Goal: Task Accomplishment & Management: Complete application form

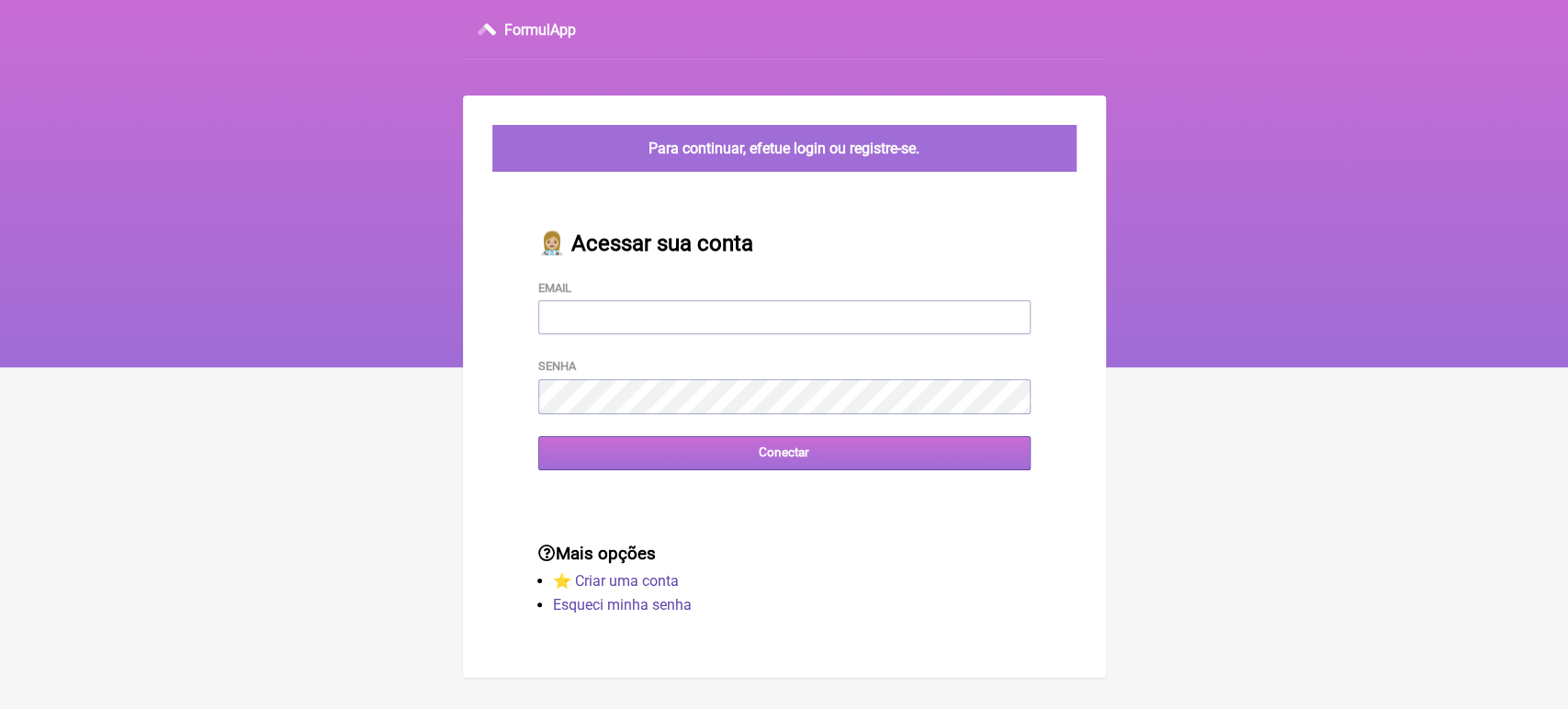
type input "[EMAIL_ADDRESS][DOMAIN_NAME]"
click at [789, 461] on input "Conectar" at bounding box center [784, 453] width 492 height 34
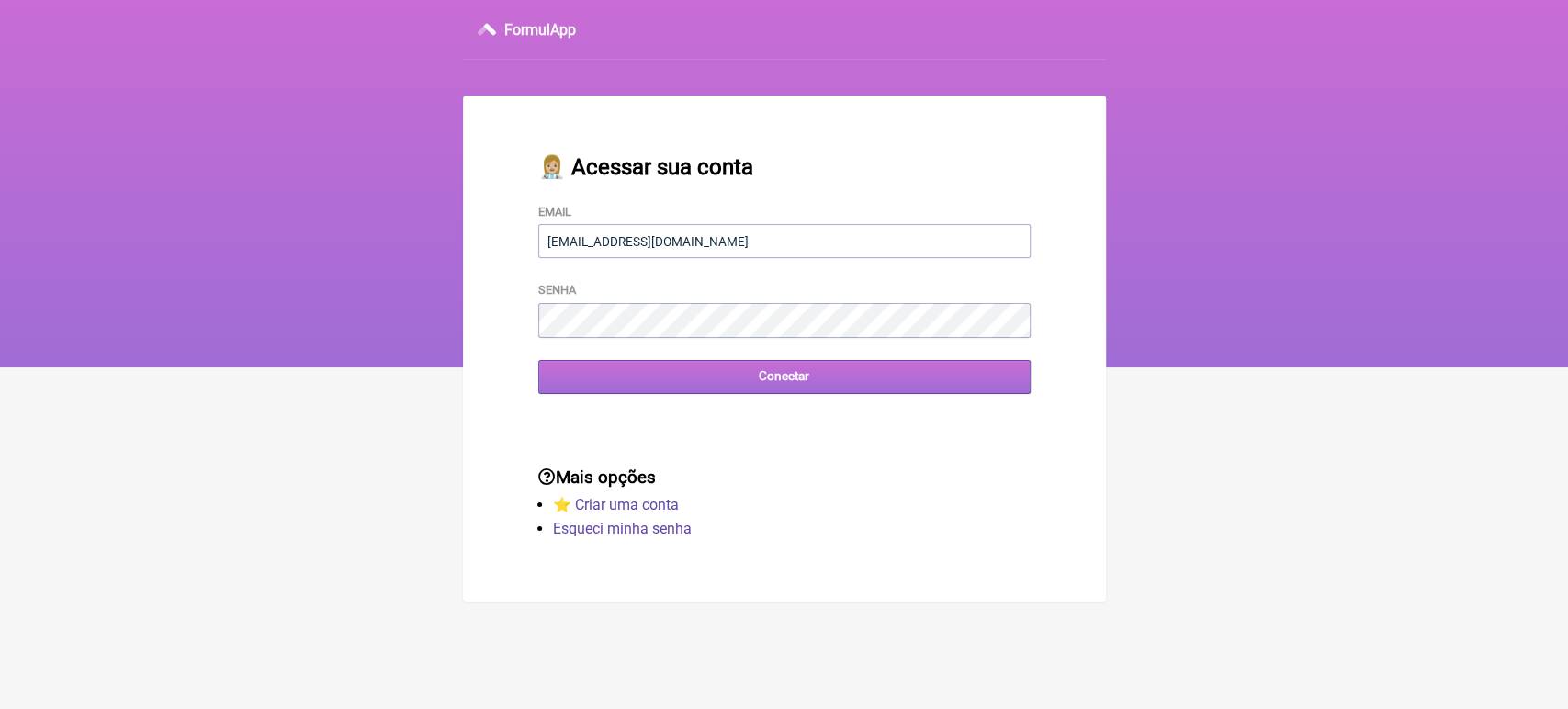
click at [696, 385] on input "Conectar" at bounding box center [784, 377] width 492 height 34
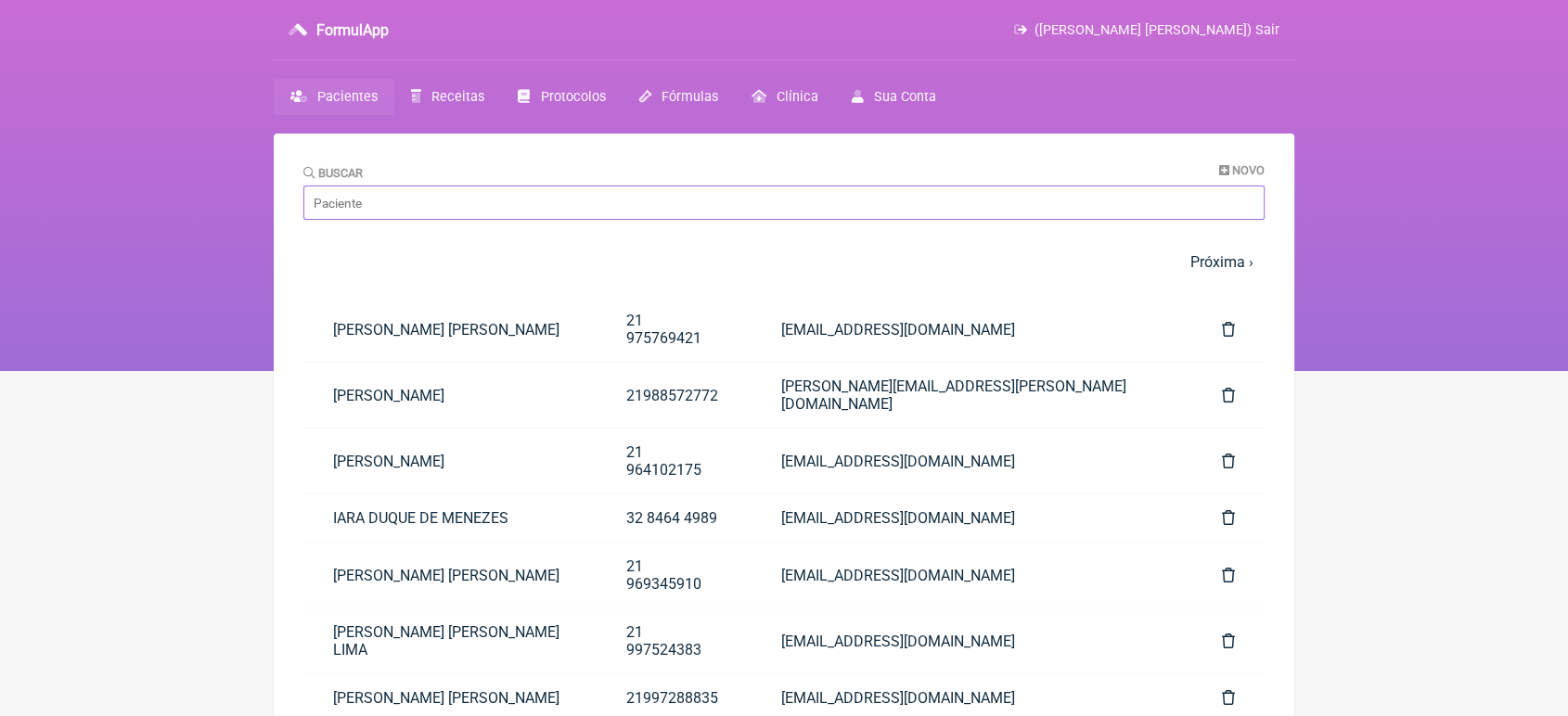
click at [530, 201] on input "Buscar" at bounding box center [784, 203] width 962 height 34
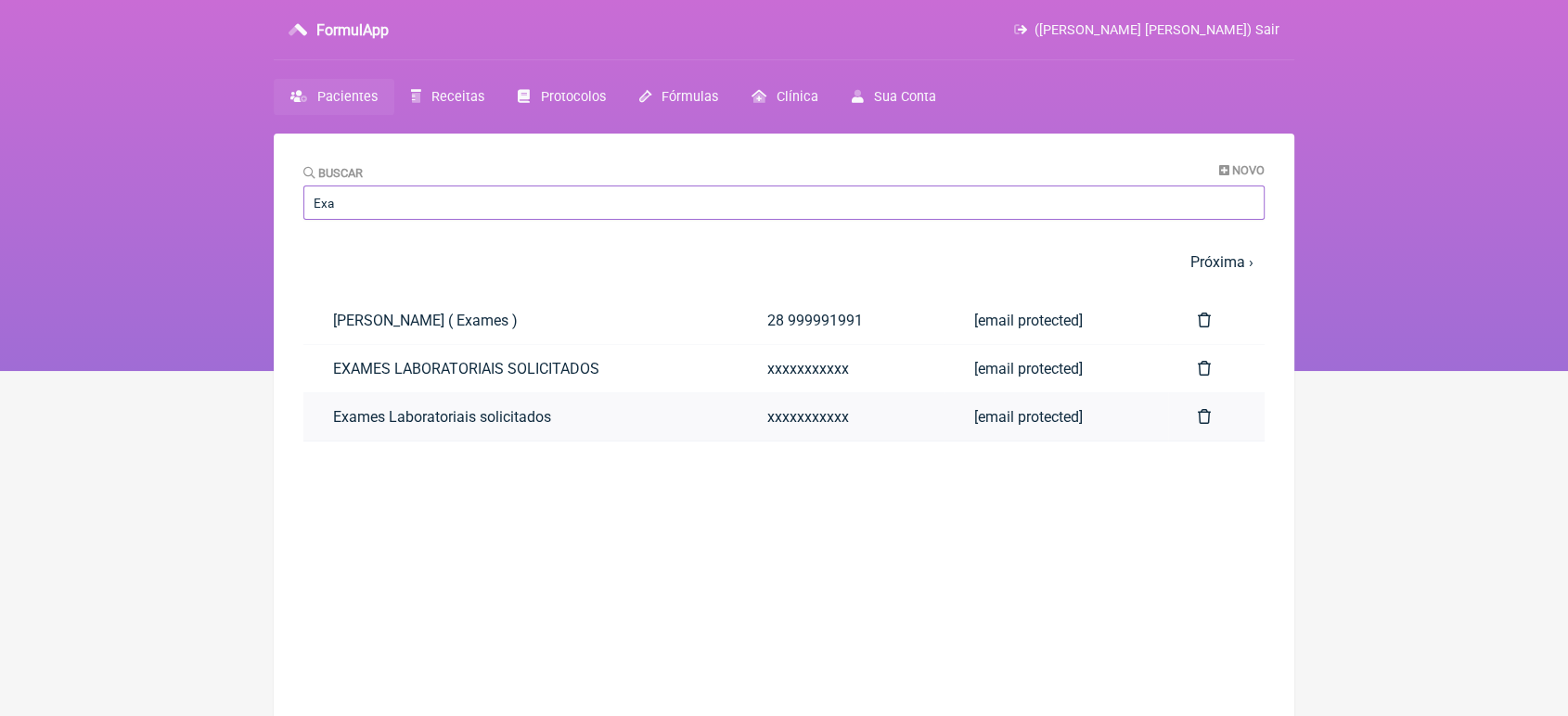
type input "Exa"
click at [355, 427] on link "Exames Laboratoriais solicitados" at bounding box center [520, 416] width 434 height 47
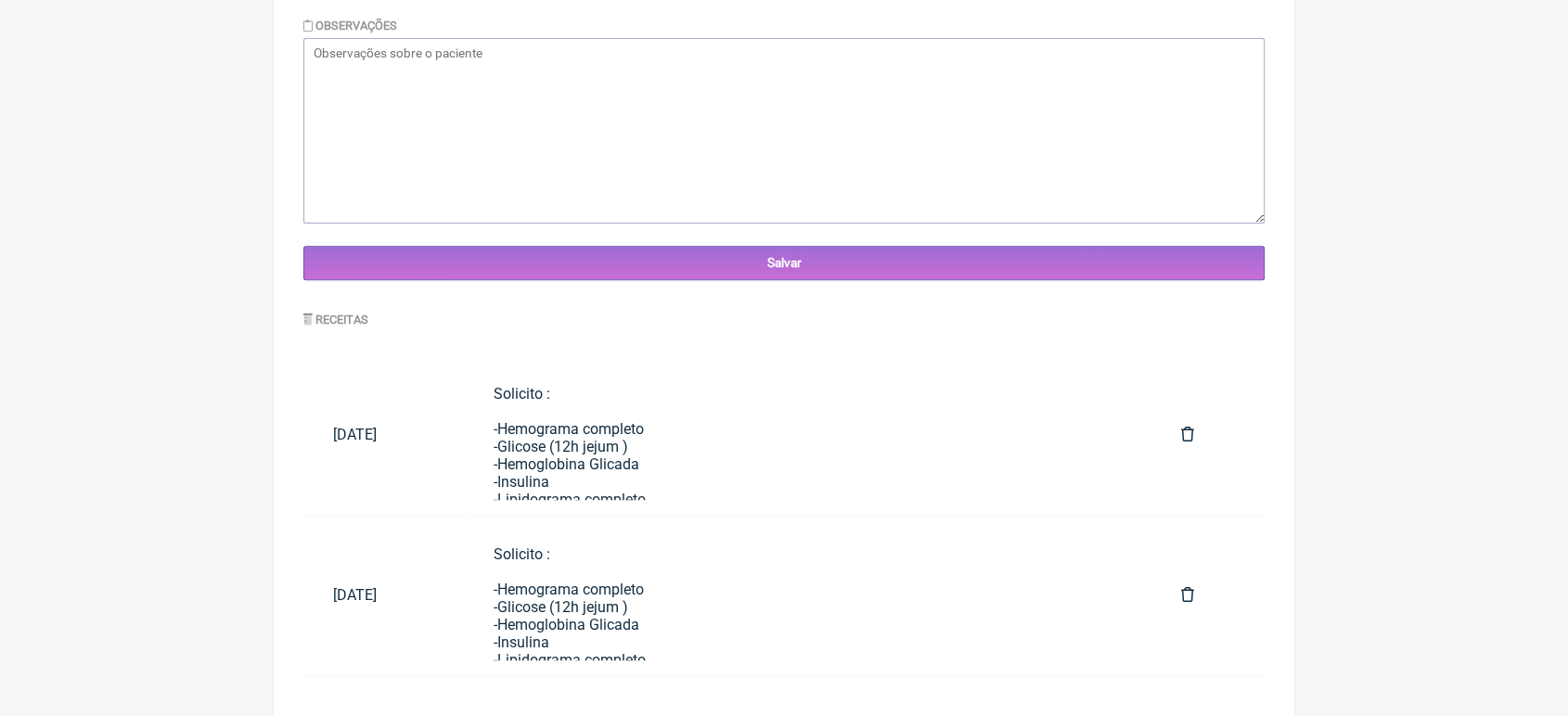
scroll to position [650, 0]
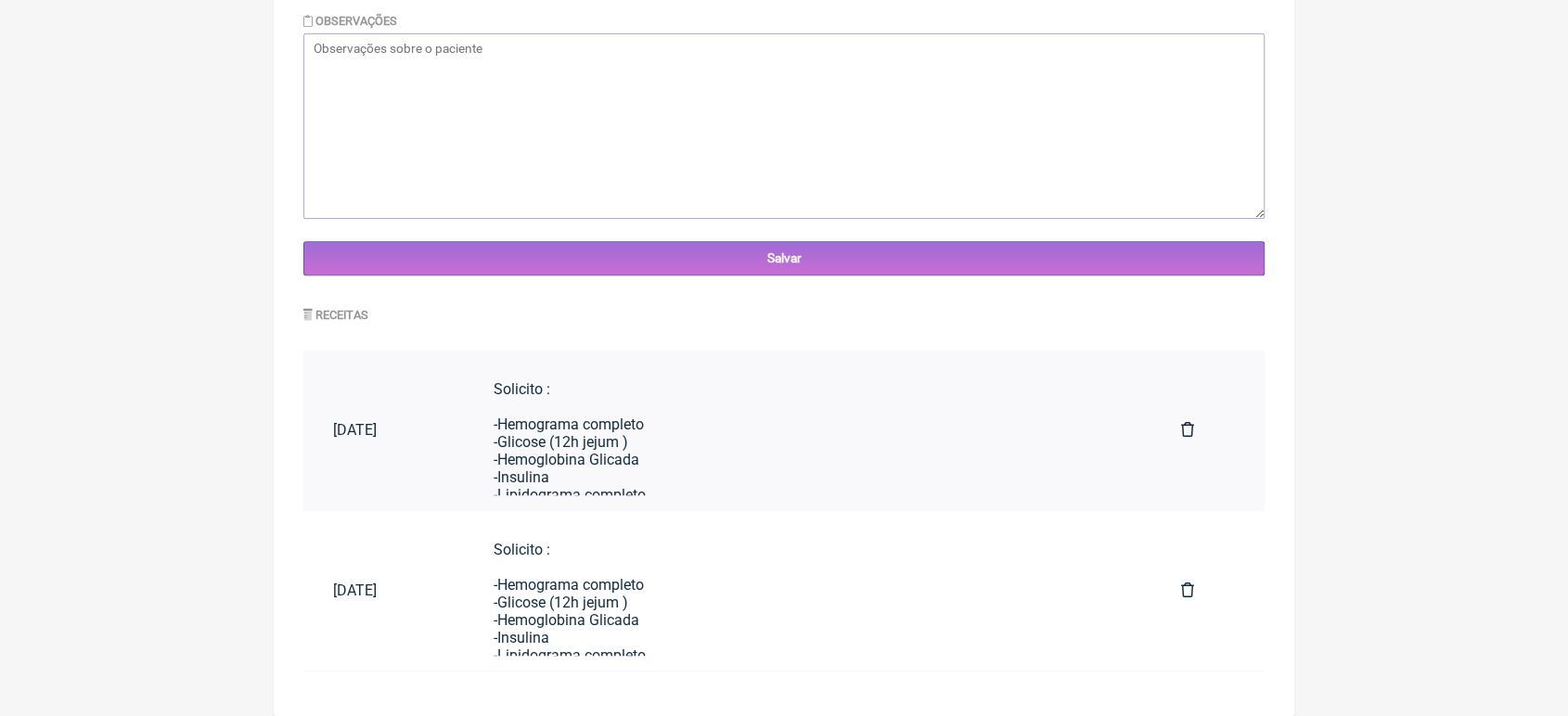
click at [861, 495] on div "Solicito : -Hemograma completo -Glicose (12h jejum ) -Hemoglobina Glicada -Insu…" at bounding box center [807, 636] width 628 height 511
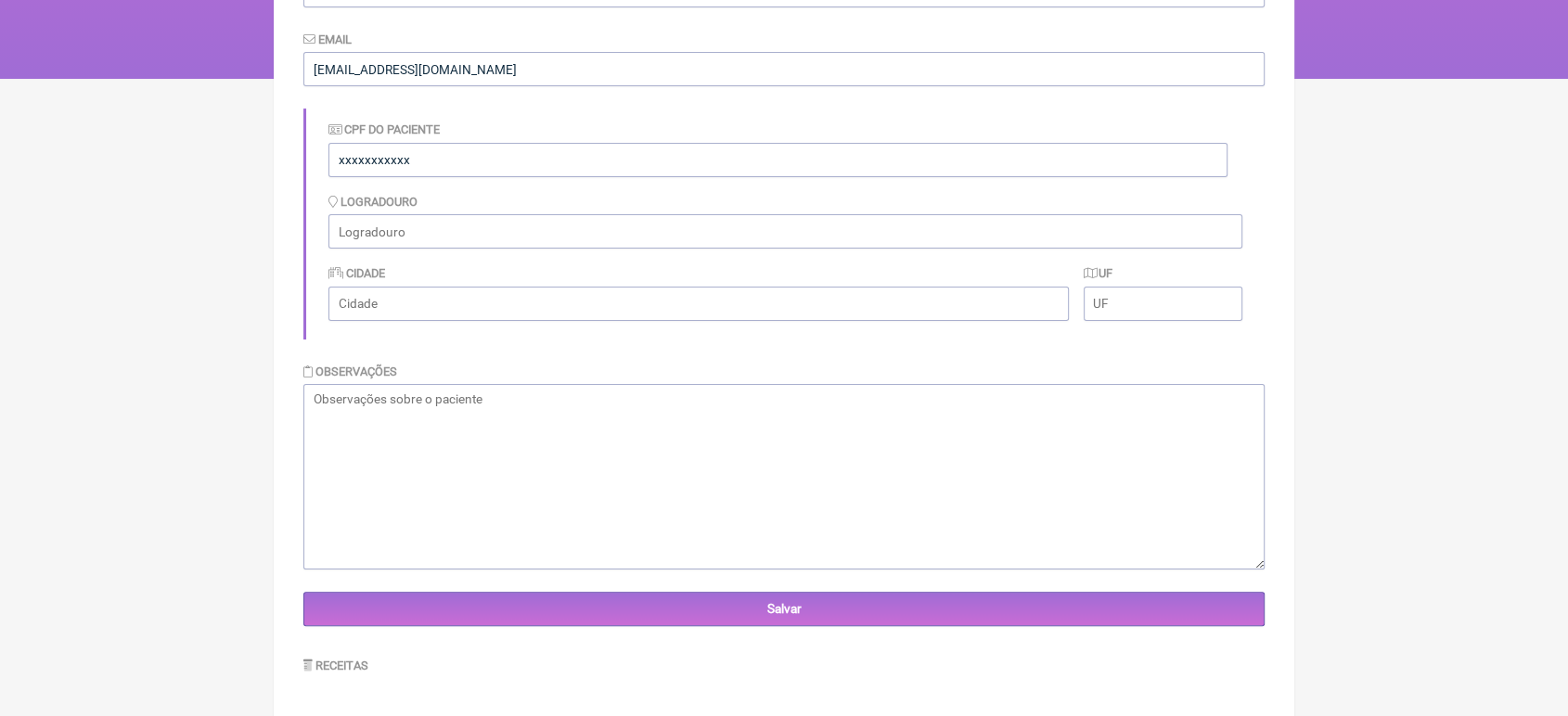
scroll to position [0, 0]
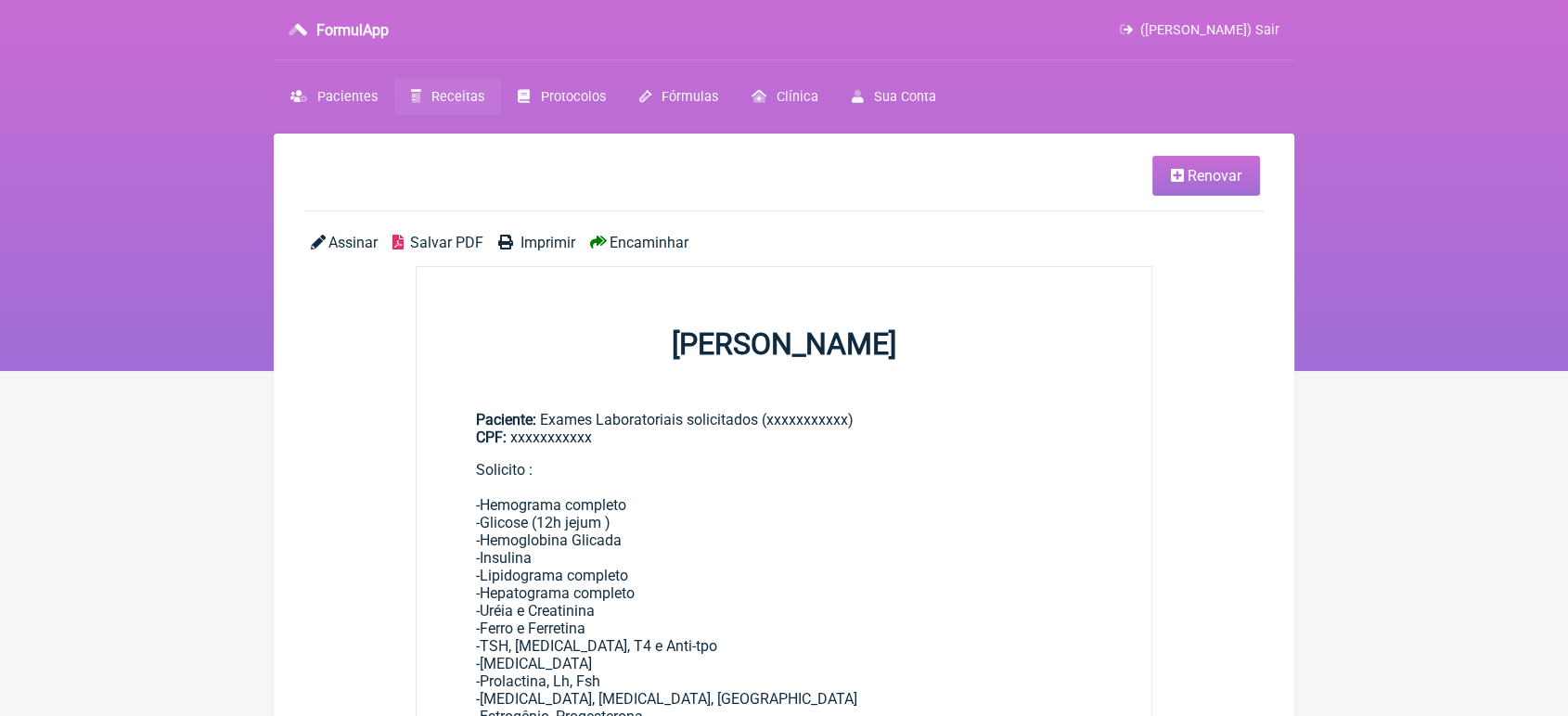
click at [1226, 165] on link "Renovar" at bounding box center [1206, 176] width 108 height 40
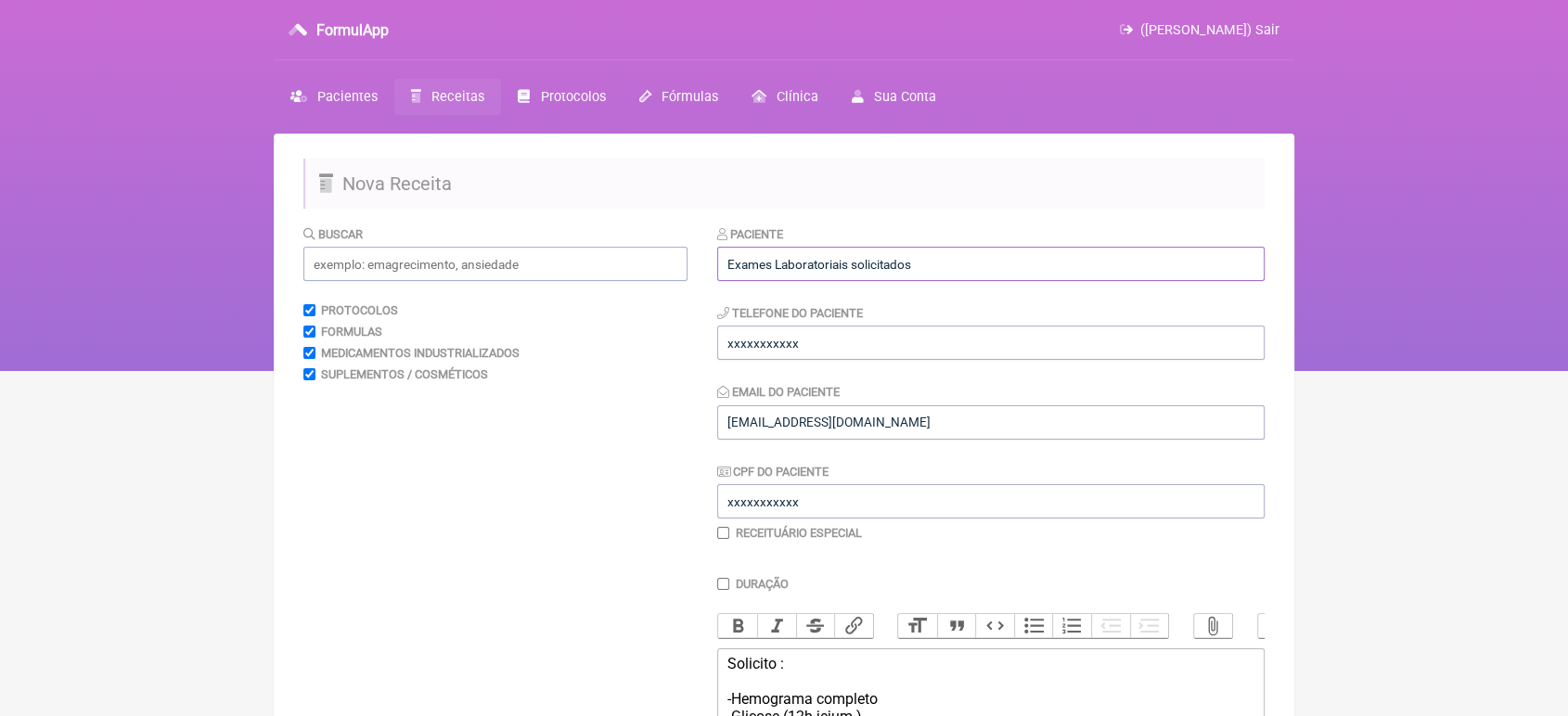
click at [1138, 266] on input "Exames Laboratoriais solicitados" at bounding box center [991, 264] width 547 height 34
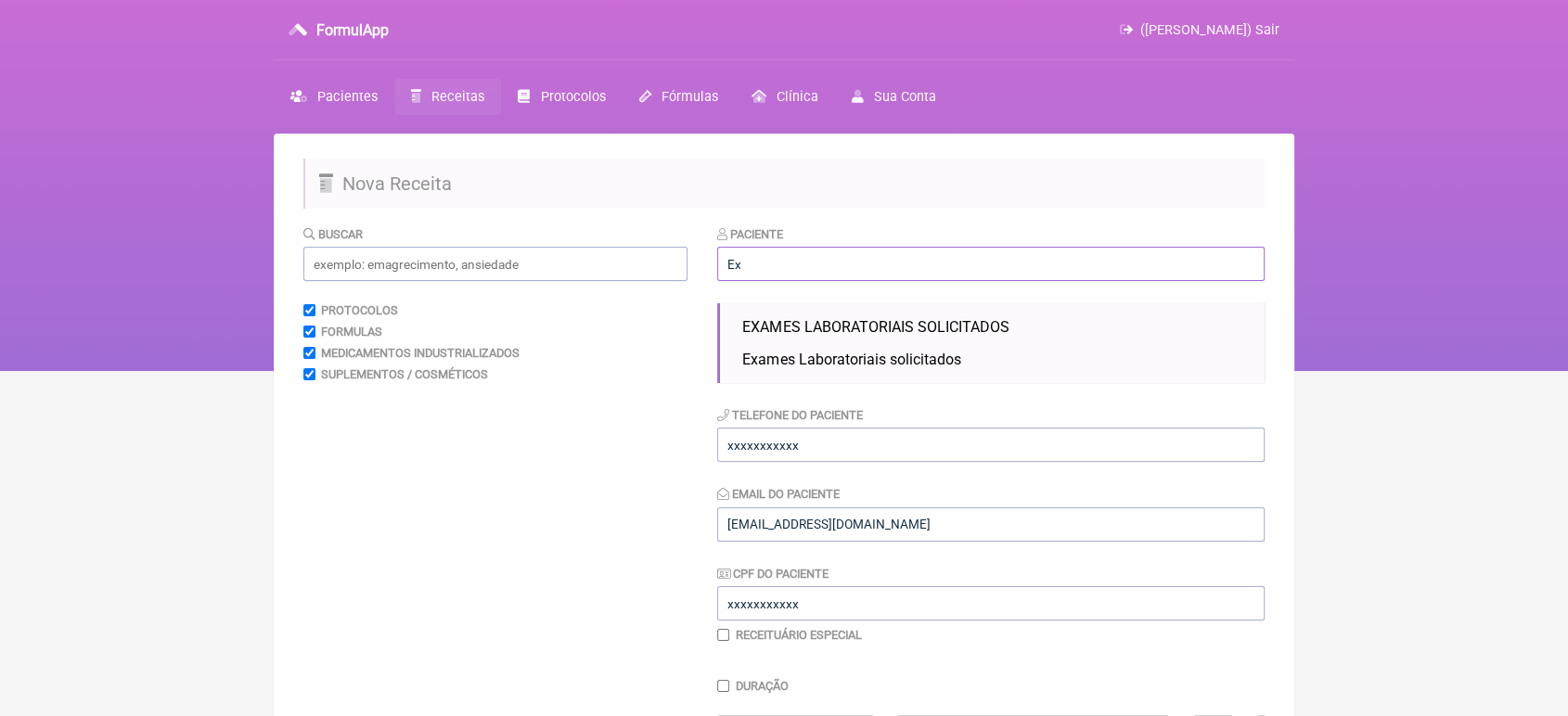
type input "E"
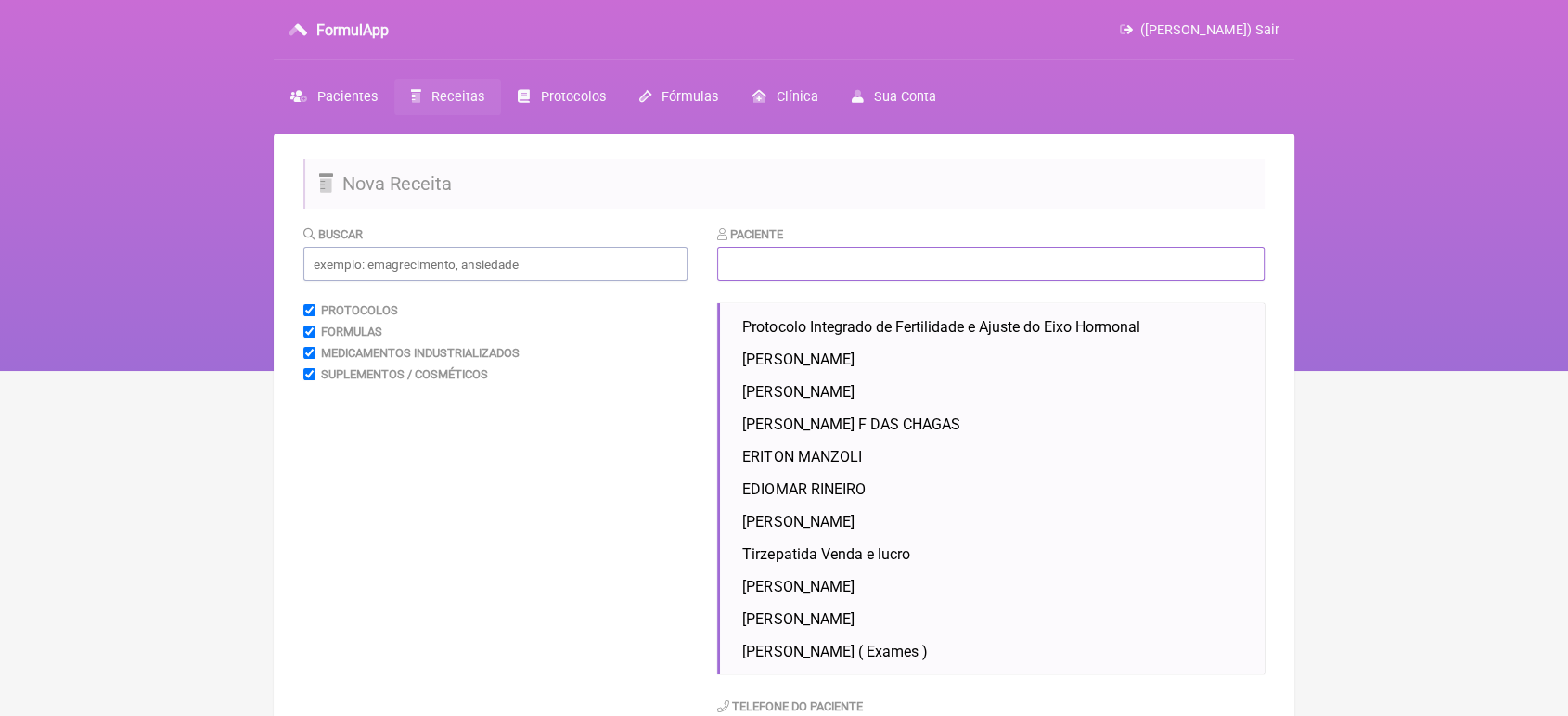
type input "D"
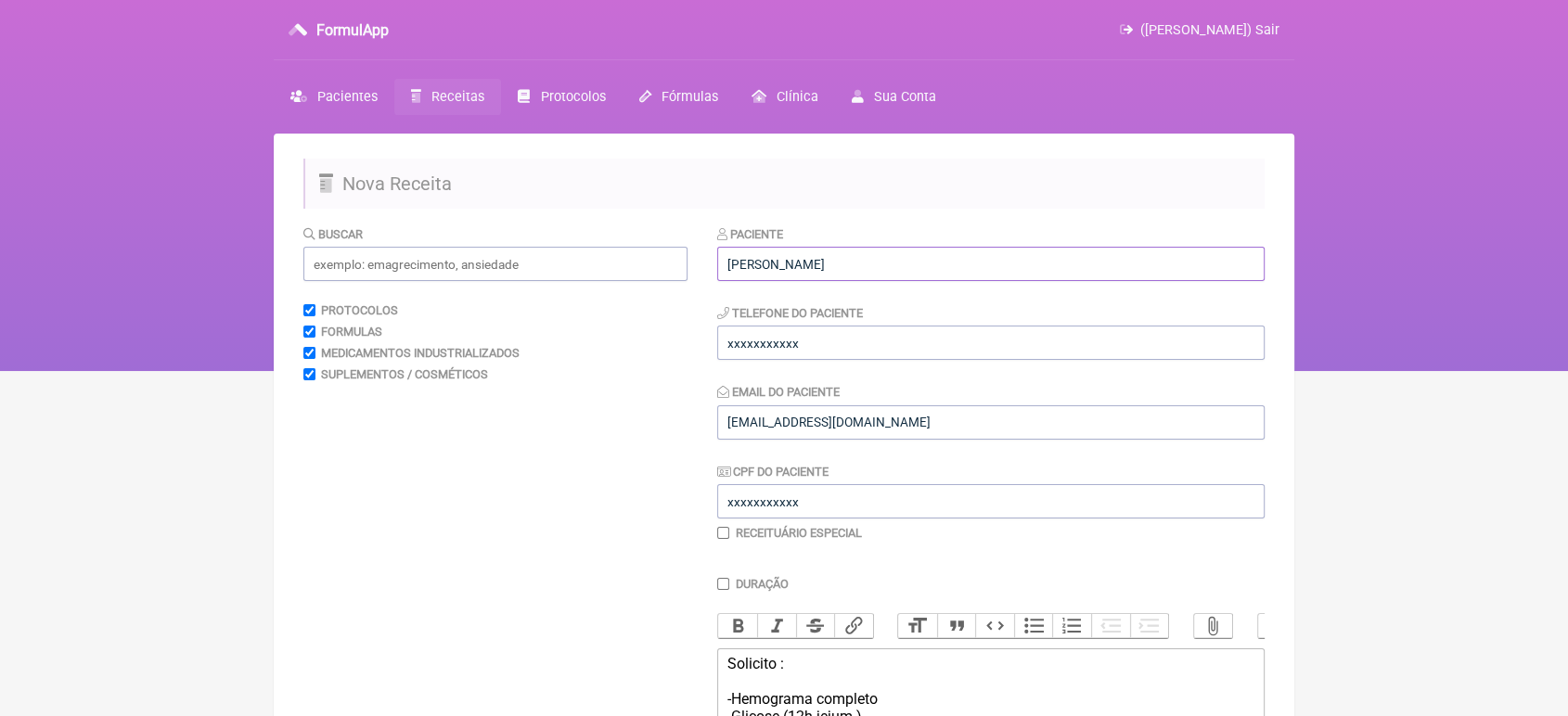
type input "Guilherme Alves dos Santos"
click at [863, 350] on input "xxxxxxxxxxx" at bounding box center [991, 343] width 547 height 34
type input "x"
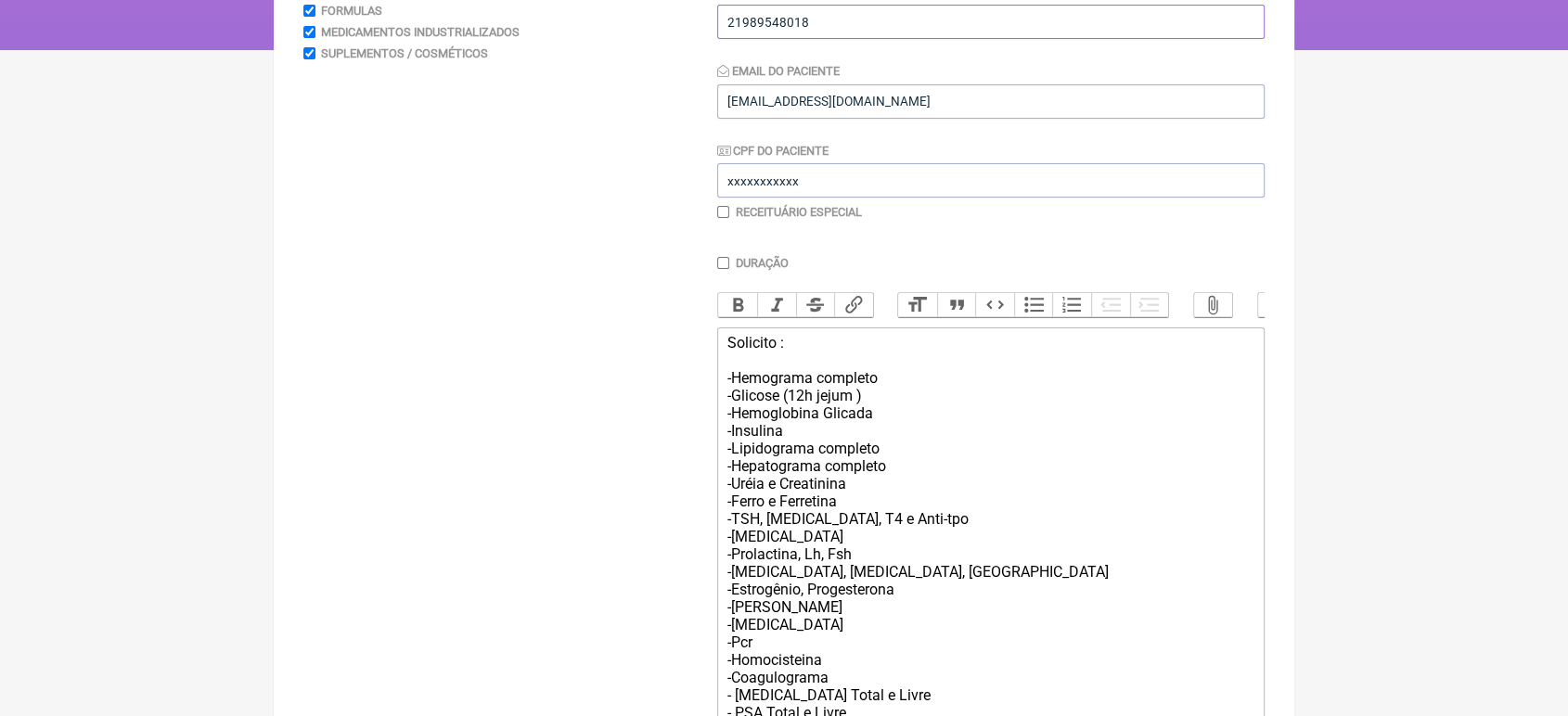
scroll to position [328, 0]
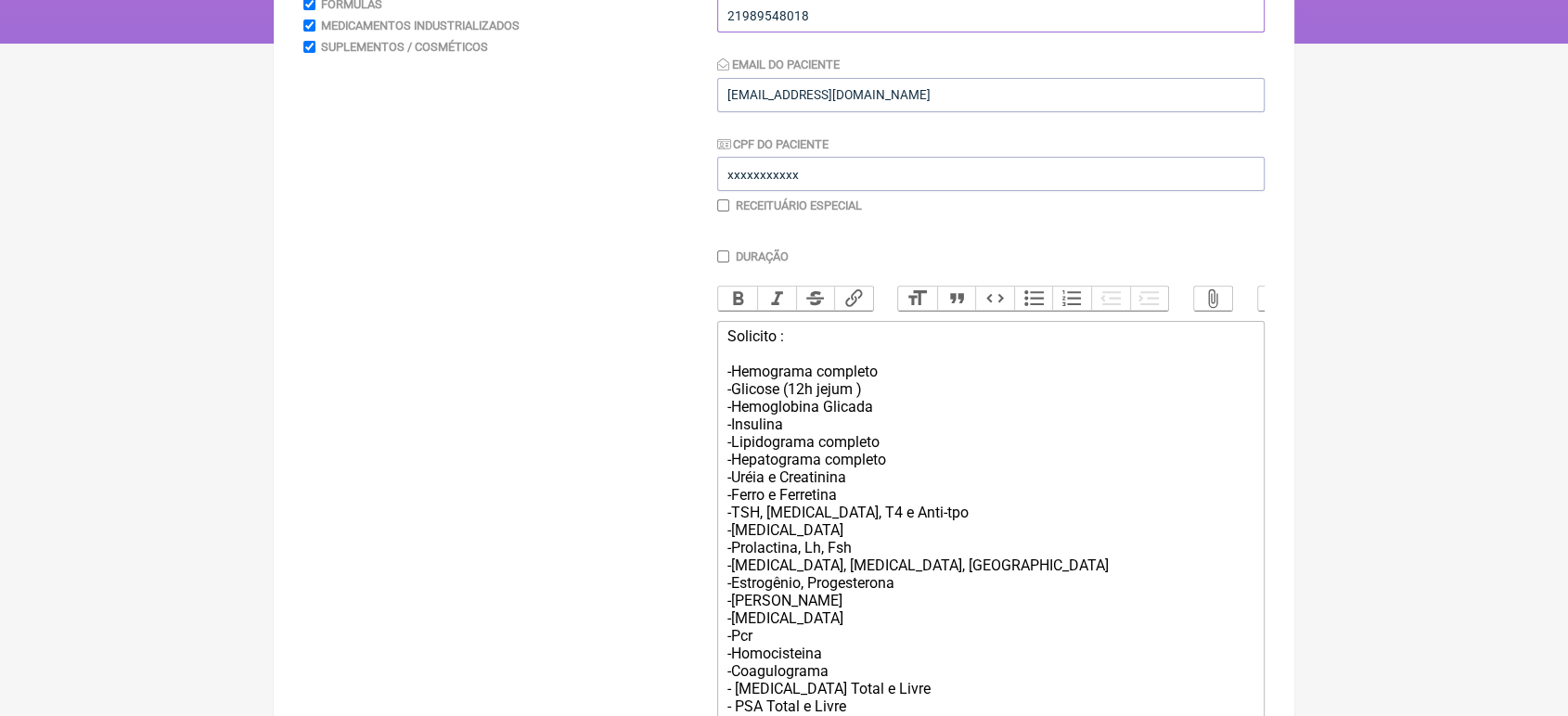
type input "21989548018"
click at [761, 371] on div "Solicito : -Hemograma completo -Glicose (12h jejum ) -Hemoglobina Glicada -Insu…" at bounding box center [991, 583] width 527 height 511
type trix-editor "<div>Solicito :<br>Indicação do Exame: Investigação Médica<br>-Hemograma comple…"
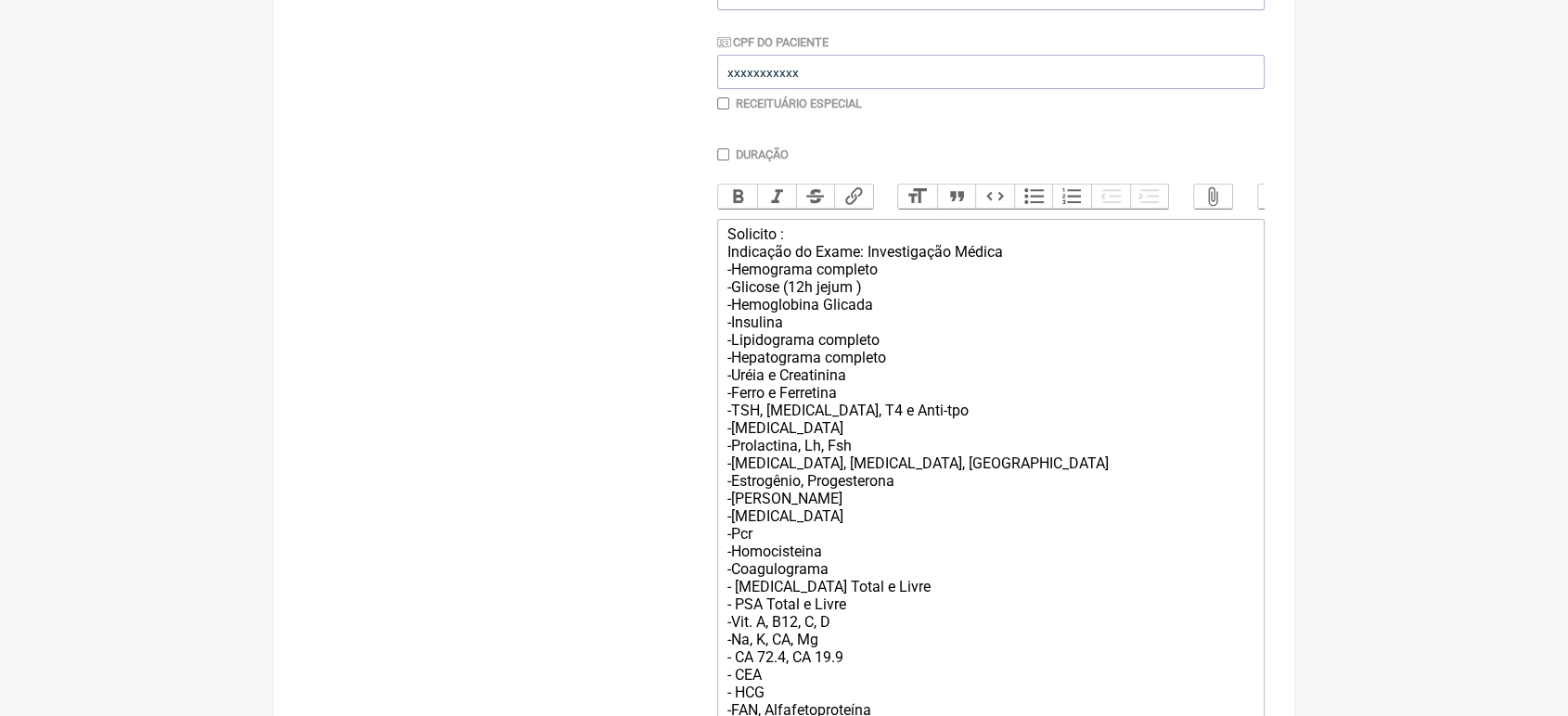
scroll to position [623, 0]
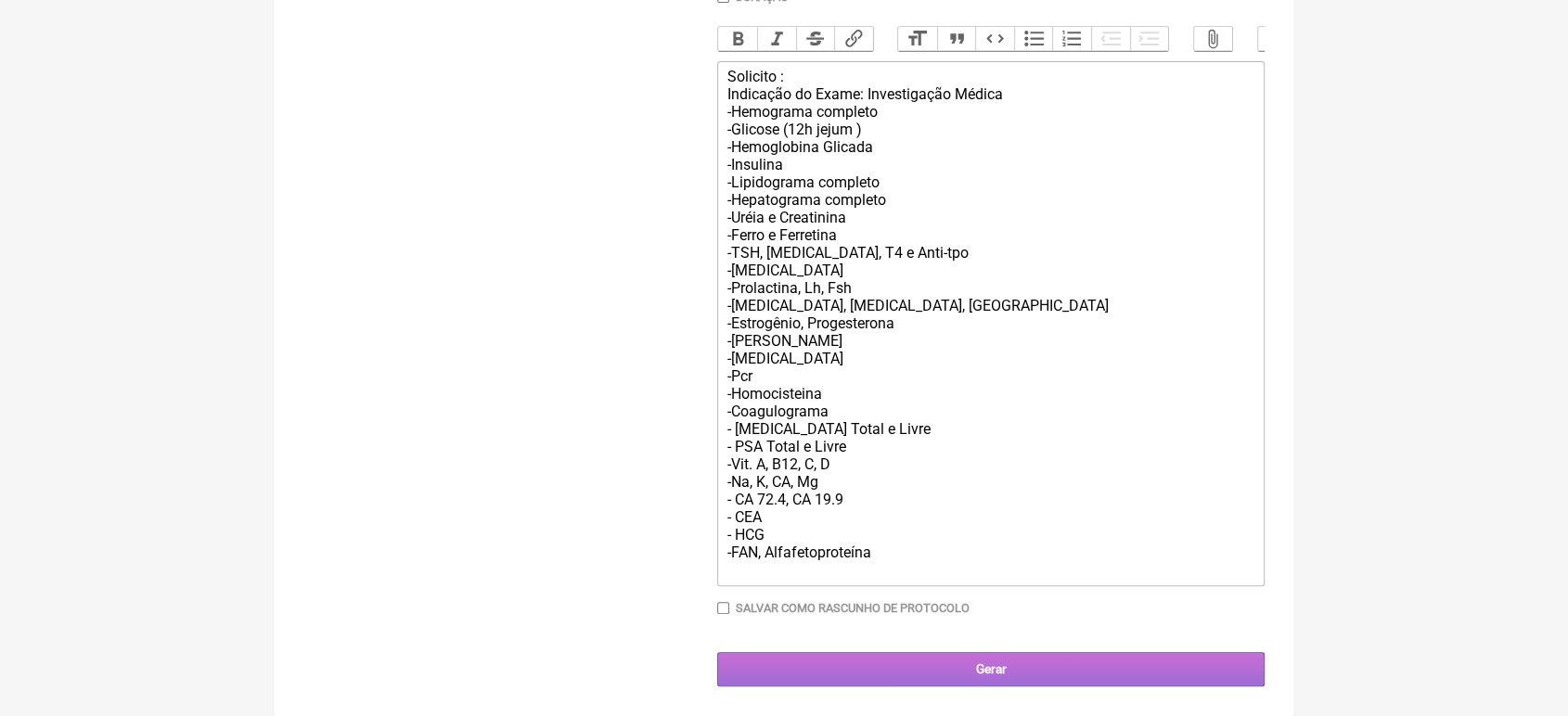
click at [1020, 675] on input "Gerar" at bounding box center [991, 669] width 547 height 34
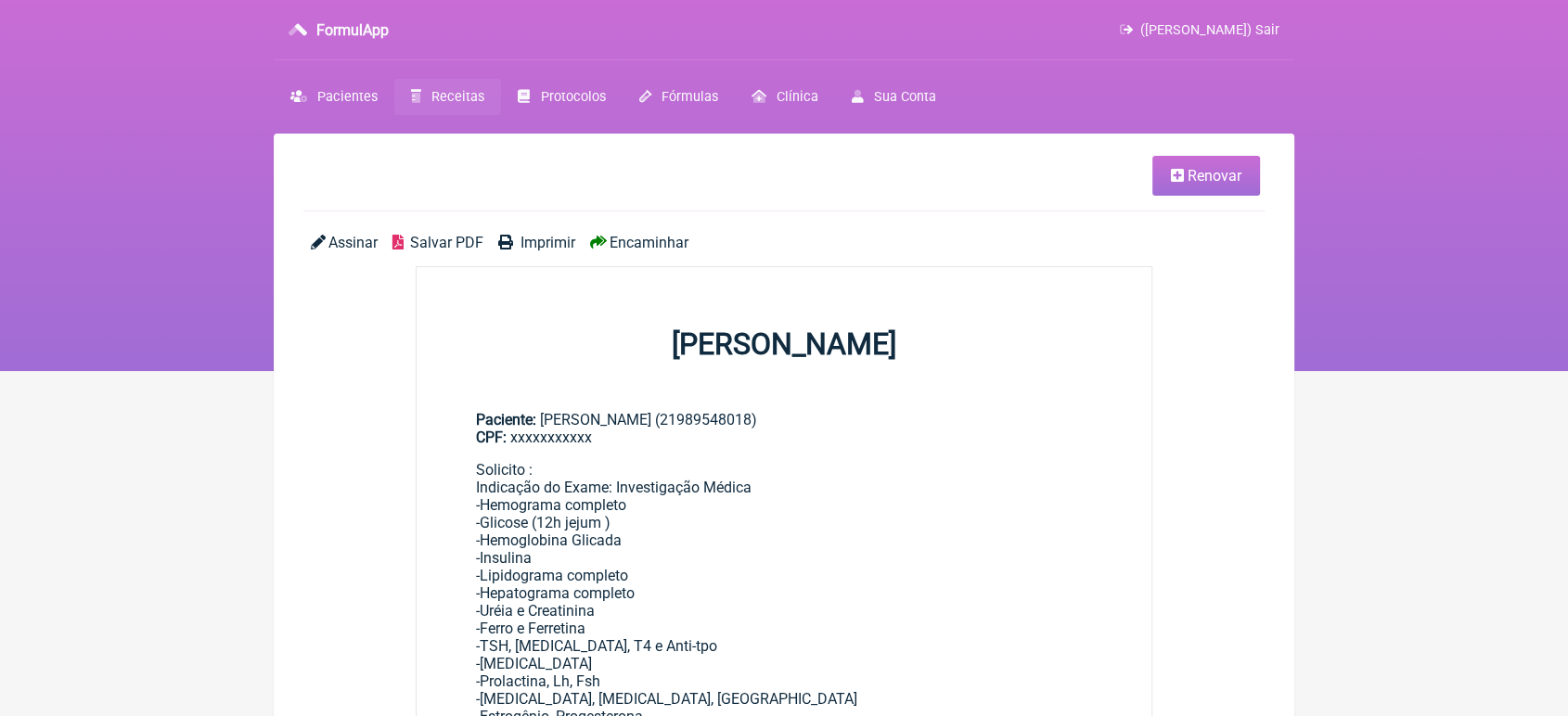
click at [658, 241] on span "Encaminhar" at bounding box center [648, 243] width 79 height 18
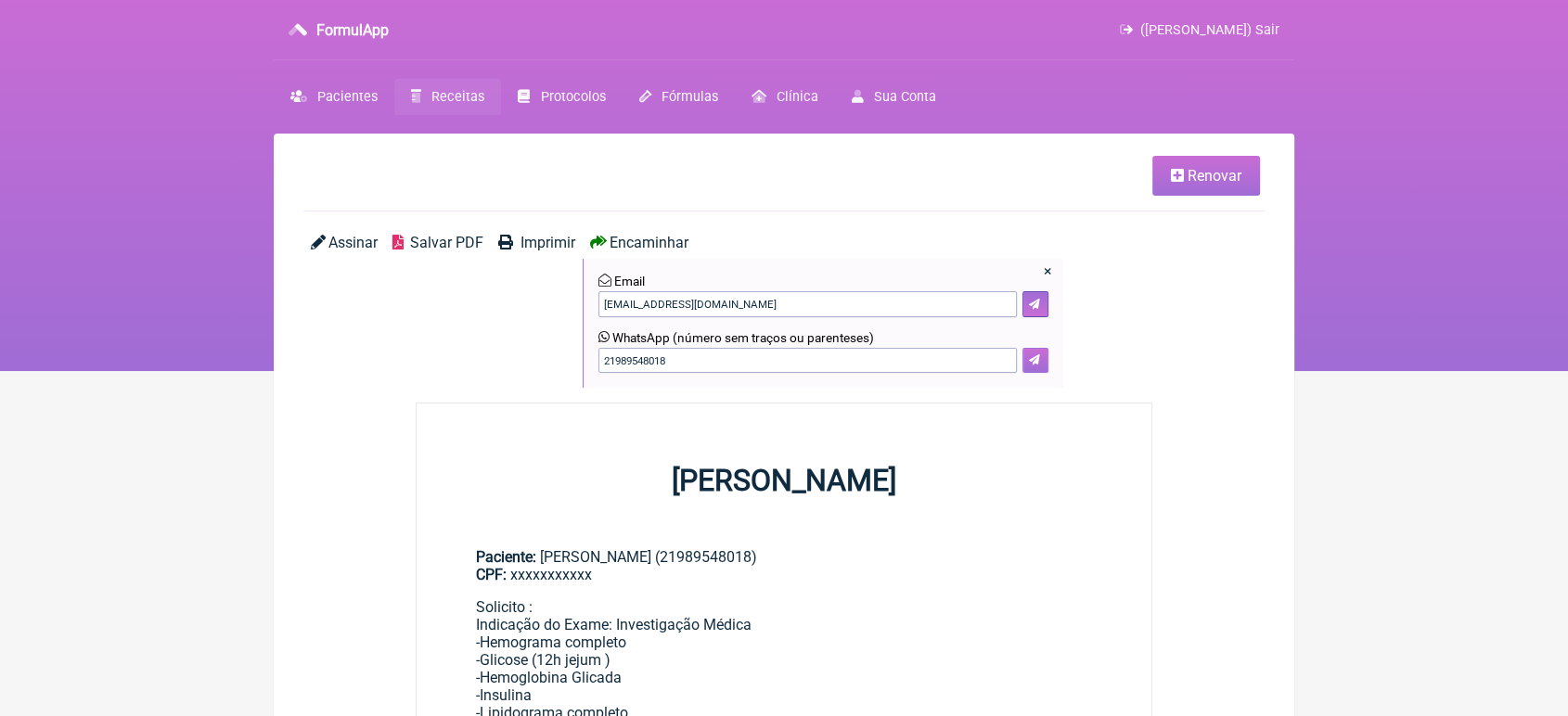
click at [1037, 359] on icon at bounding box center [1034, 359] width 11 height 11
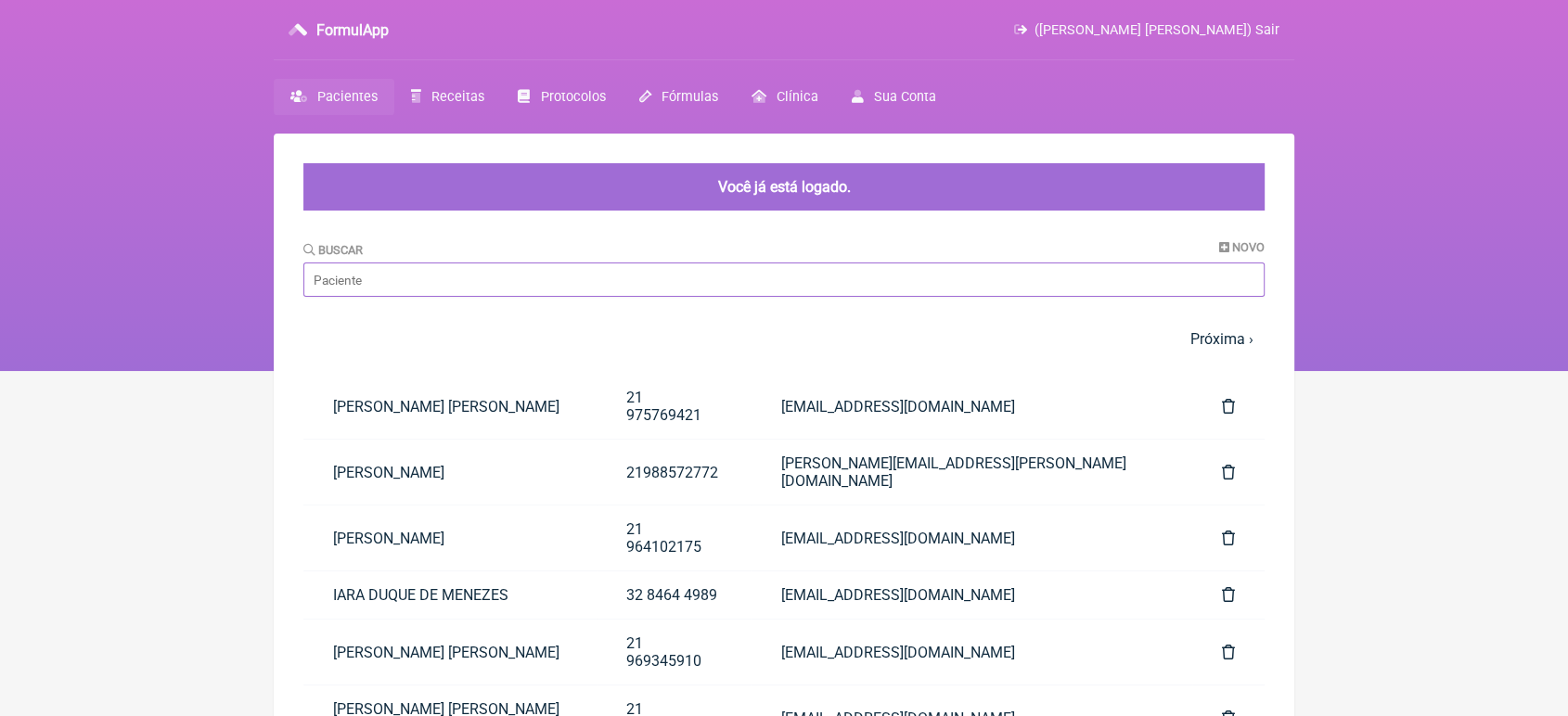
click at [534, 272] on input "Buscar" at bounding box center [784, 280] width 962 height 34
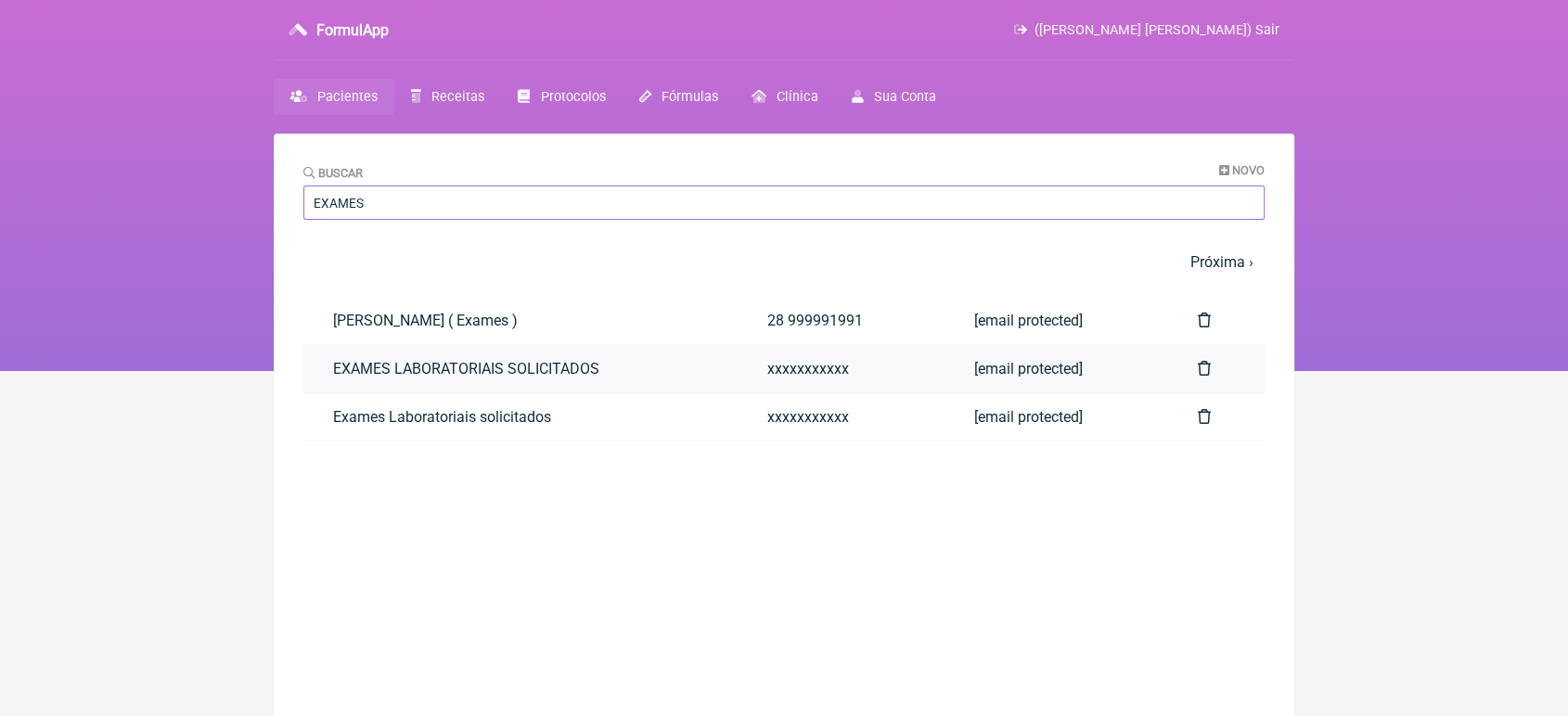
type input "EXAMES"
click at [483, 375] on link "EXAMES LABORATORIAIS SOLICITADOS" at bounding box center [520, 368] width 434 height 47
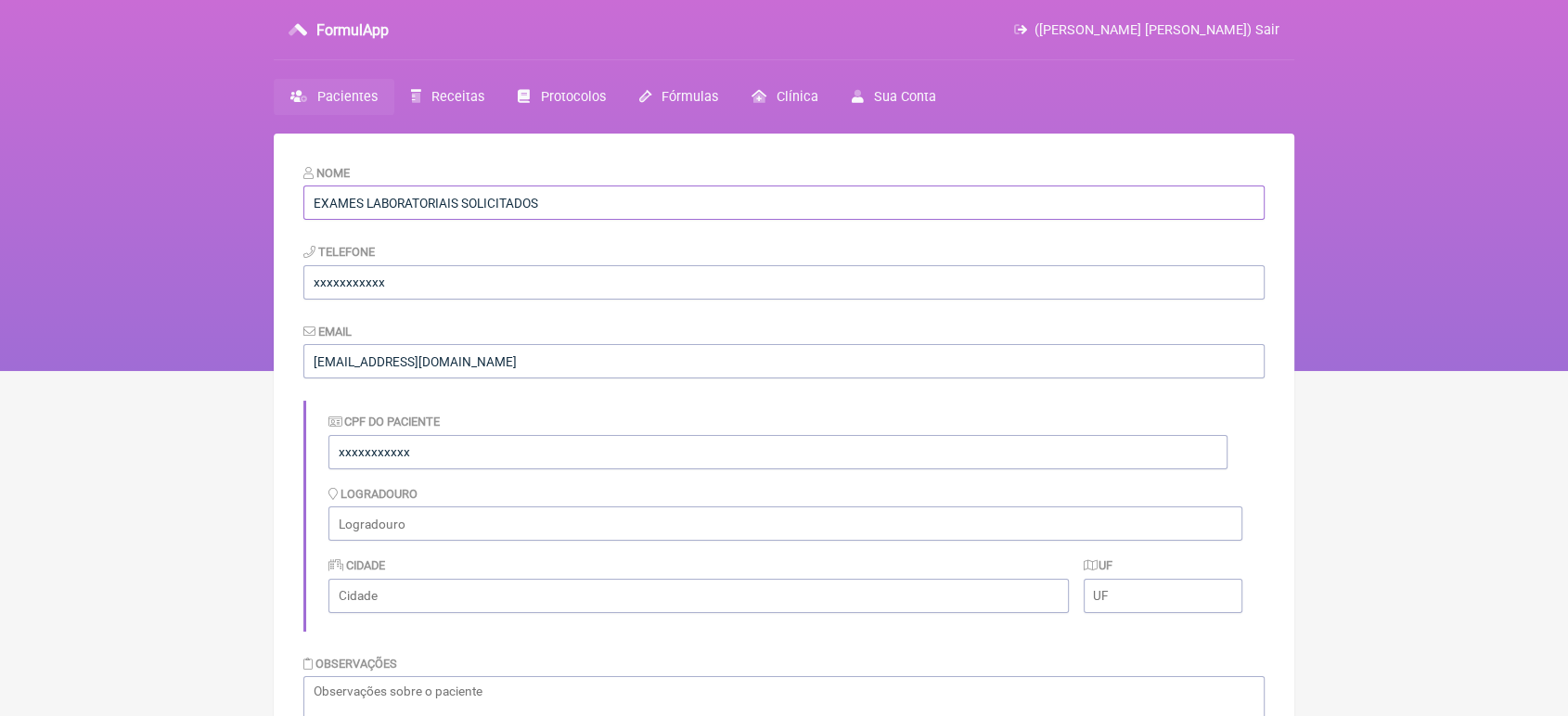
click at [631, 218] on input "EXAMES LABORATORIAIS SOLICITADOS" at bounding box center [784, 203] width 962 height 34
type input "E"
click at [631, 218] on input "[PERSON_NAME]" at bounding box center [784, 203] width 962 height 34
type input "[PERSON_NAME]"
click at [430, 288] on input "xxxxxxxxxxx" at bounding box center [784, 283] width 962 height 34
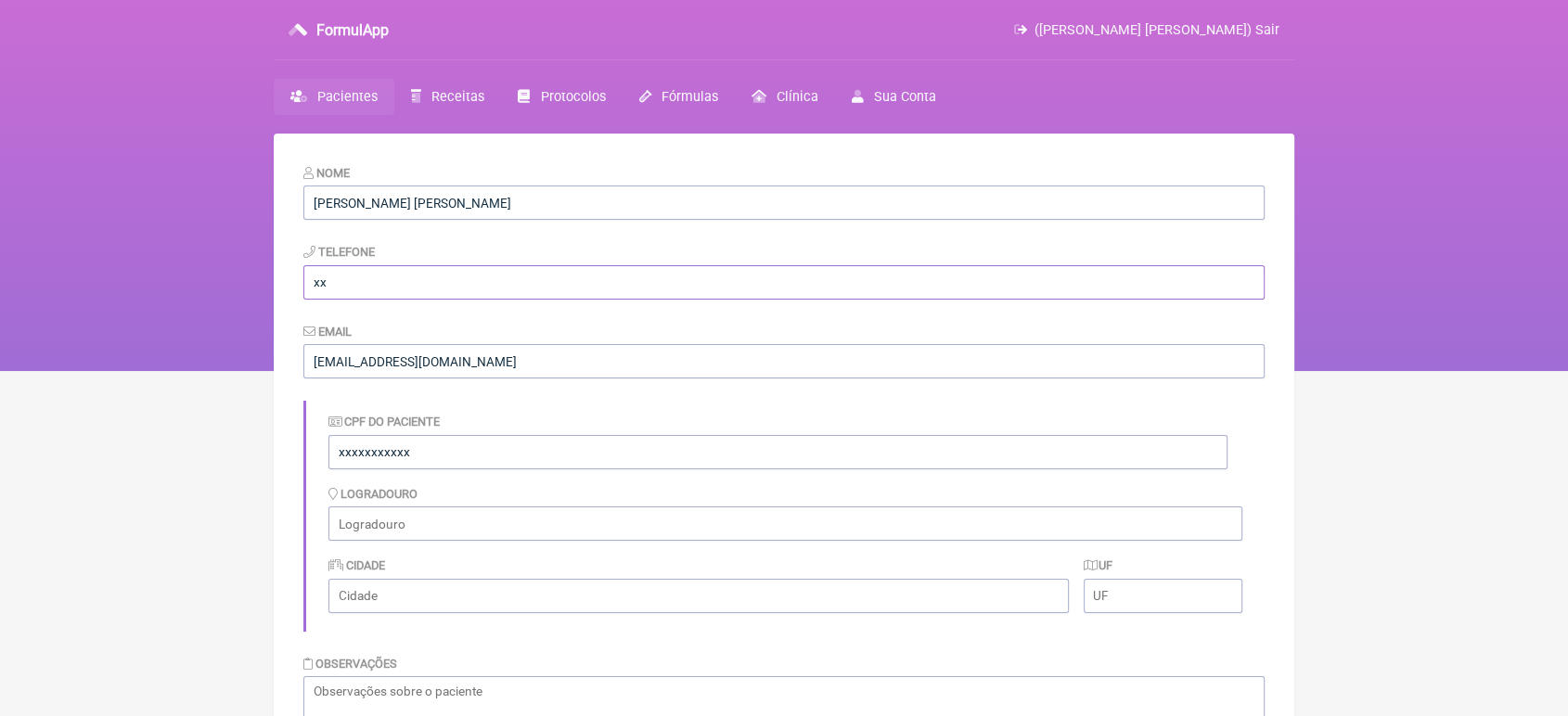
type input "x"
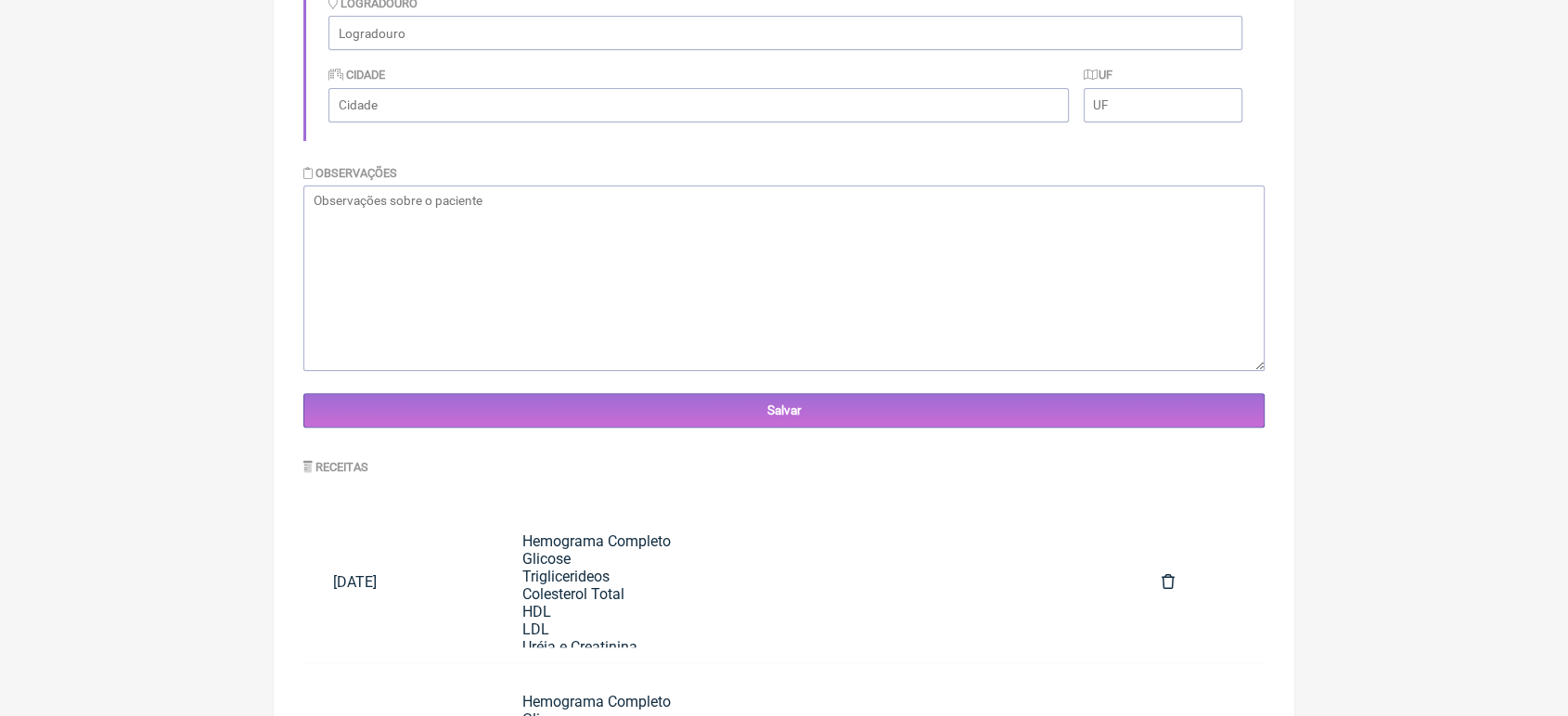
scroll to position [497, 0]
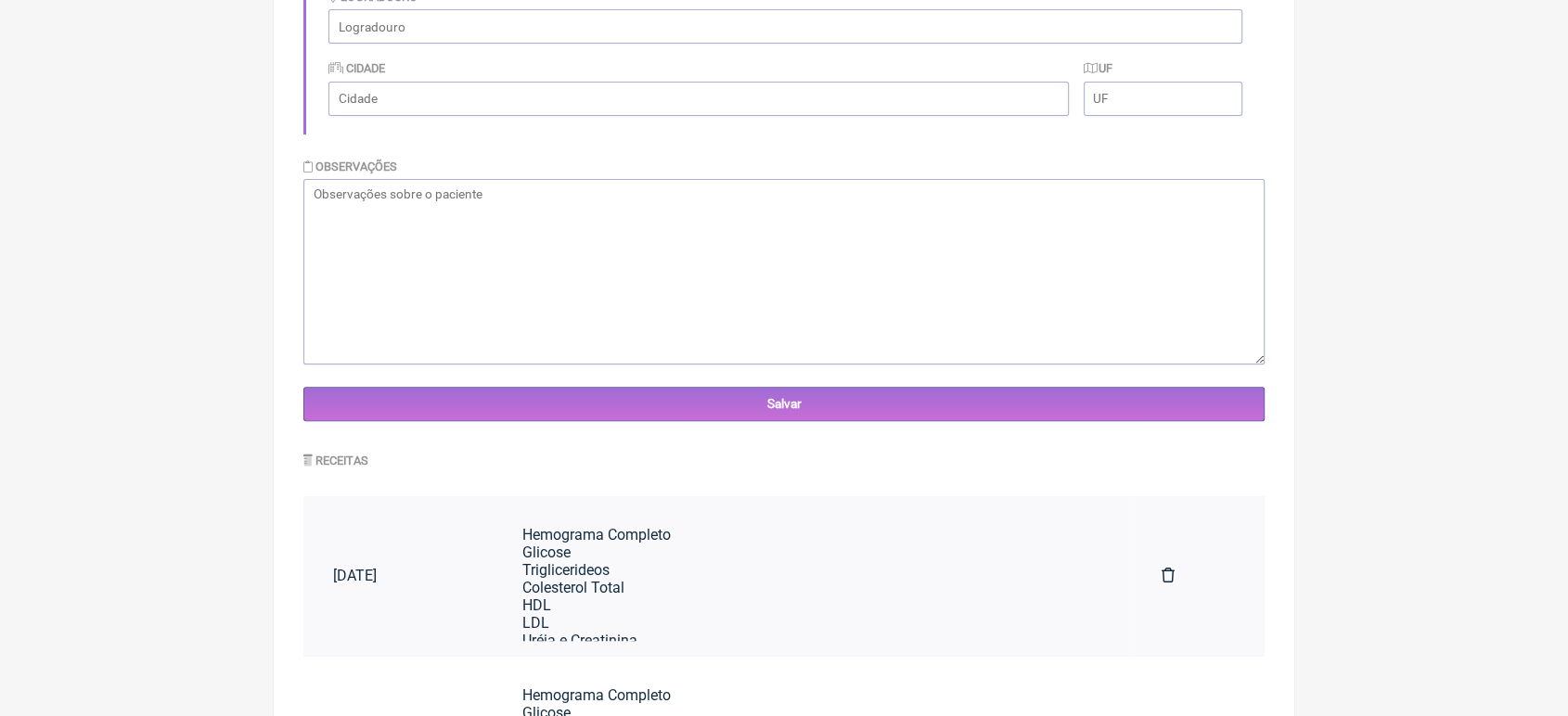
type input "21989548018"
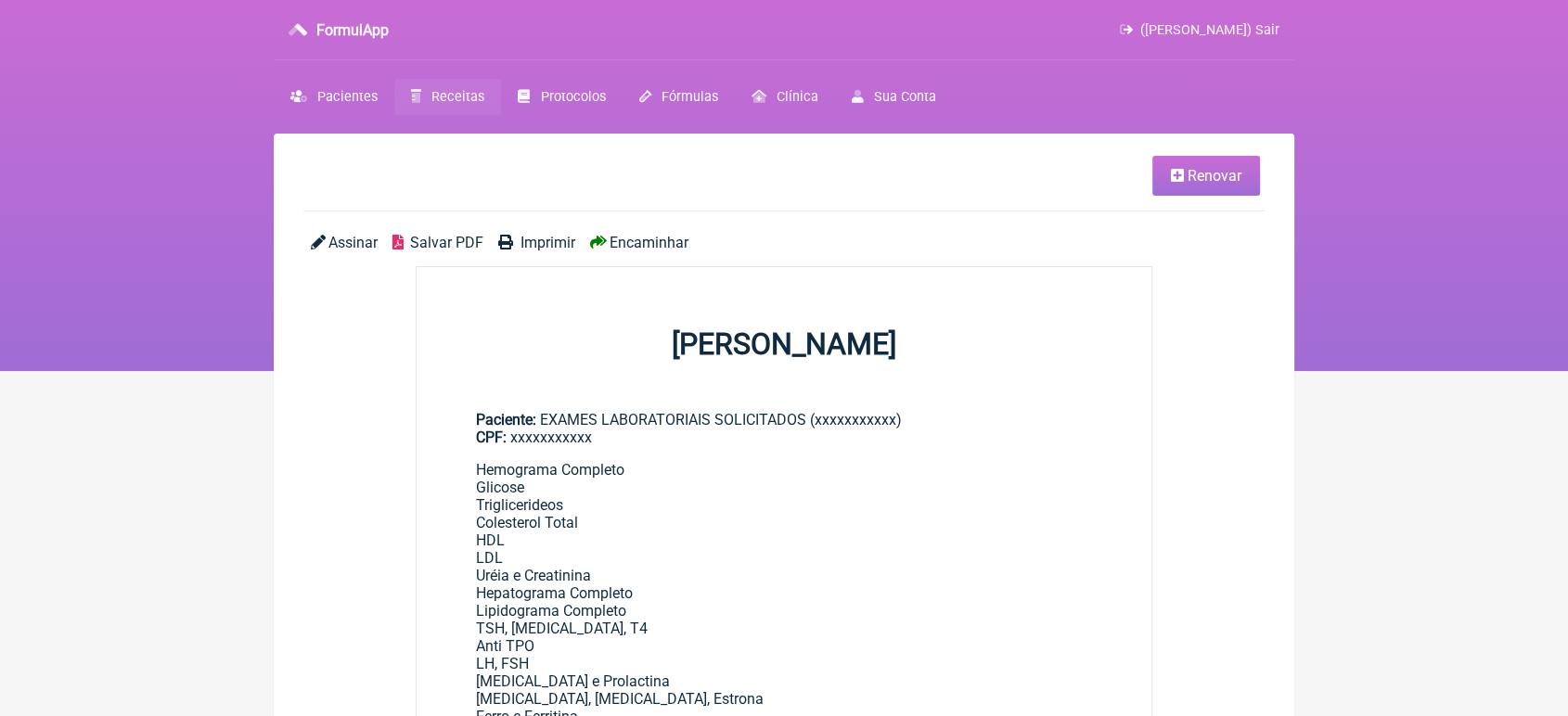
click at [1204, 167] on span "Renovar" at bounding box center [1214, 176] width 54 height 18
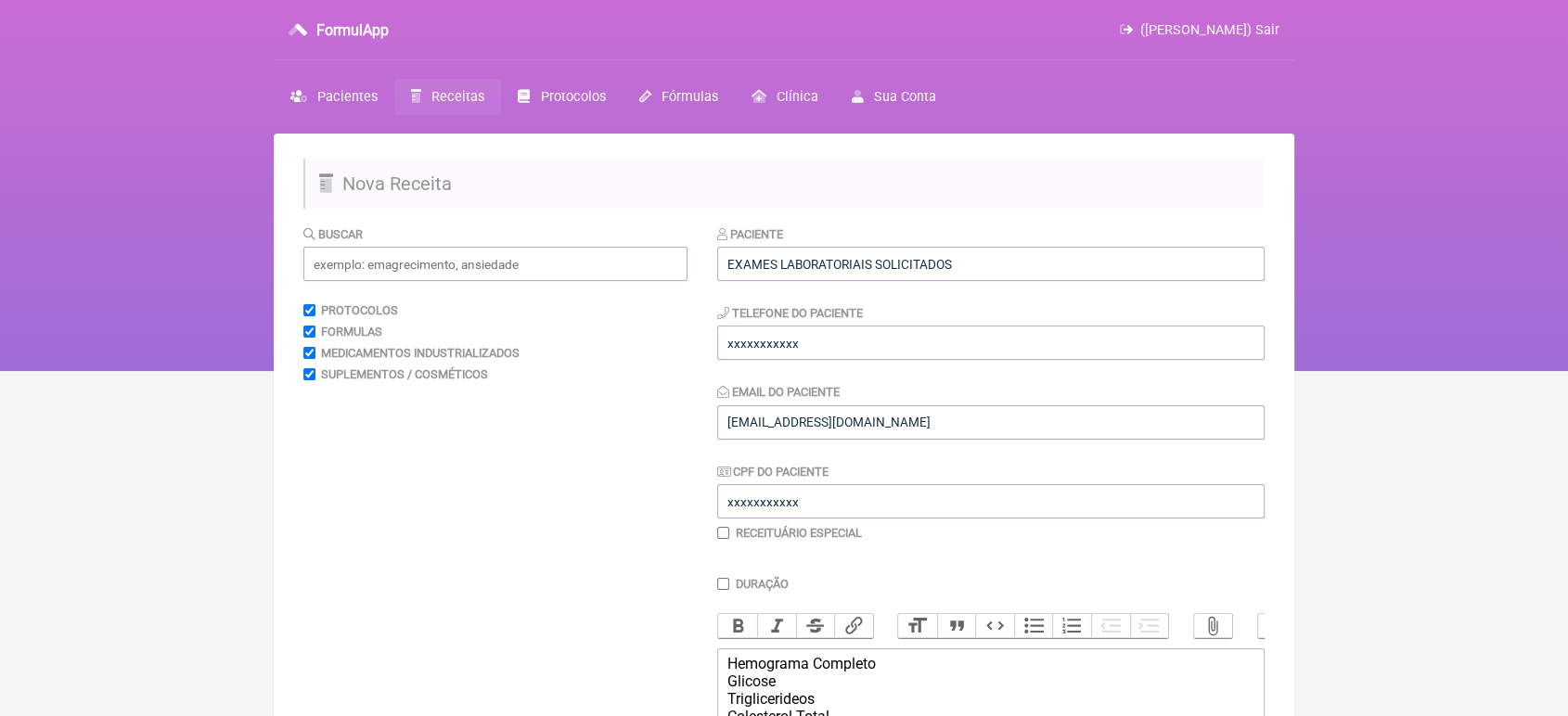
click at [1049, 245] on div "Paciente EXAMES LABORATORIAIS SOLICITADOS" at bounding box center [991, 253] width 547 height 57
click at [1028, 270] on input "EXAMES LABORATORIAIS SOLICITADOS" at bounding box center [991, 264] width 547 height 34
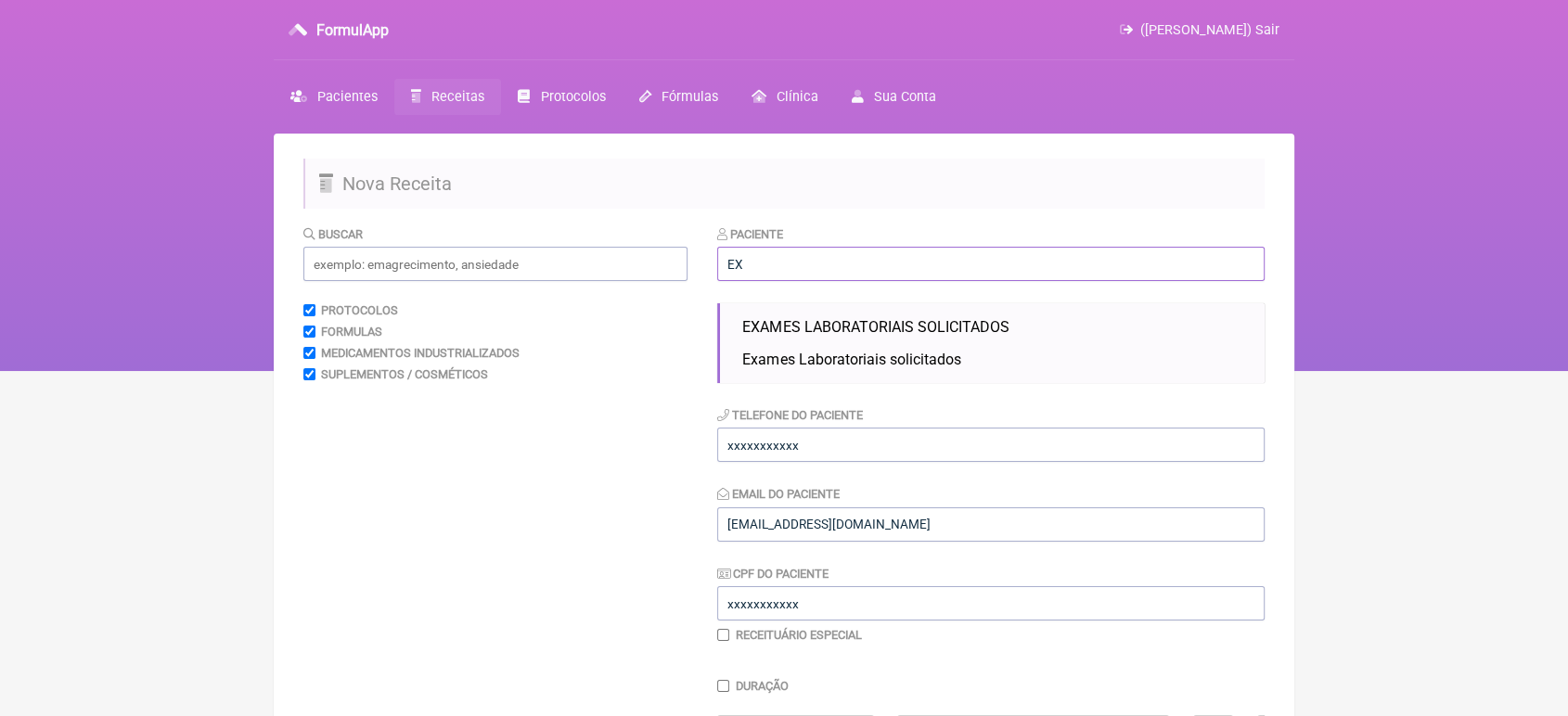
type input "E"
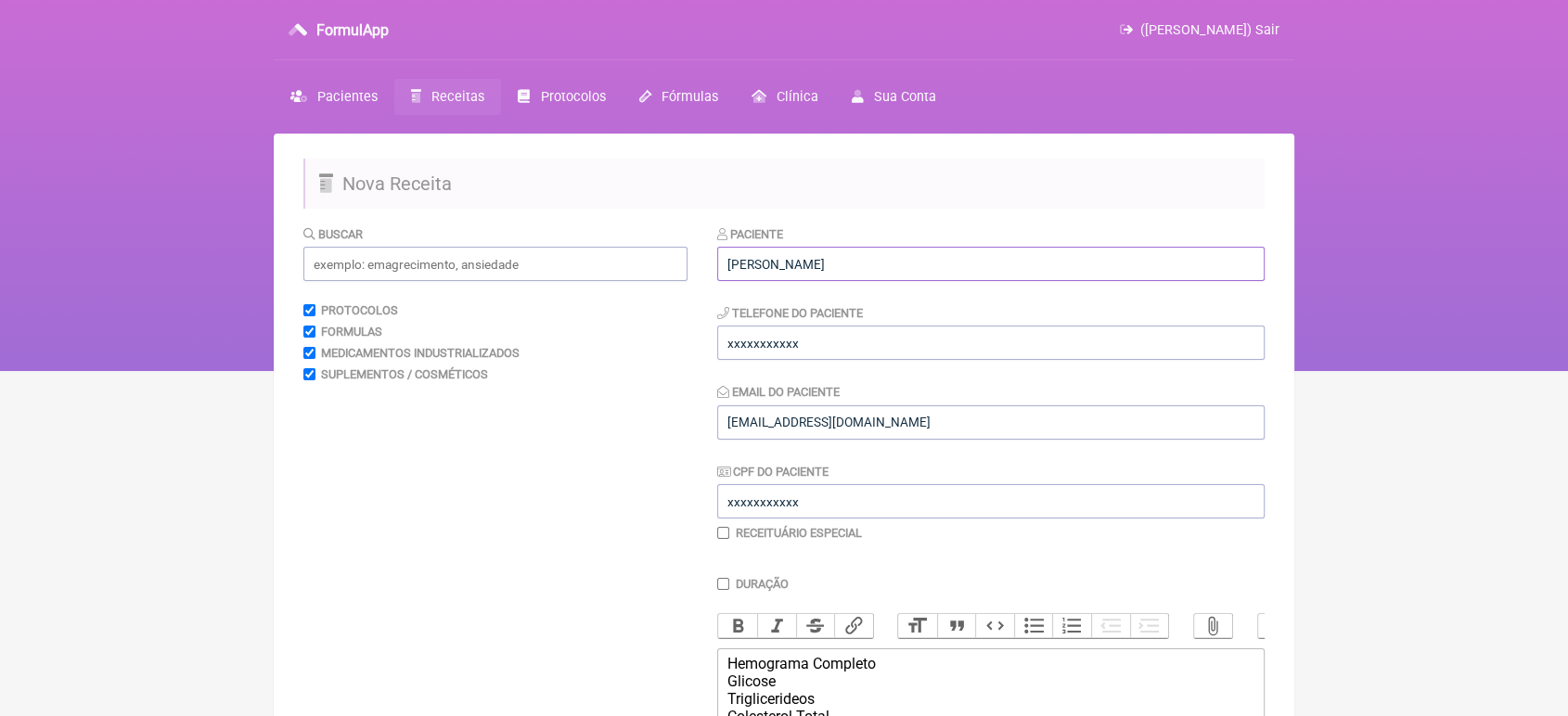
type input "[PERSON_NAME]"
click at [921, 342] on input "xxxxxxxxxxx" at bounding box center [991, 343] width 547 height 34
type input "x"
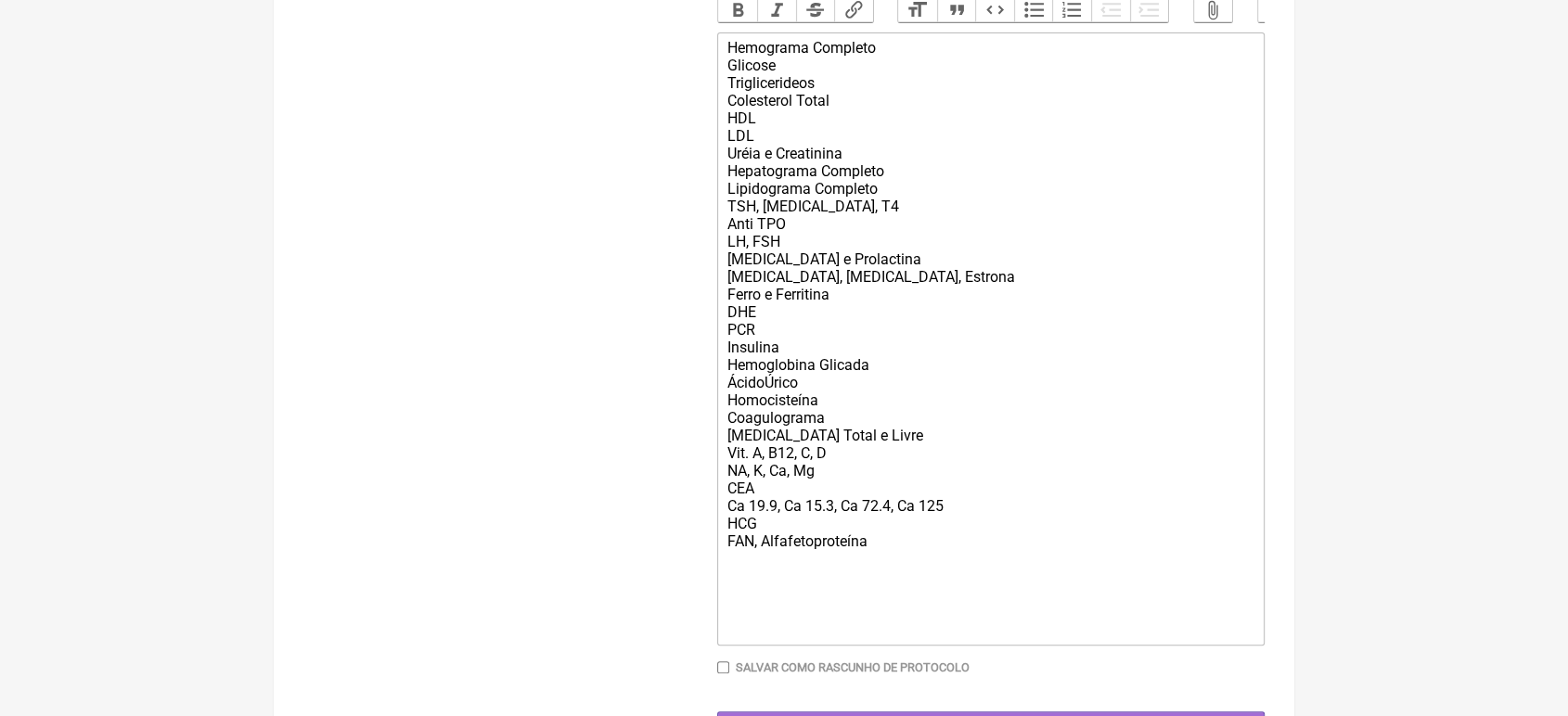
scroll to position [714, 0]
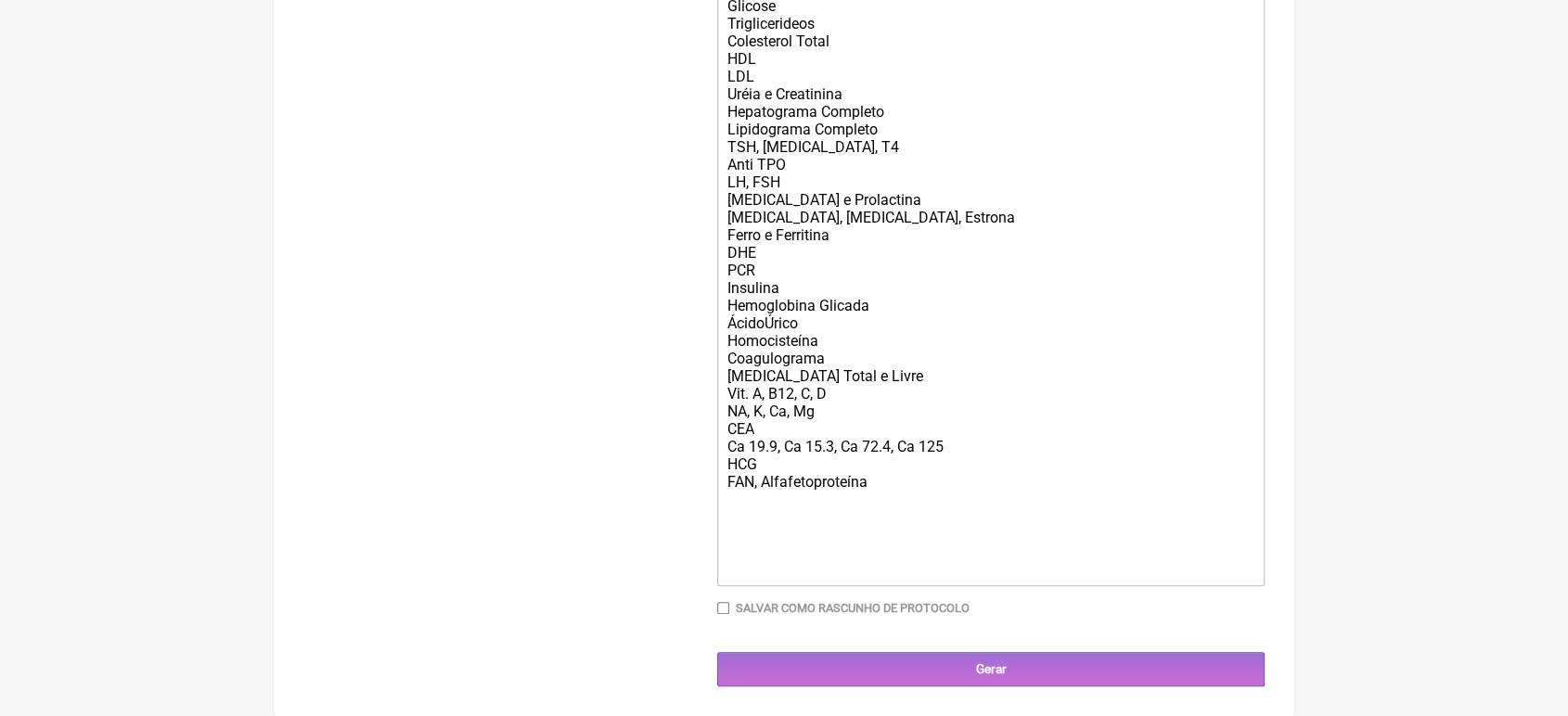
type input "21989548018"
click at [980, 688] on main "Nova Receita Buscar Protocolos Formulas Medicamentos Industrializados Suplement…" at bounding box center [784, 87] width 1021 height 1258
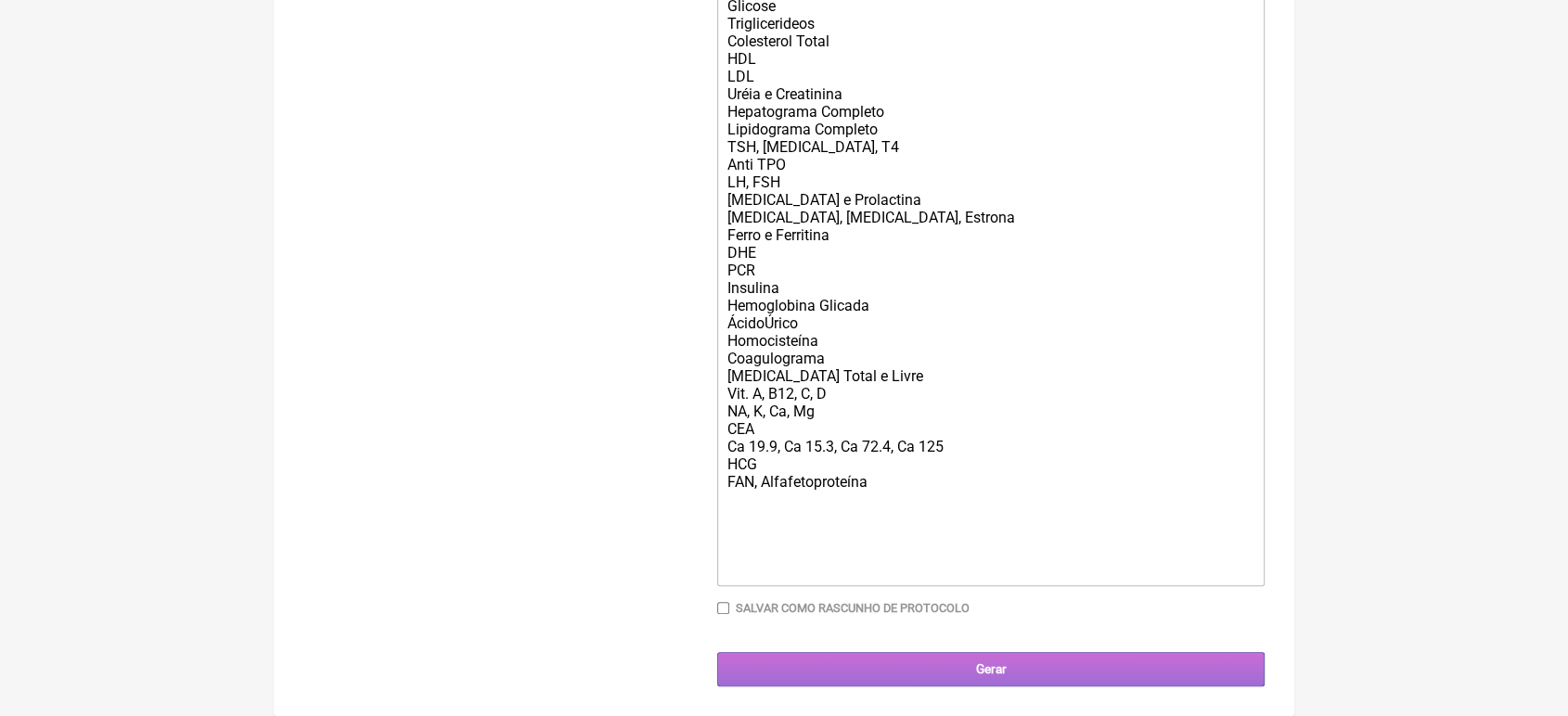
click at [984, 670] on input "Gerar" at bounding box center [991, 669] width 547 height 34
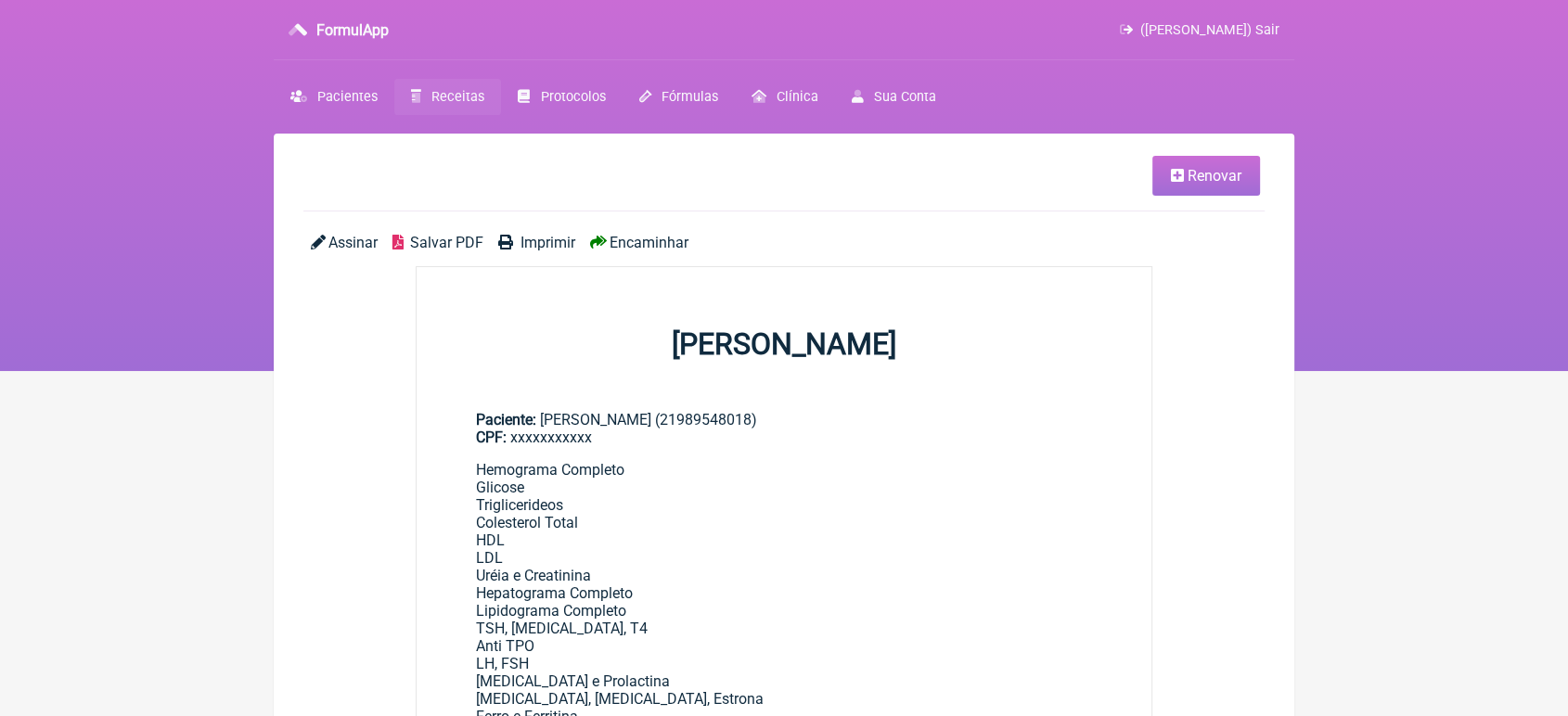
click at [623, 242] on span "Encaminhar" at bounding box center [648, 243] width 79 height 18
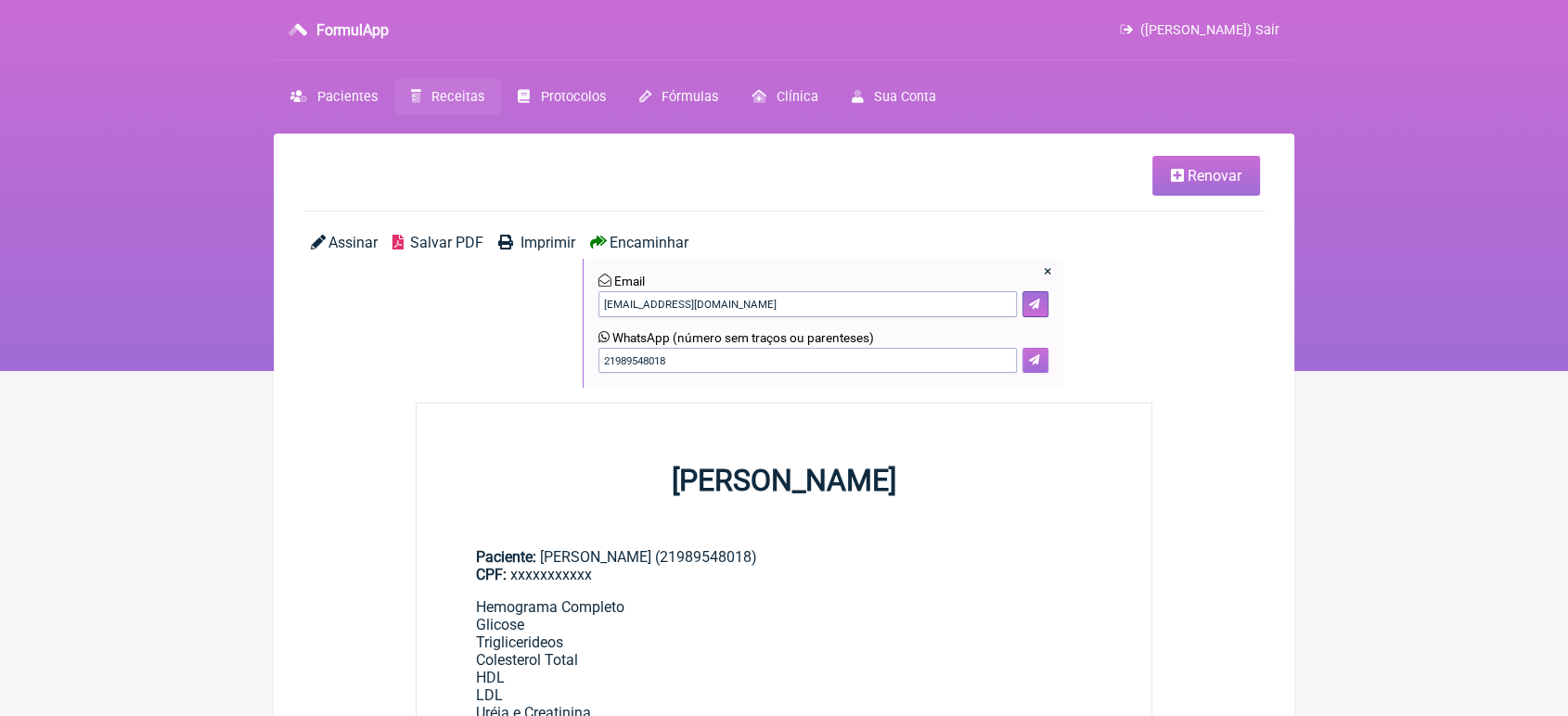
click at [1046, 363] on button at bounding box center [1036, 360] width 26 height 26
click at [1241, 179] on link "Renovar" at bounding box center [1206, 176] width 108 height 40
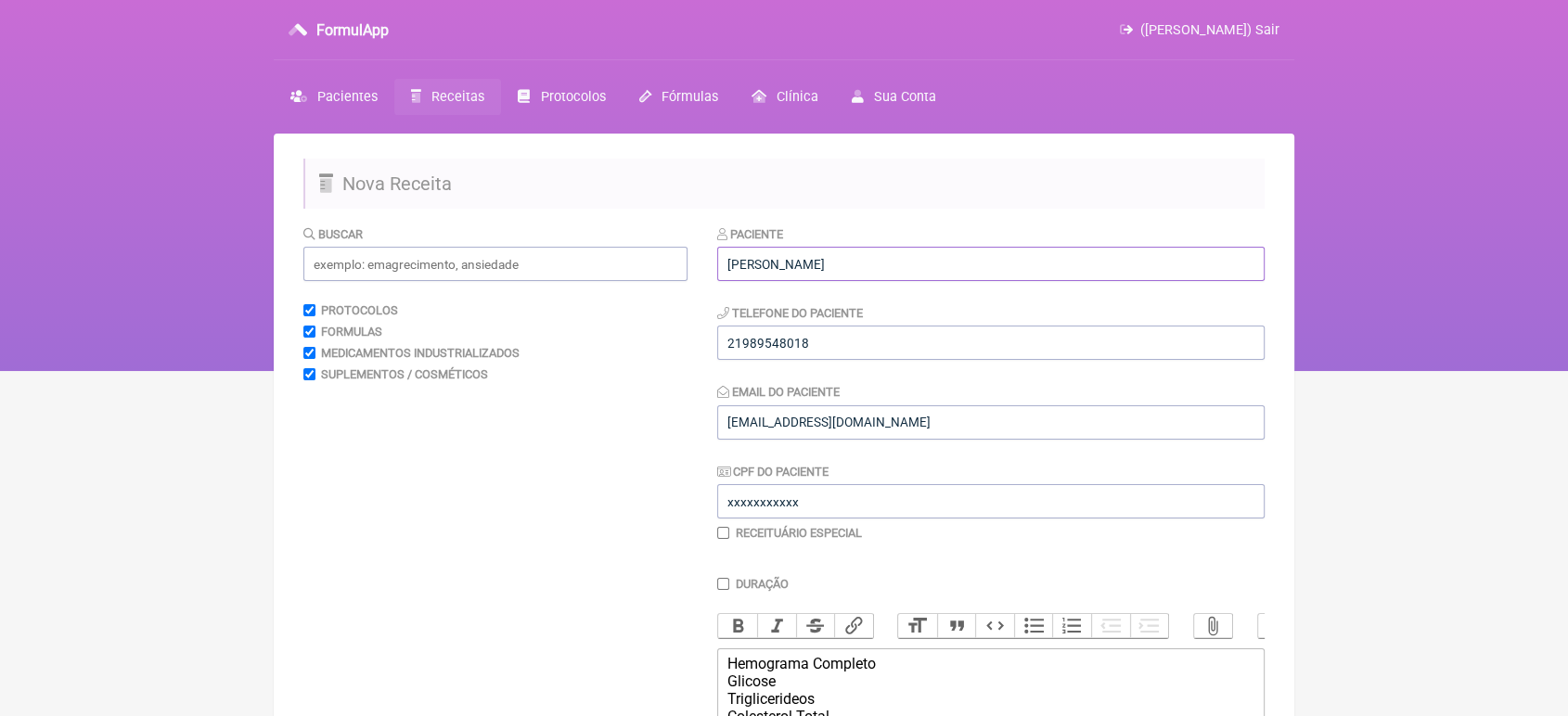
click at [996, 270] on input "Luiza Carolina de Souza" at bounding box center [991, 264] width 547 height 34
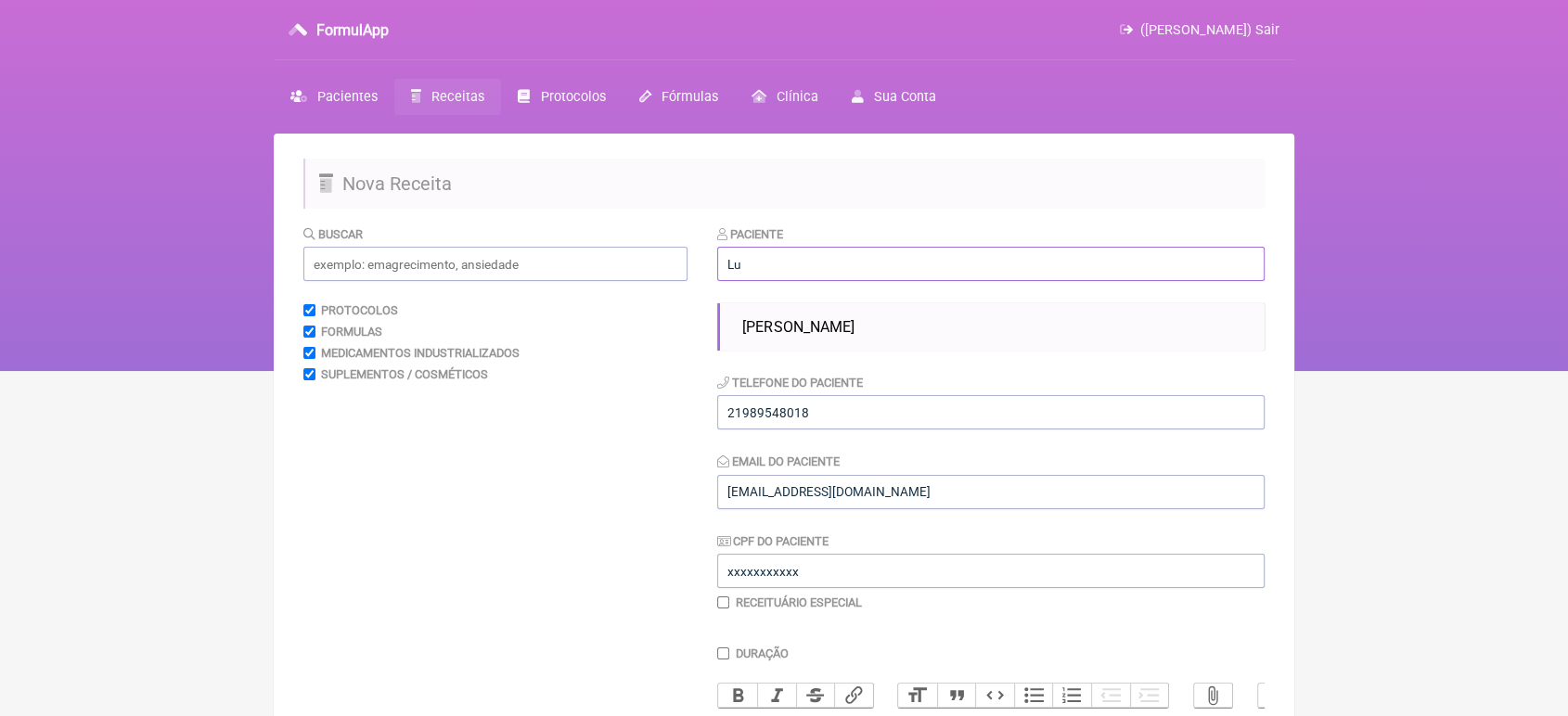
type input "L"
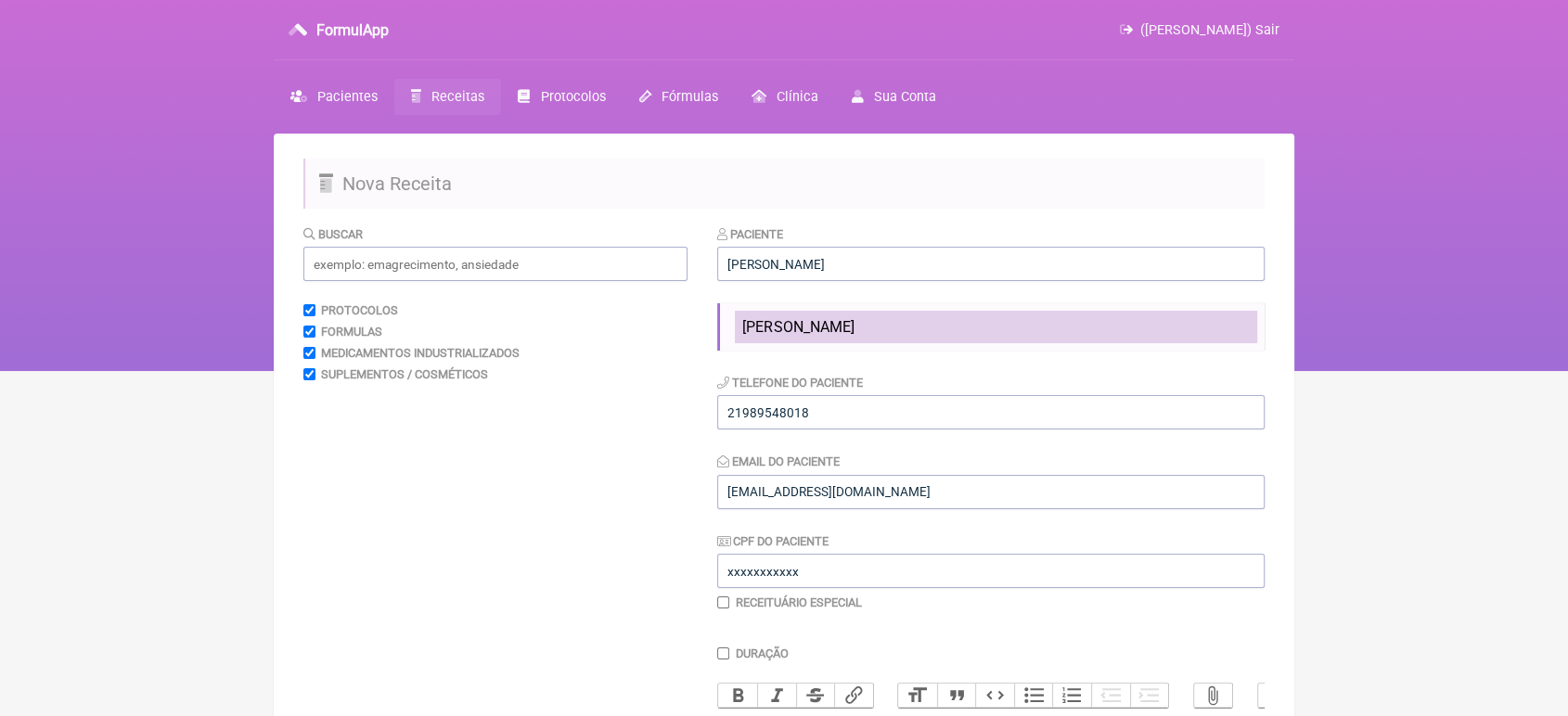
click at [854, 326] on span "GIULIA VITORIA DA SILVA CATARINA" at bounding box center [797, 328] width 111 height 18
type input "GIULIA VITORIA DA SILVA CATARINA"
type input "21 981493356"
type input "[EMAIL_ADDRESS][DOMAIN_NAME]"
type input "11896354700"
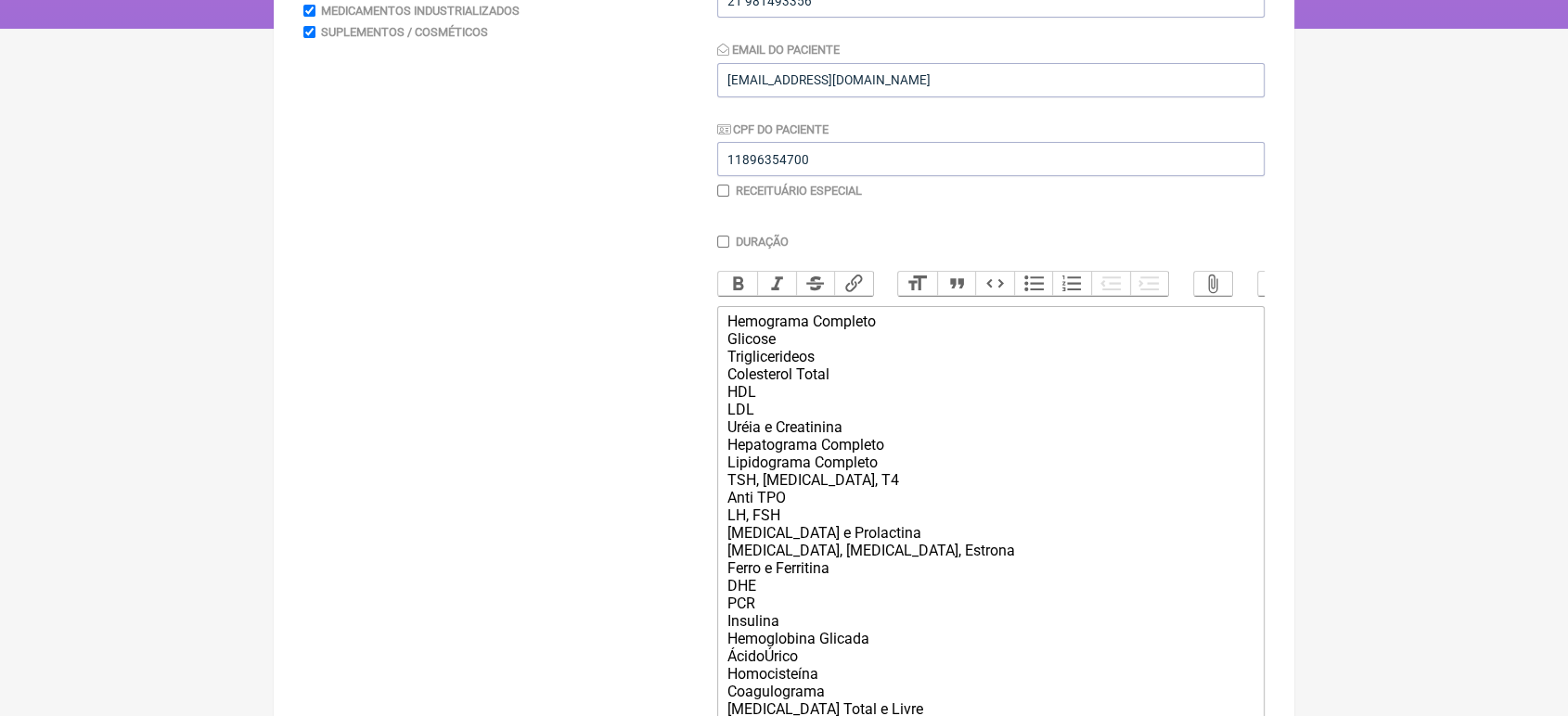
scroll to position [347, 0]
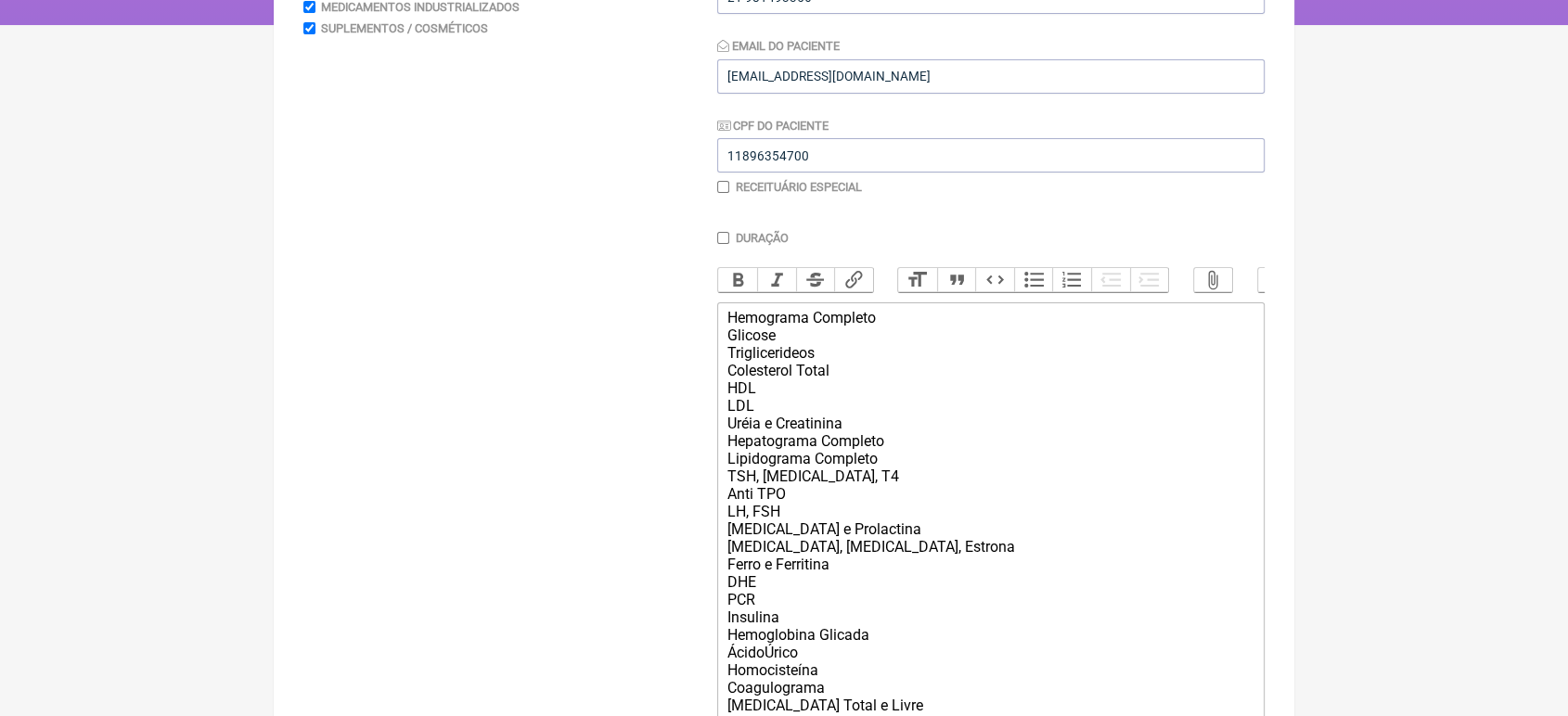
click at [721, 333] on trix-editor "Hemograma Completo Glicose Triglicerideos Colesterol Total HDL LDL Uréia e Crea…" at bounding box center [991, 609] width 547 height 613
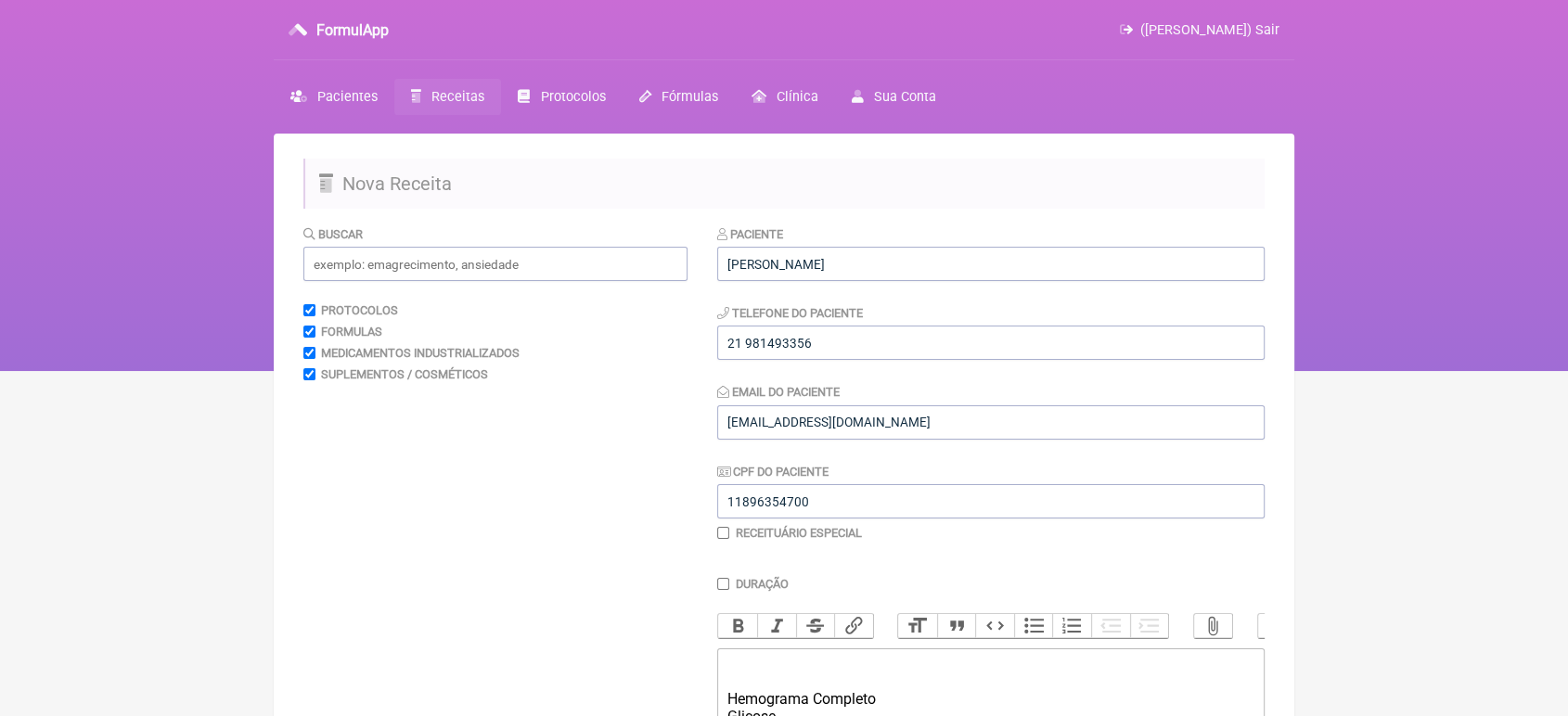
scroll to position [15, 0]
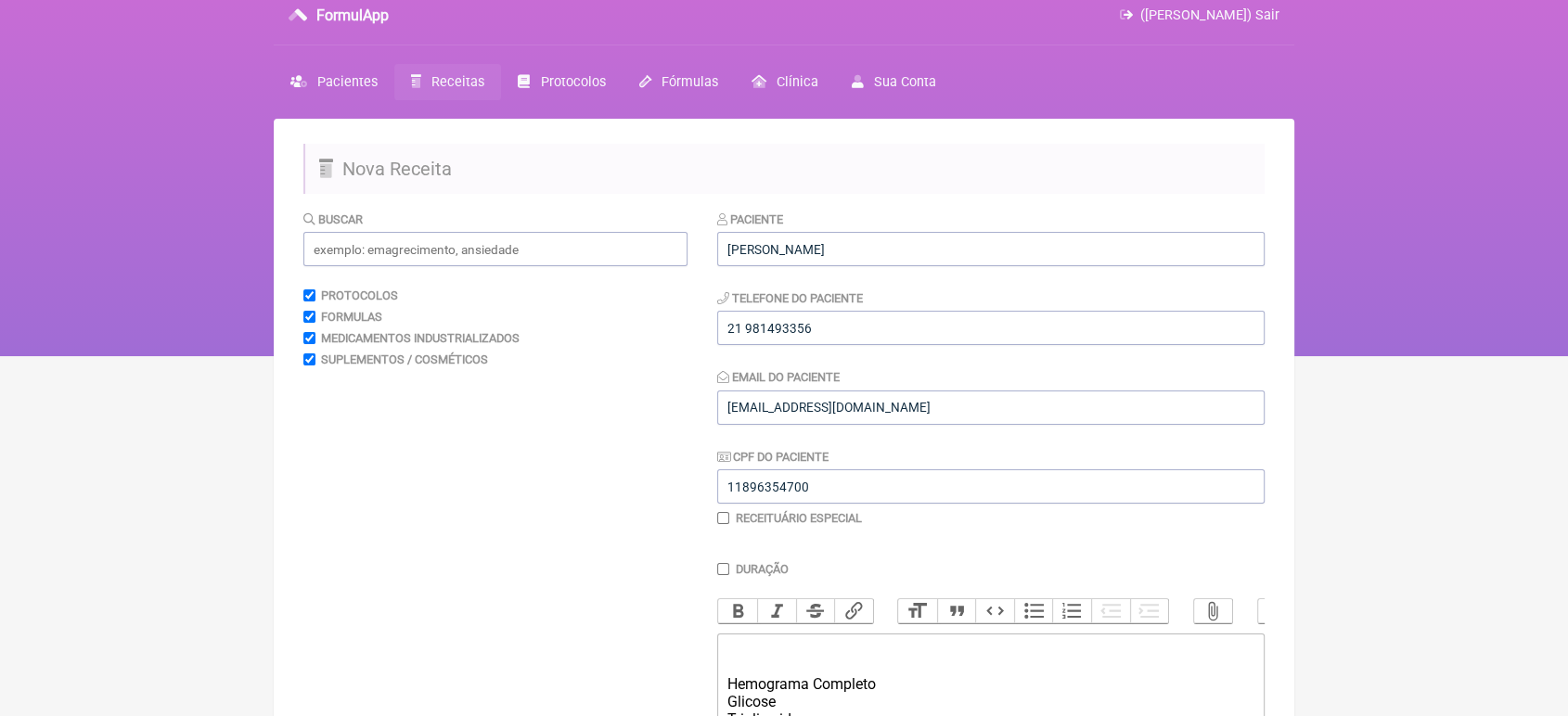
type trix-editor "<div>Indicação do Exame: Investigação Médica<br>Solicito:<br><br>Hemograma Comp…"
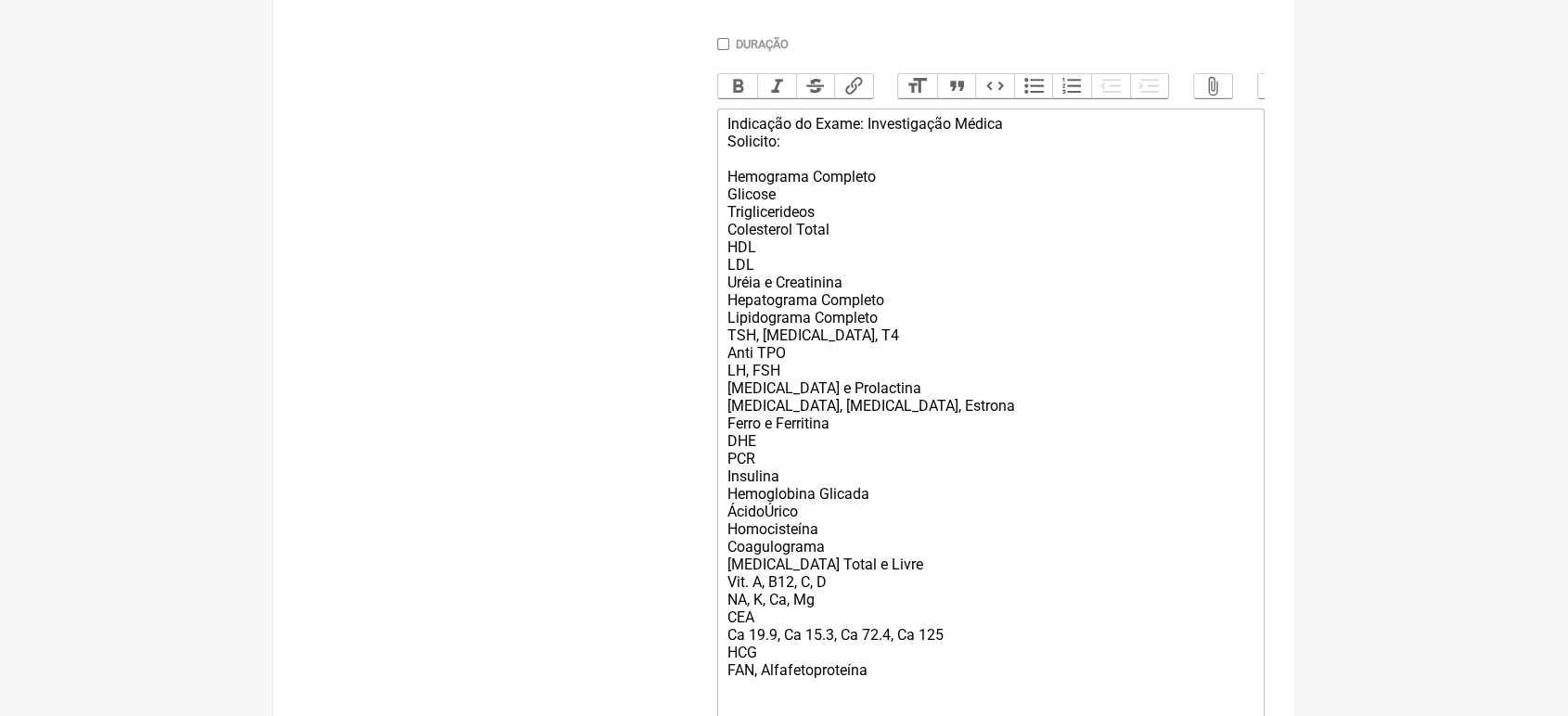
scroll to position [769, 0]
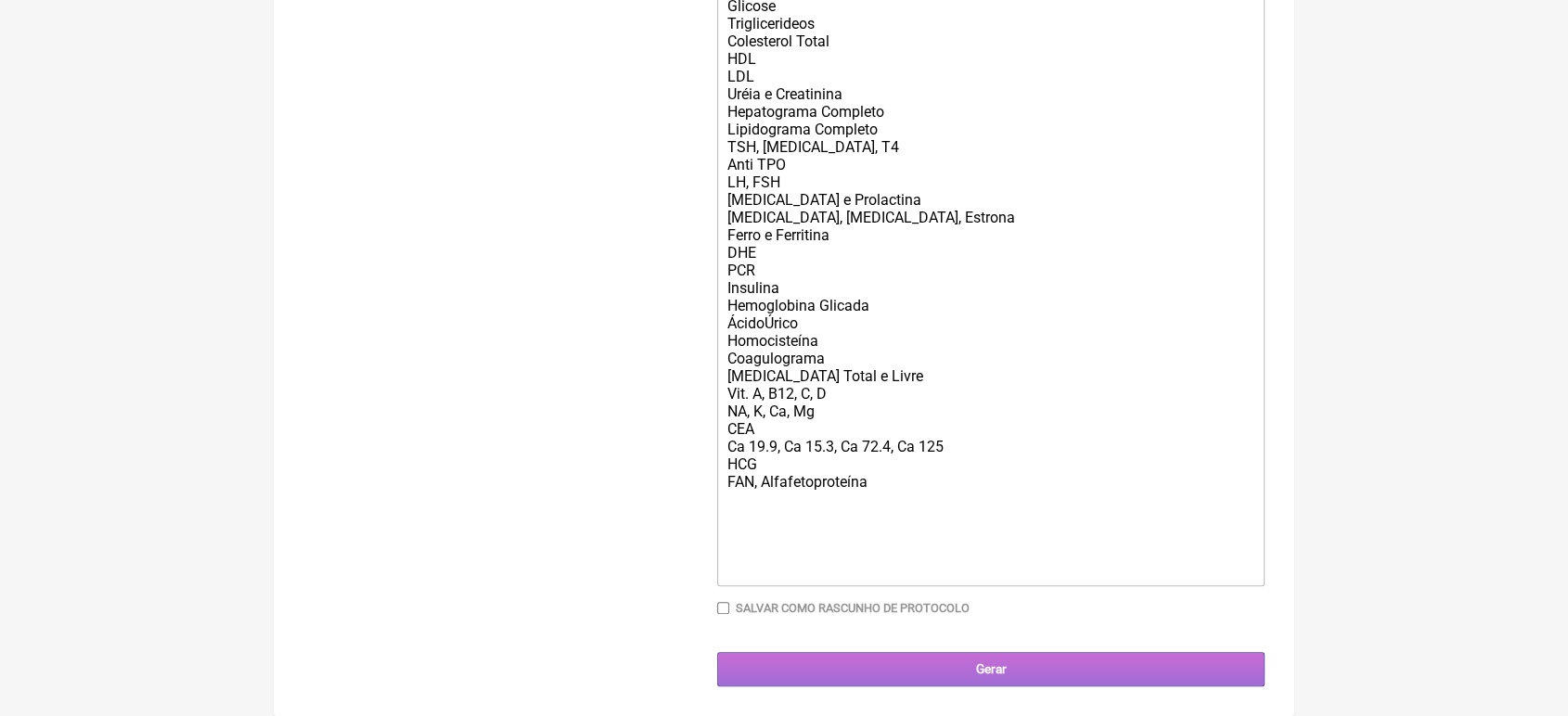
click at [1015, 681] on input "Gerar" at bounding box center [991, 669] width 547 height 34
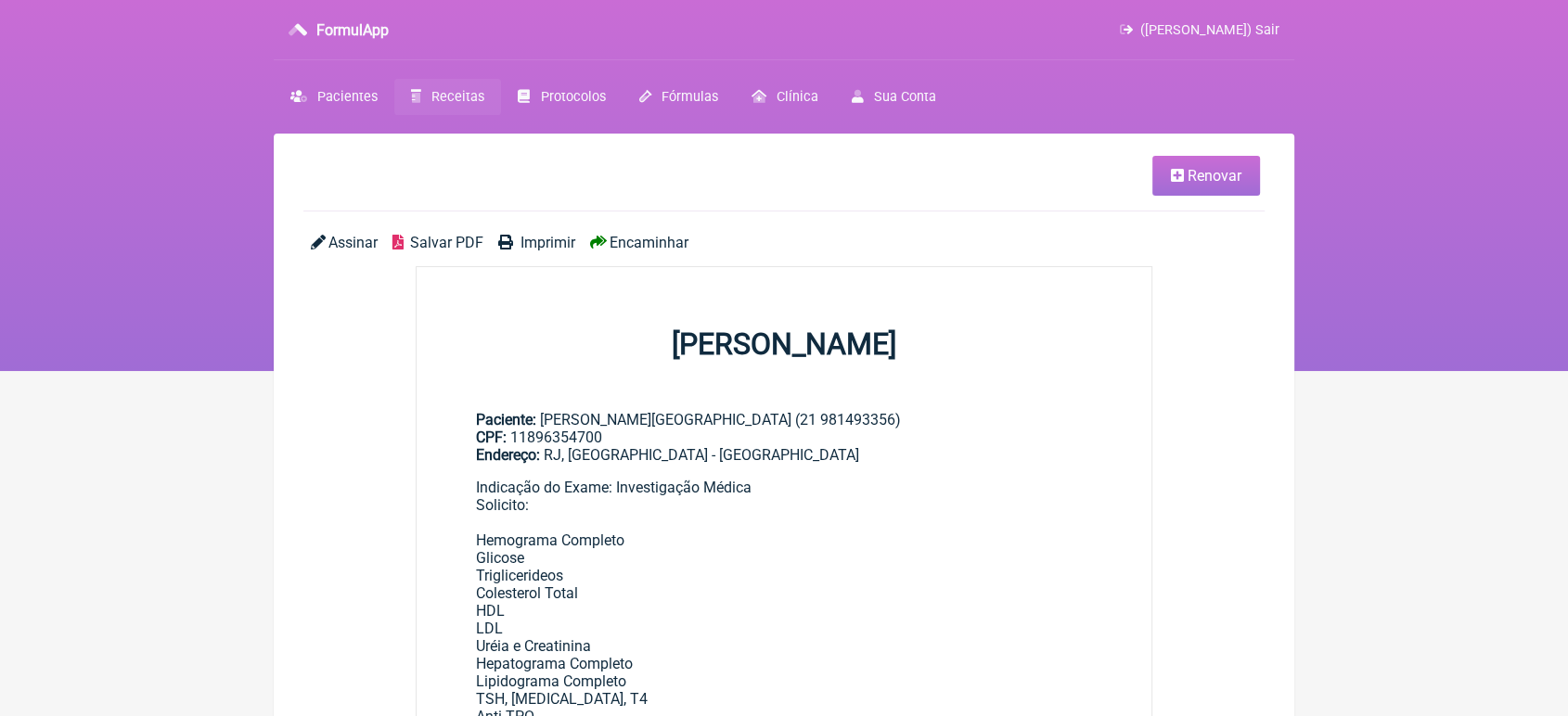
click at [635, 239] on span "Encaminhar" at bounding box center [648, 243] width 79 height 18
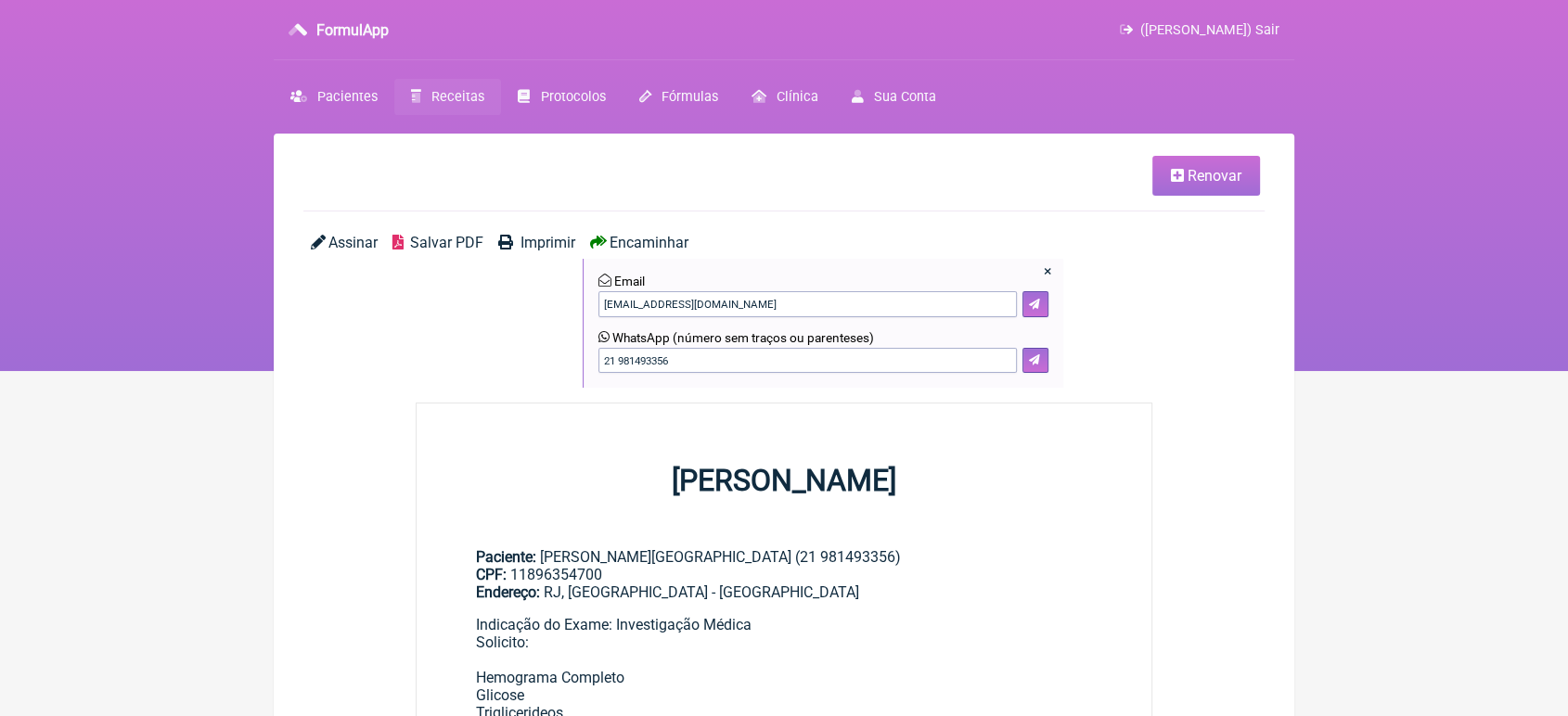
click at [1039, 348] on form "WhatsApp (número sem traços ou parenteses) 21 981493356" at bounding box center [823, 353] width 450 height 44
click at [1041, 358] on button at bounding box center [1036, 360] width 26 height 26
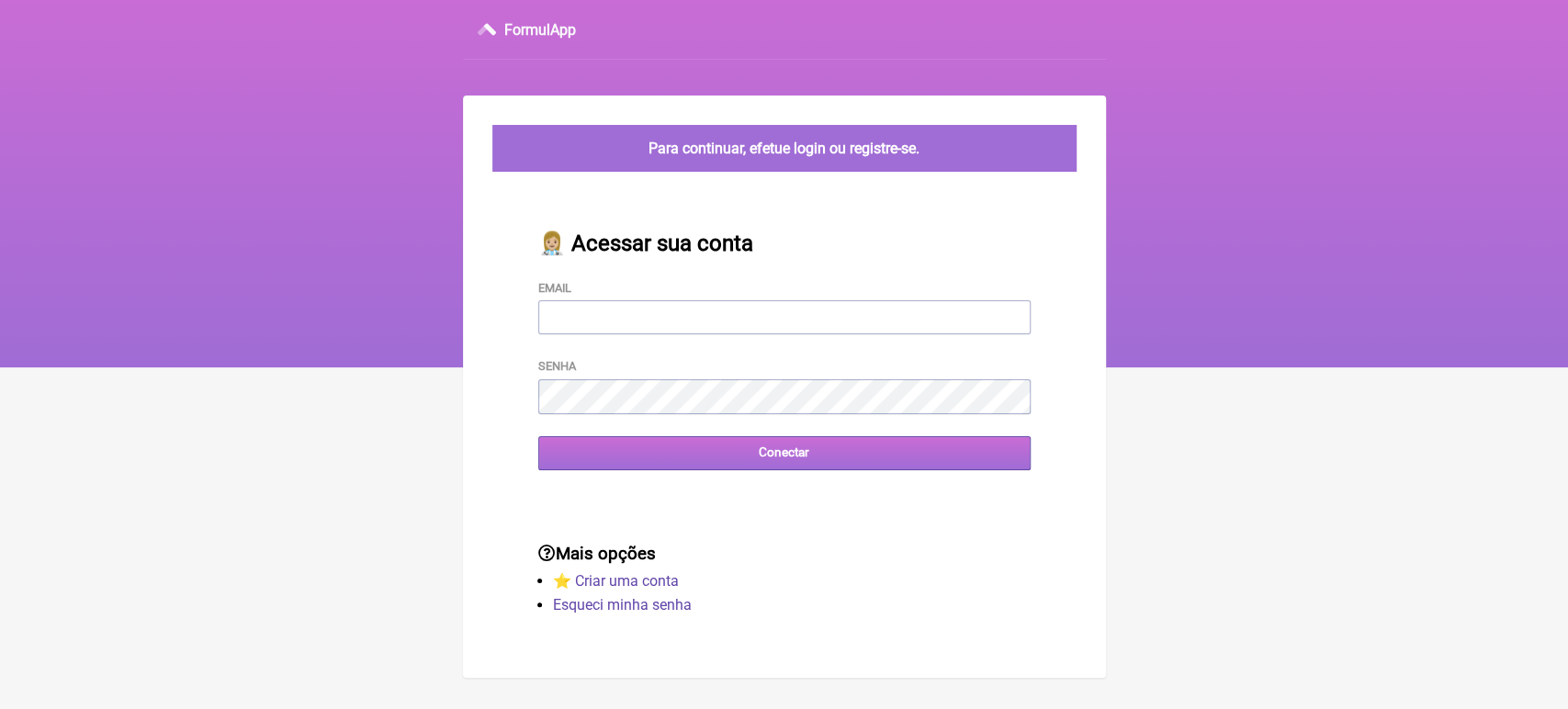
type input "[EMAIL_ADDRESS][DOMAIN_NAME]"
click at [620, 459] on input "Conectar" at bounding box center [784, 453] width 492 height 34
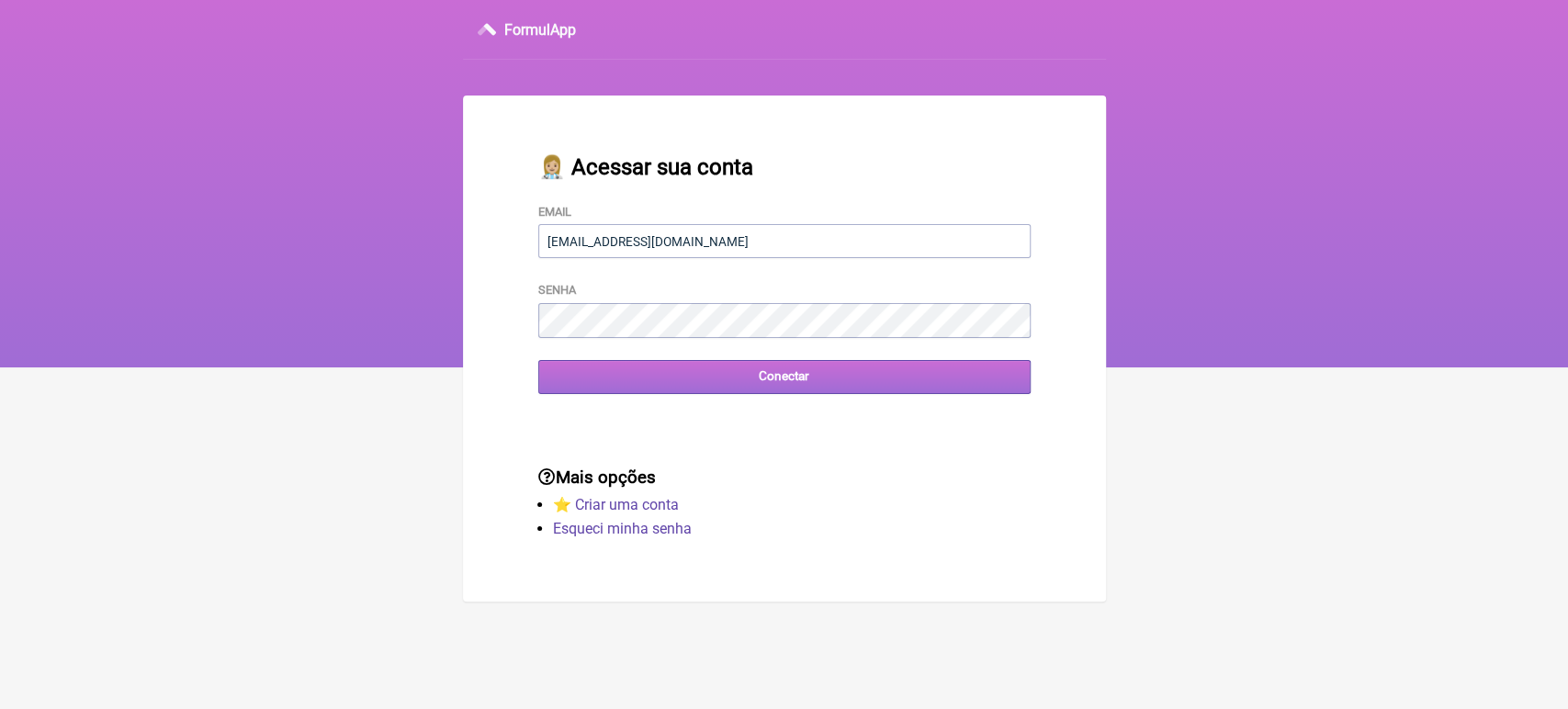
click at [746, 381] on input "Conectar" at bounding box center [784, 377] width 492 height 34
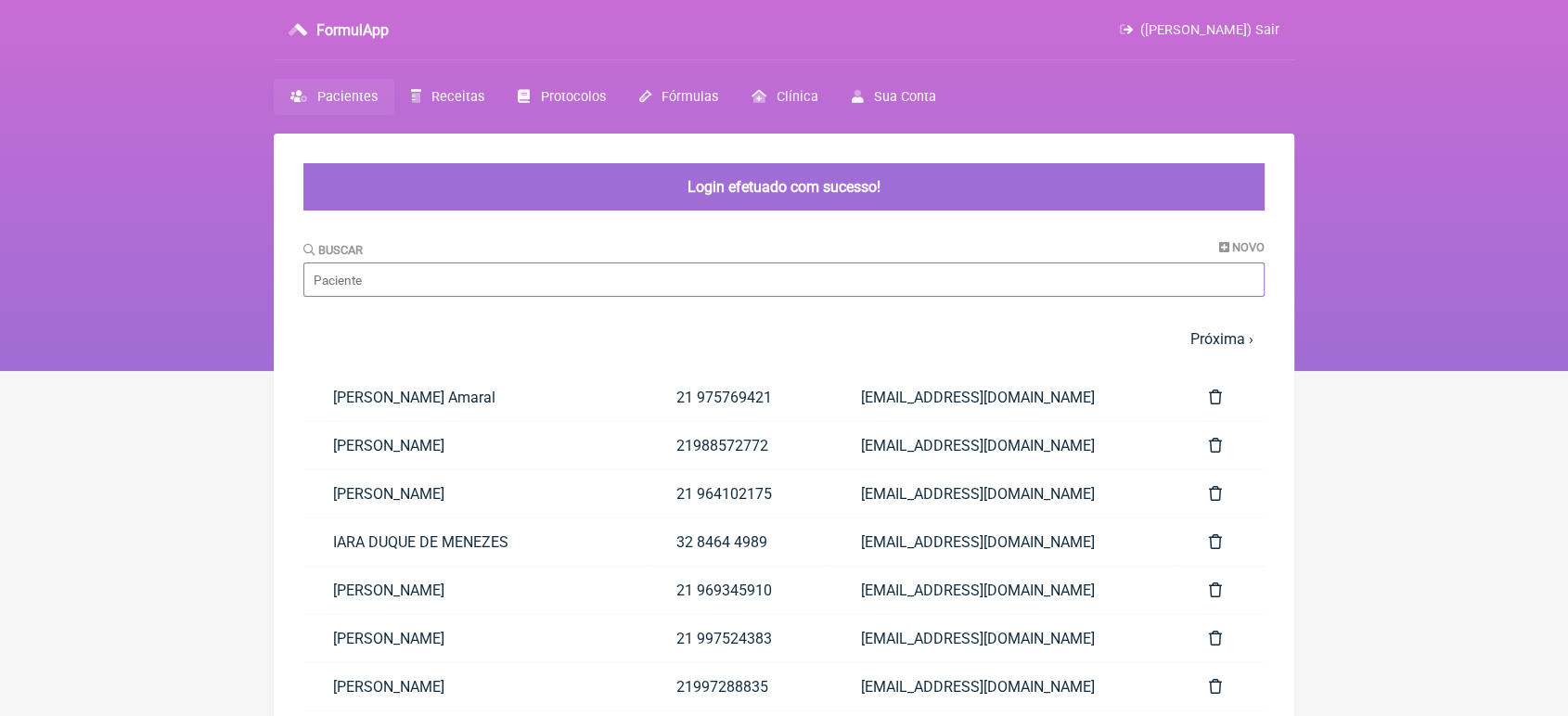
click at [527, 288] on input "Buscar" at bounding box center [784, 280] width 962 height 34
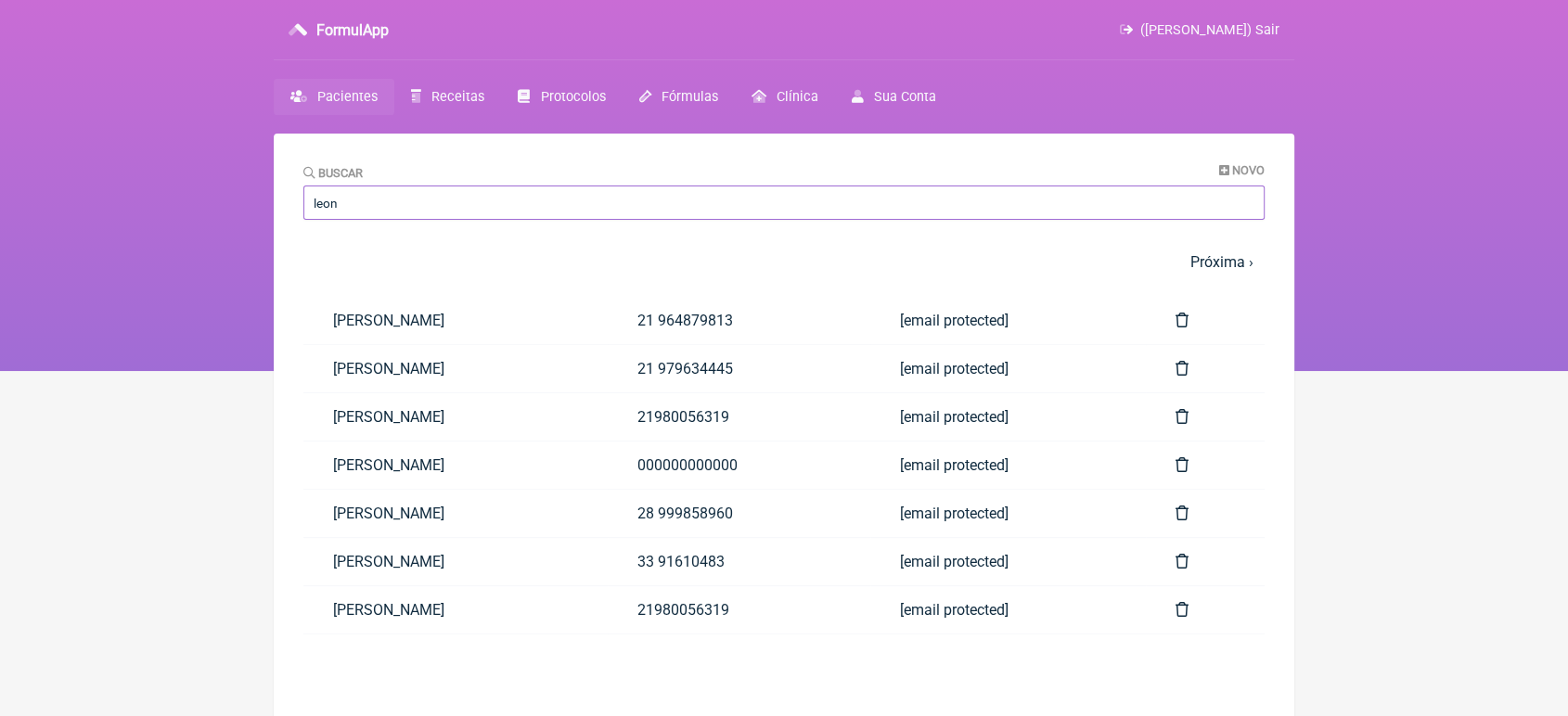
type input "leon"
click at [57, 371] on html "FormulApp ([PERSON_NAME]) Sair [GEOGRAPHIC_DATA] Receitas Protocolos Fórmulas […" at bounding box center [784, 186] width 1568 height 371
click at [476, 322] on link "[PERSON_NAME]" at bounding box center [455, 320] width 305 height 47
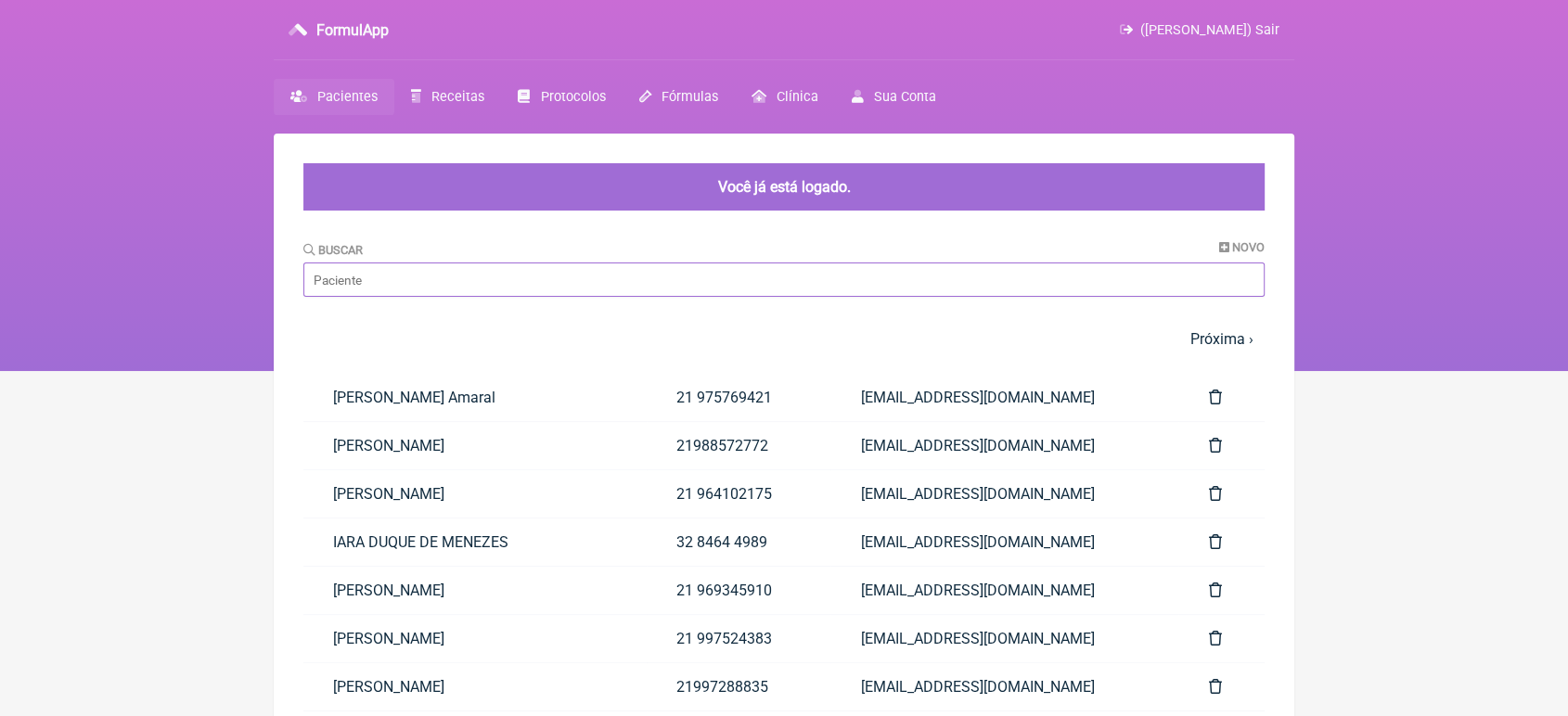
click at [639, 287] on input "Buscar" at bounding box center [784, 280] width 962 height 34
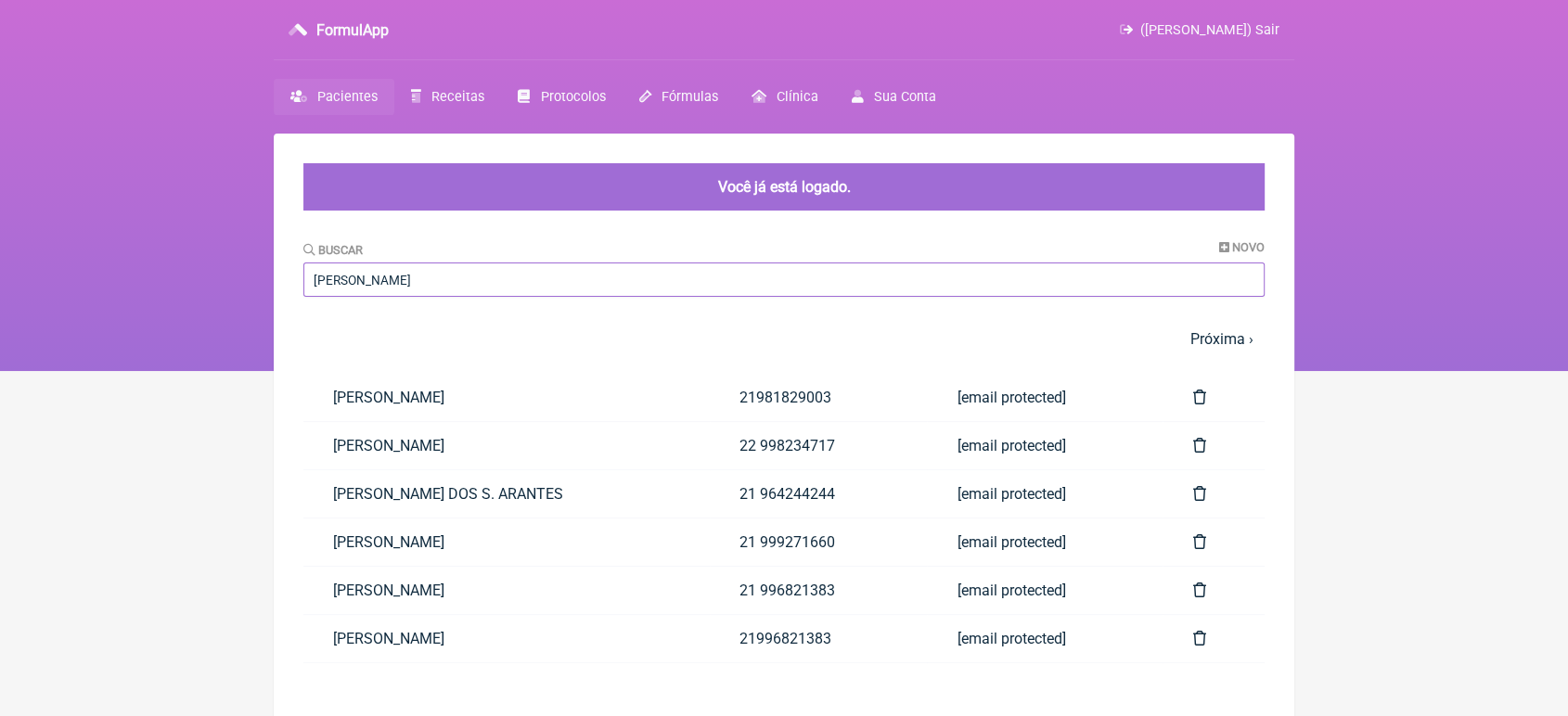
type input "[PERSON_NAME]"
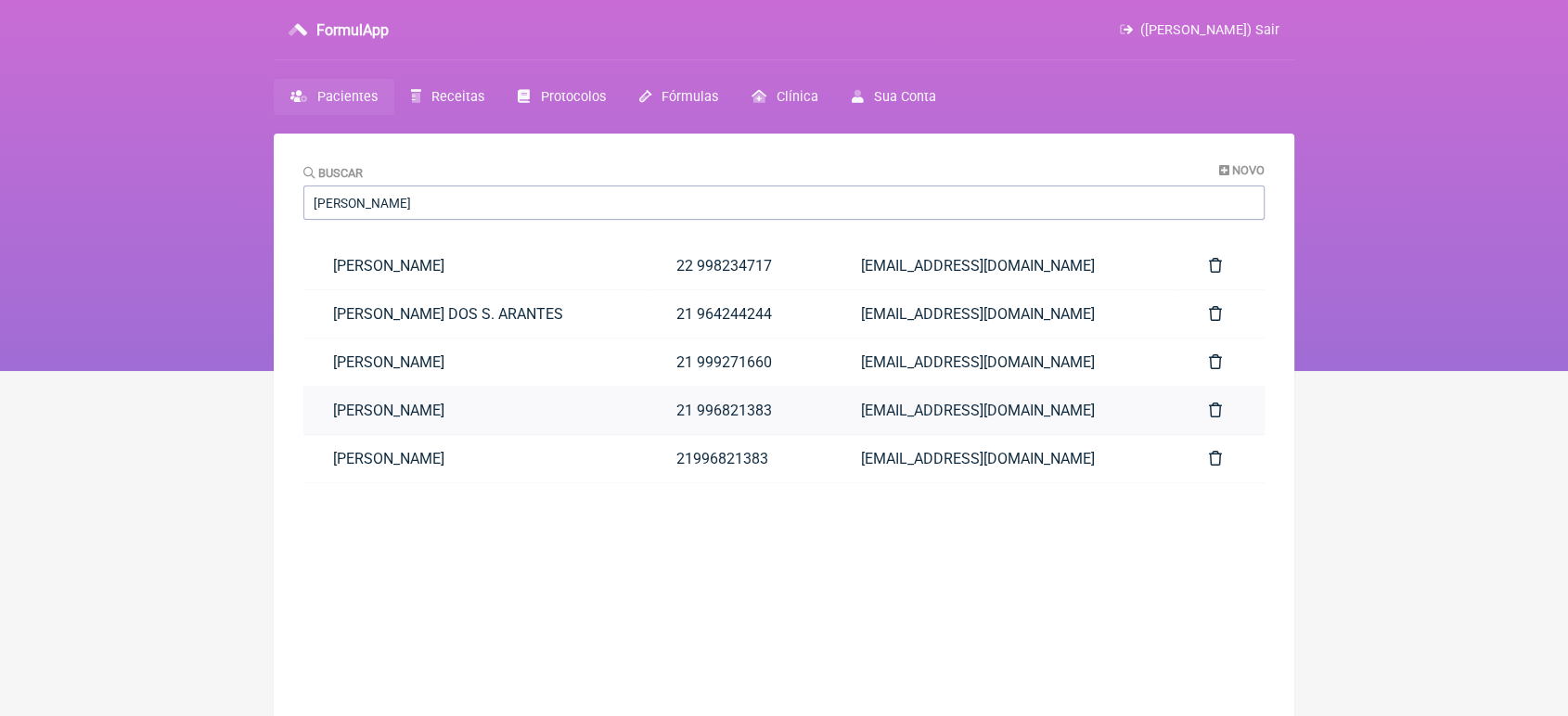
click at [470, 410] on link "[PERSON_NAME]" at bounding box center [475, 409] width 344 height 47
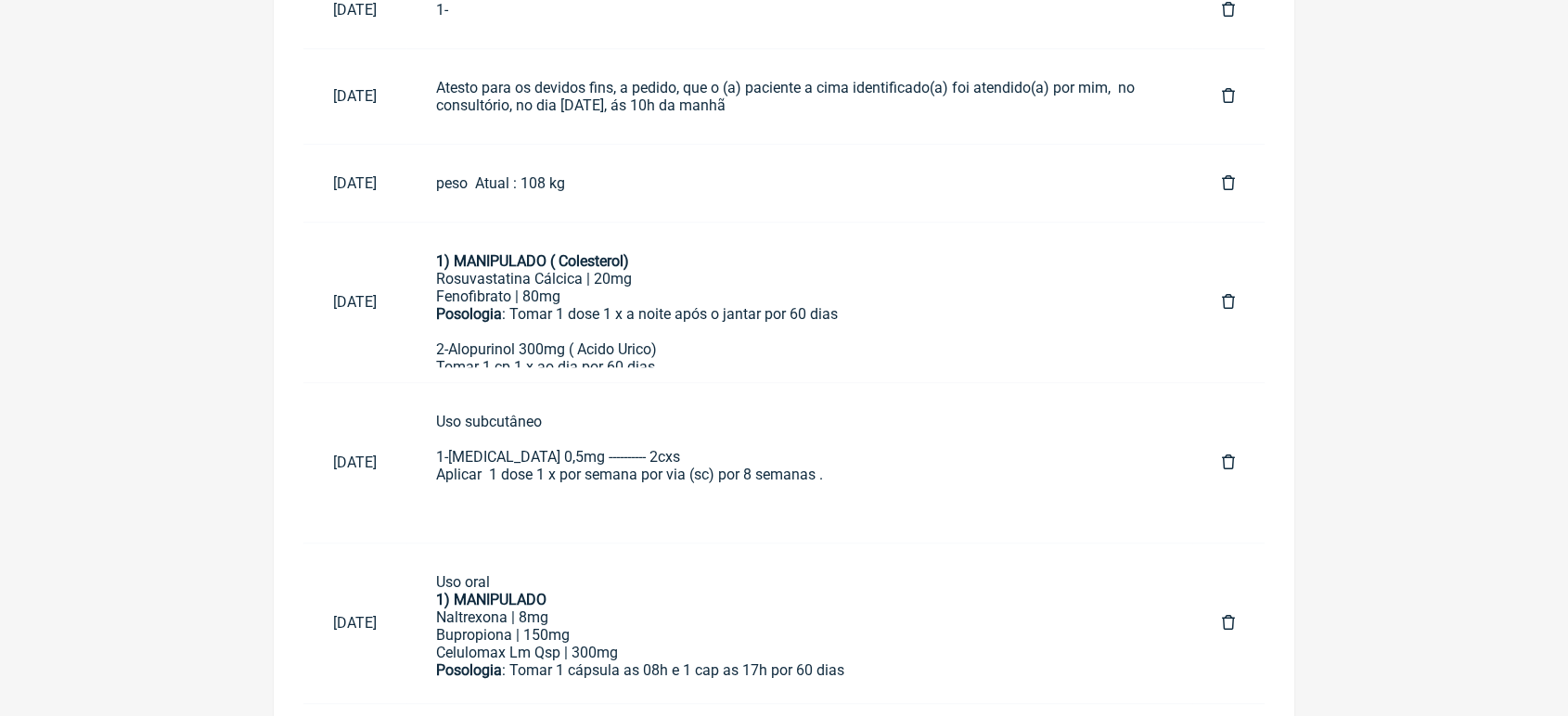
scroll to position [1223, 0]
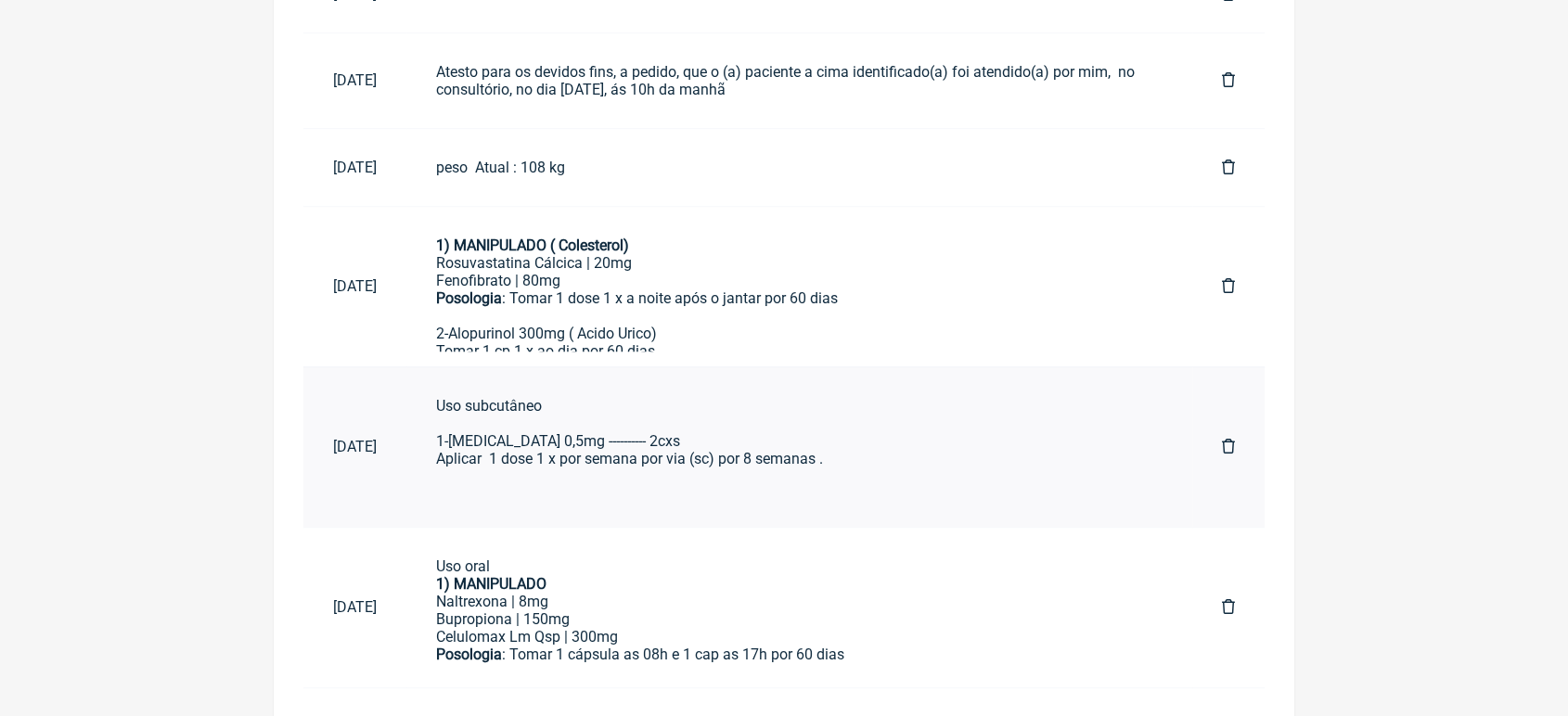
click at [883, 427] on div "Uso subcutâneo 1-Wegovy 0,5mg ---------- 2cxs Aplicar 1 dose 1 x por semana por…" at bounding box center [799, 459] width 726 height 125
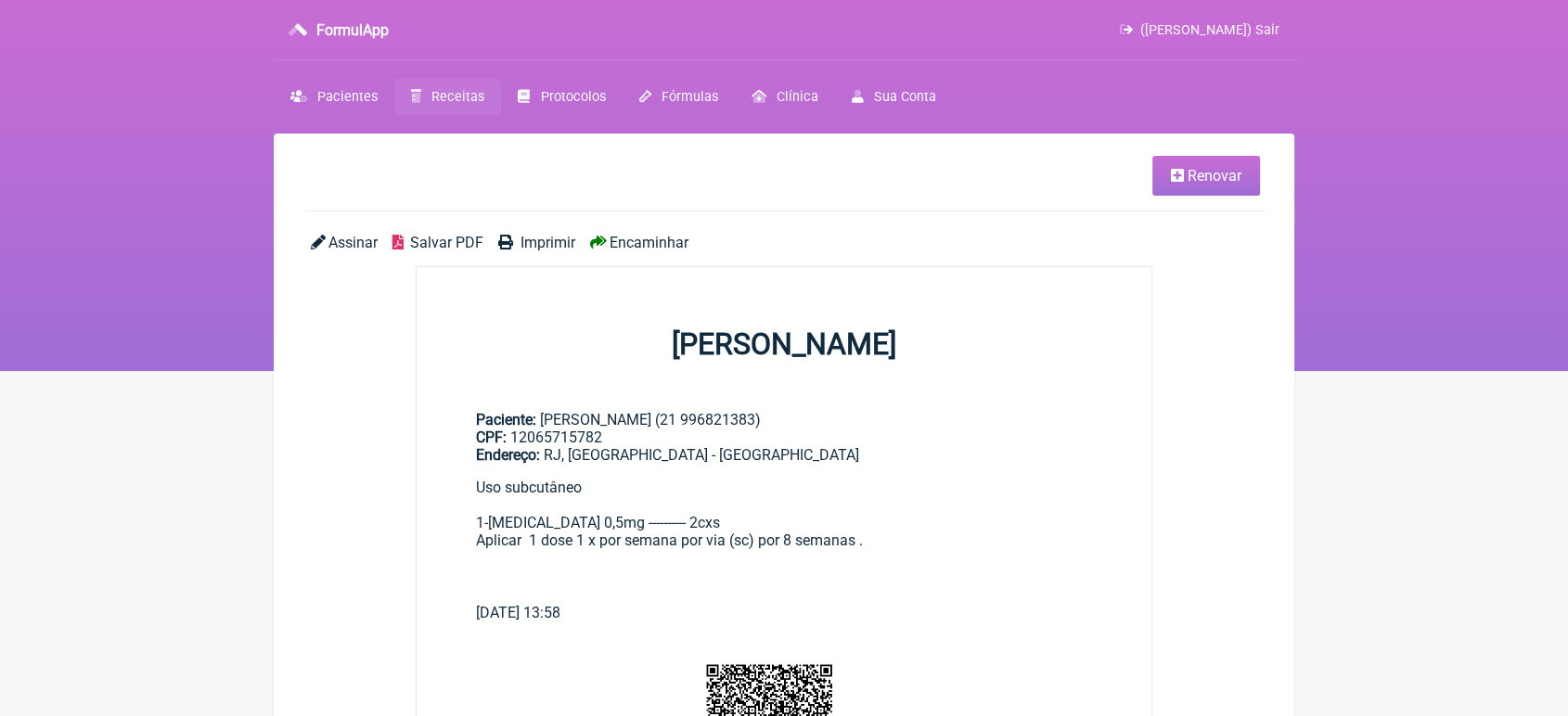
click at [1208, 160] on link "Renovar" at bounding box center [1206, 176] width 108 height 40
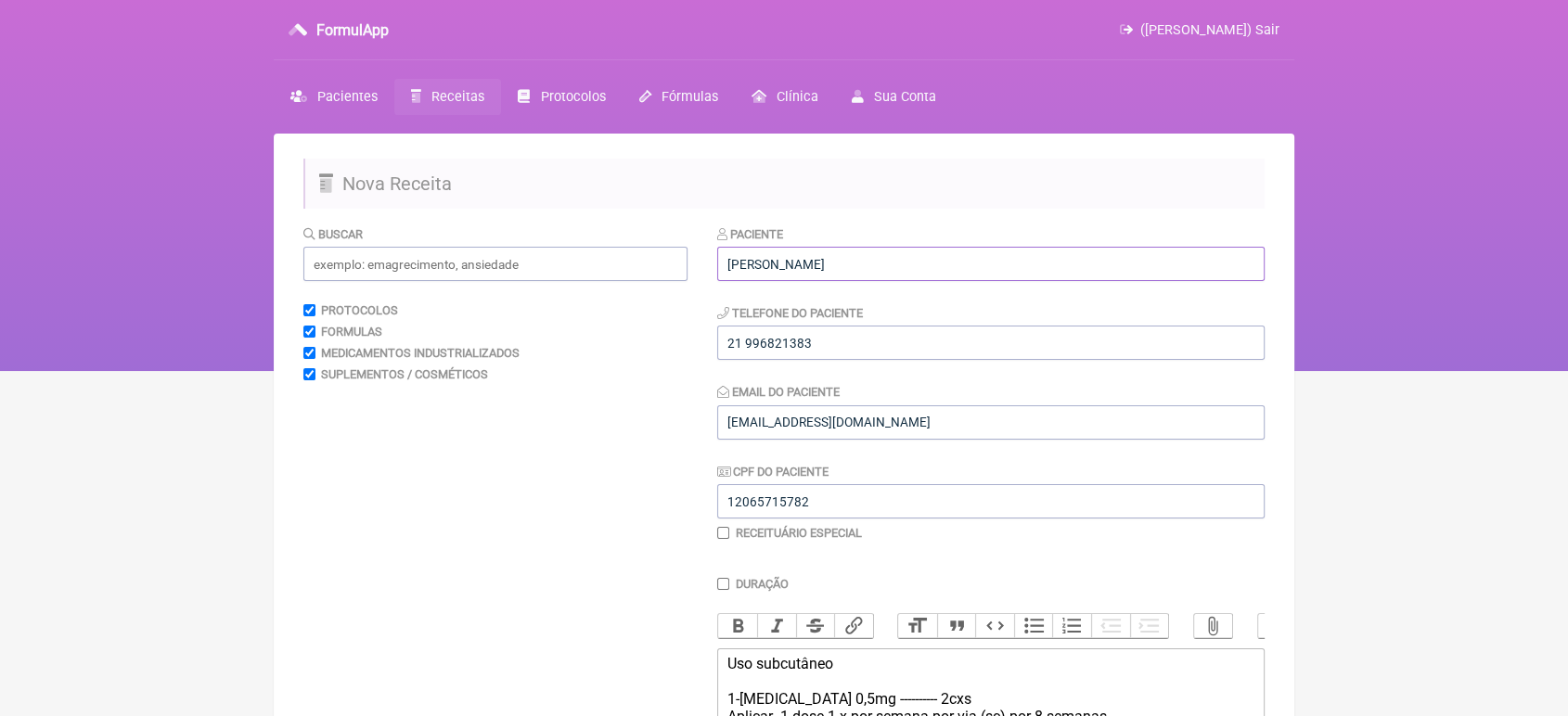
click at [1053, 260] on input "Leandro de Assis Rodrigues" at bounding box center [991, 264] width 547 height 34
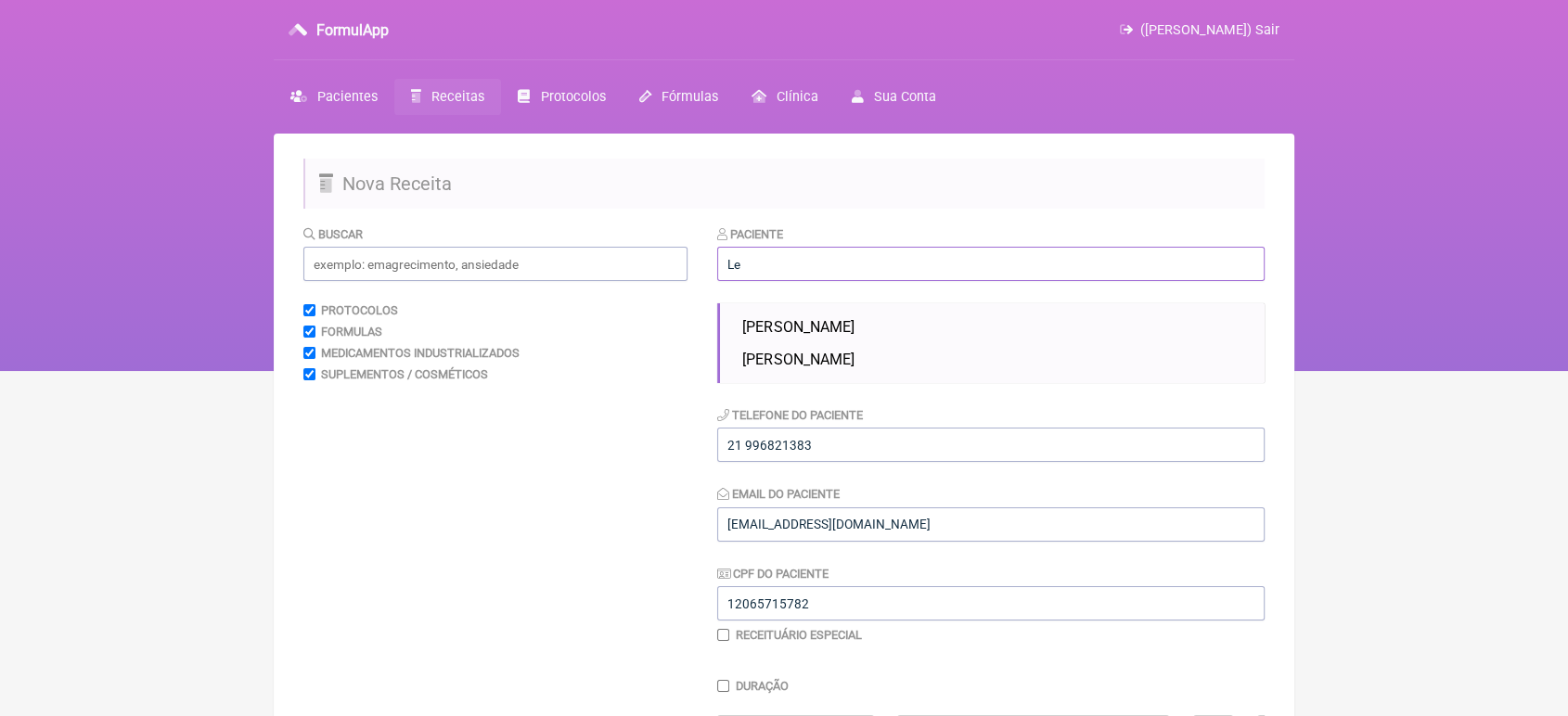
type input "L"
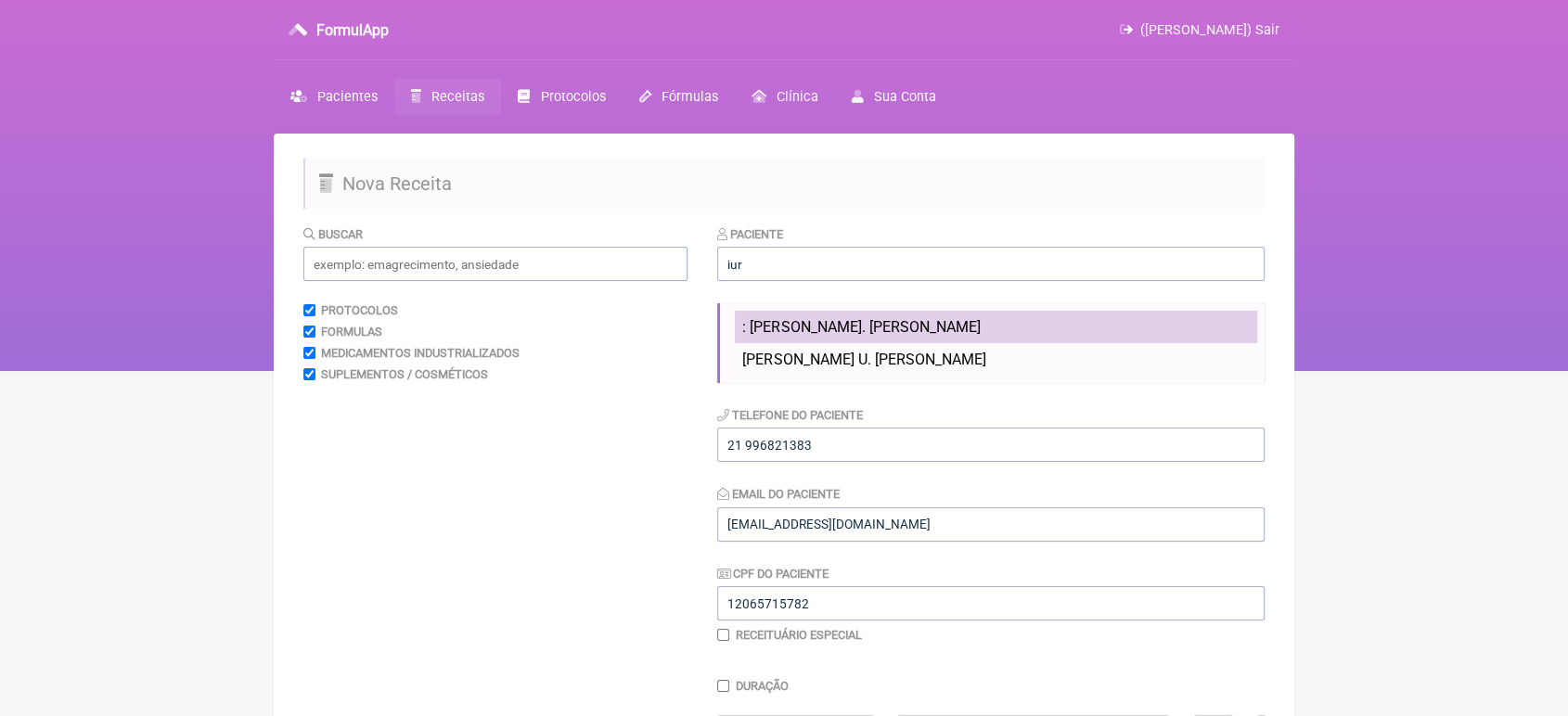
click at [1049, 325] on li ": IURI ALEXANDER U. CORREA DA SILVA" at bounding box center [996, 327] width 522 height 33
type input ": IURI ALEXANDER U. CORREA DA SILVA"
type input "21 981774054"
type input "[EMAIL_ADDRESS][DOMAIN_NAME]"
type input "08024186780"
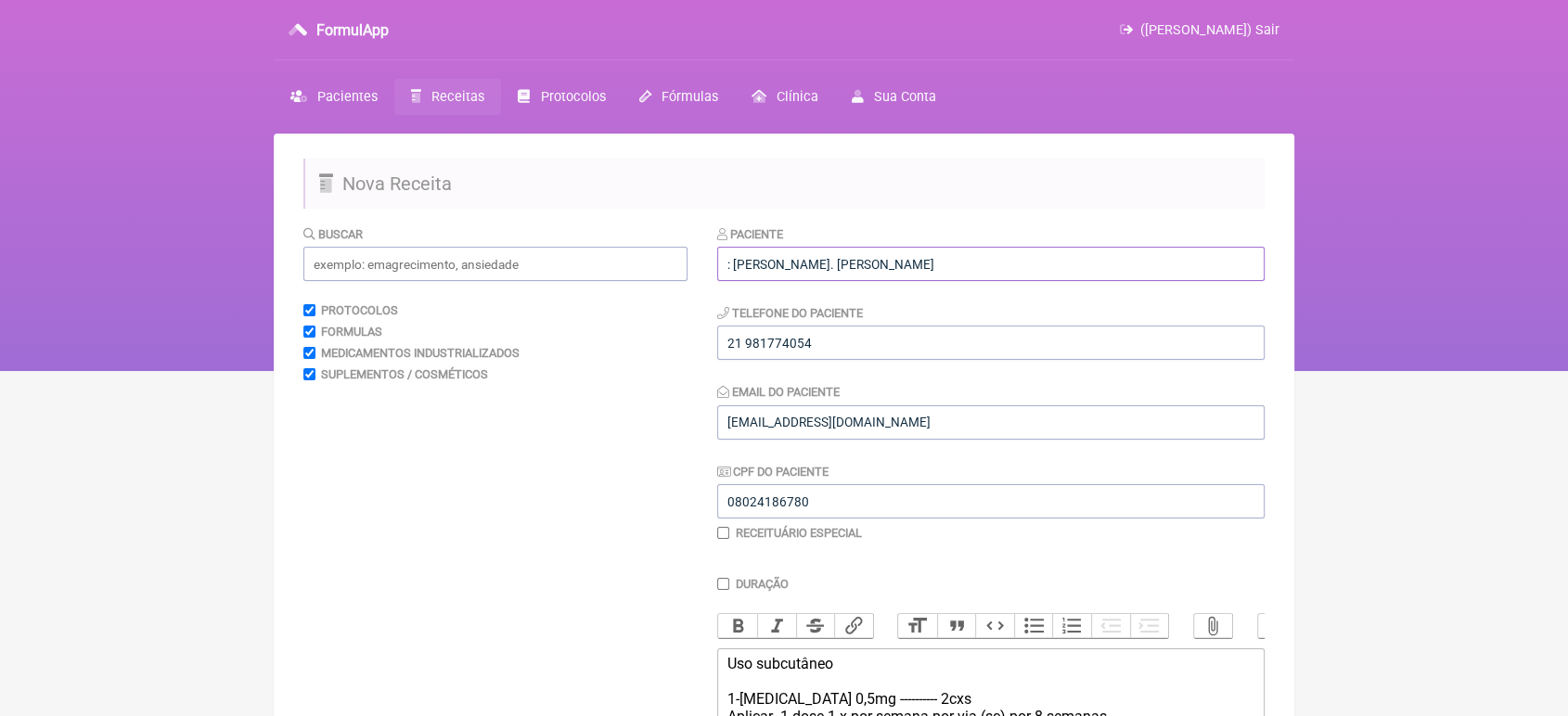
click at [846, 261] on input ": IURI ALEXANDER U. CORREA DA SILVA" at bounding box center [991, 264] width 547 height 34
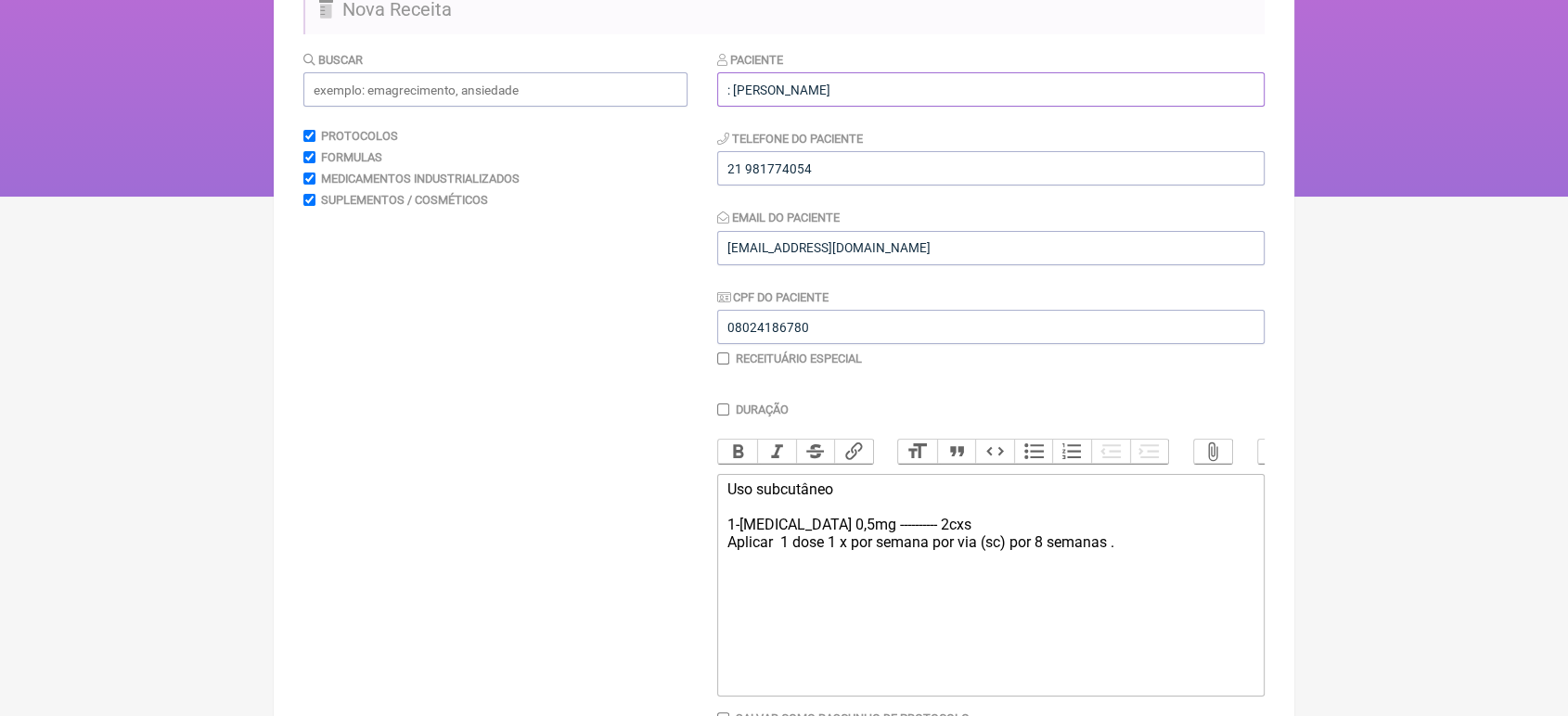
scroll to position [308, 0]
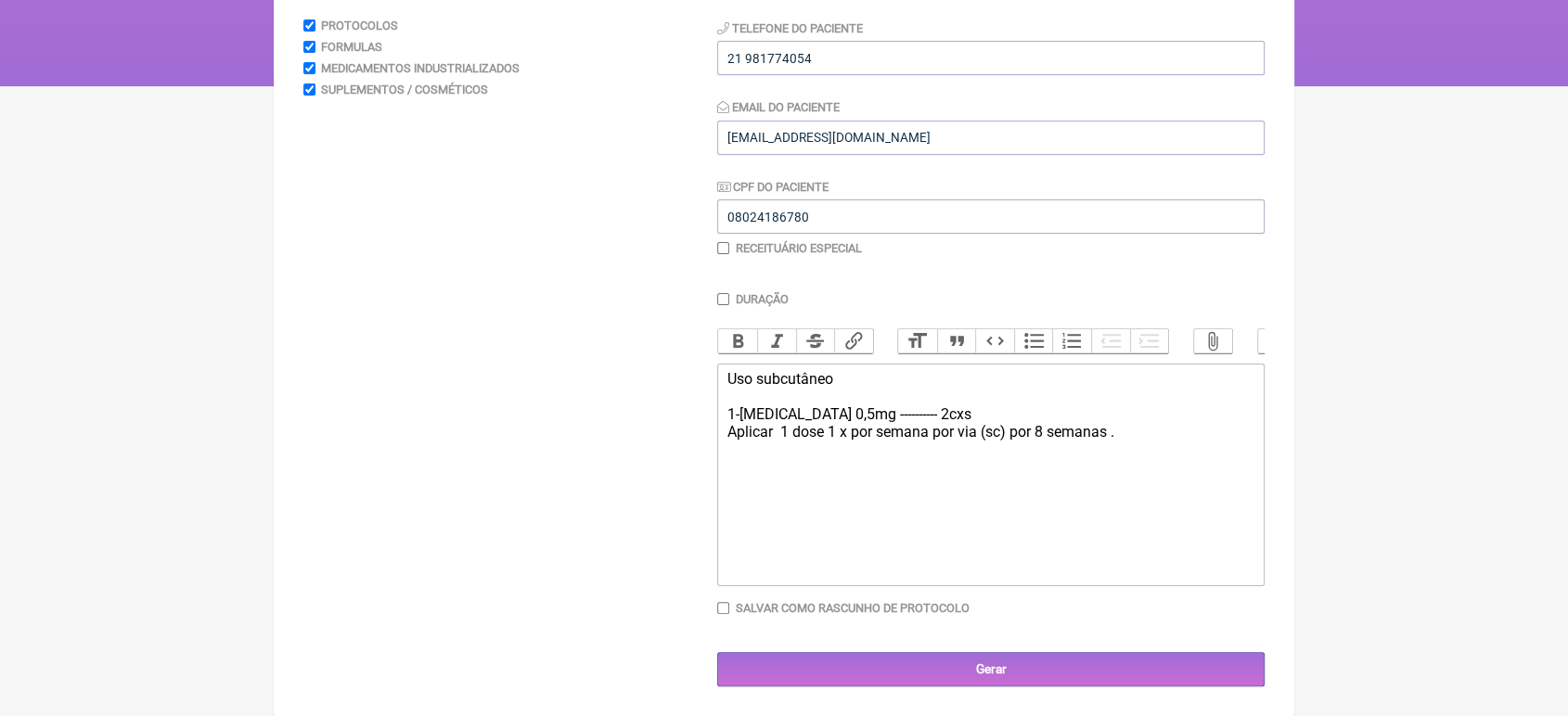
type input ": IURI ALEXANDER UZEDA CORREA DA SILVA"
click at [818, 408] on div "Uso subcutâneo 1-Wegovy 0,5mg ---------- 2cxs Aplicar 1 dose 1 x por semana por…" at bounding box center [991, 432] width 527 height 125
type trix-editor "<div>Uso subcutâneo<br><br>1-Wegovy&nbsp; 1,7mg ---------- 2cxs&nbsp;<br>Aplica…"
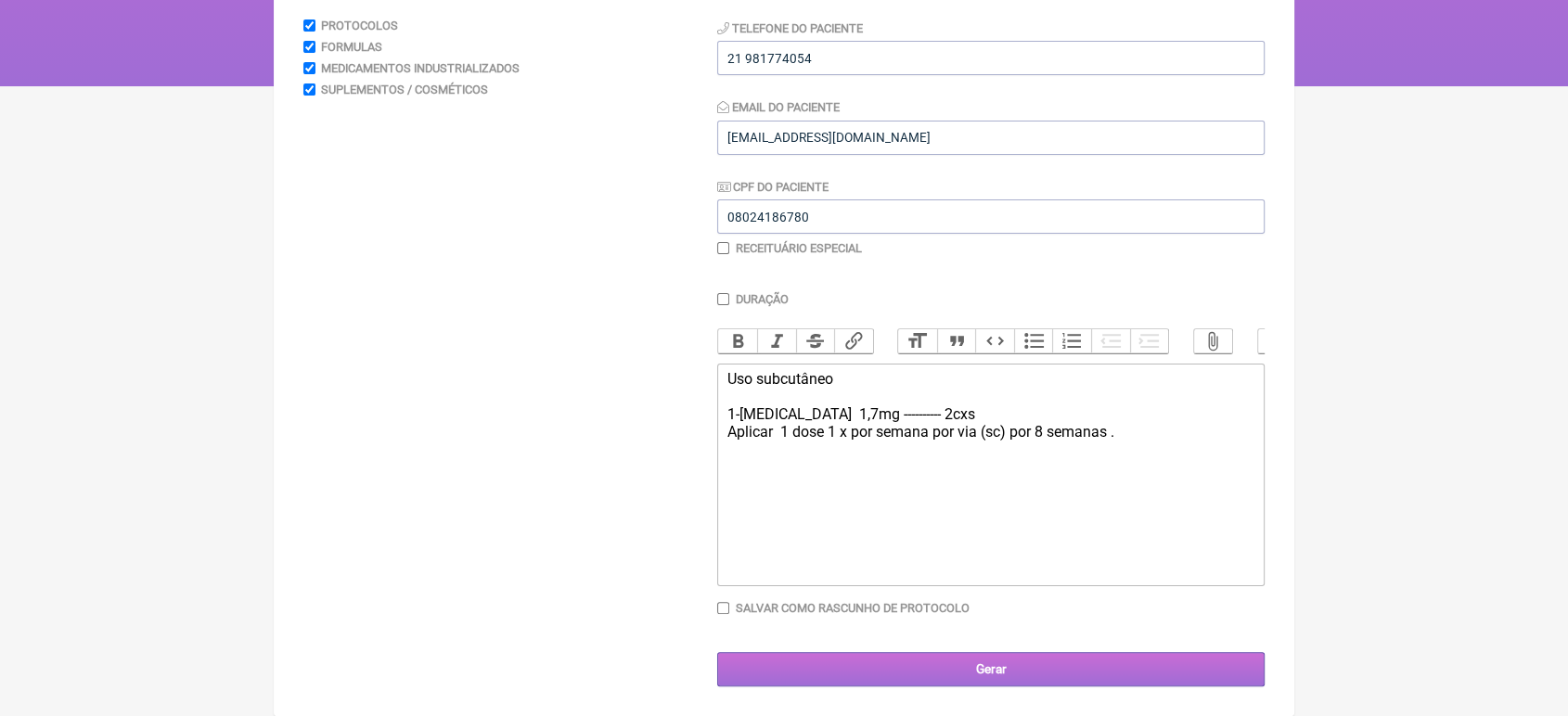
click at [984, 669] on input "Gerar" at bounding box center [991, 669] width 547 height 34
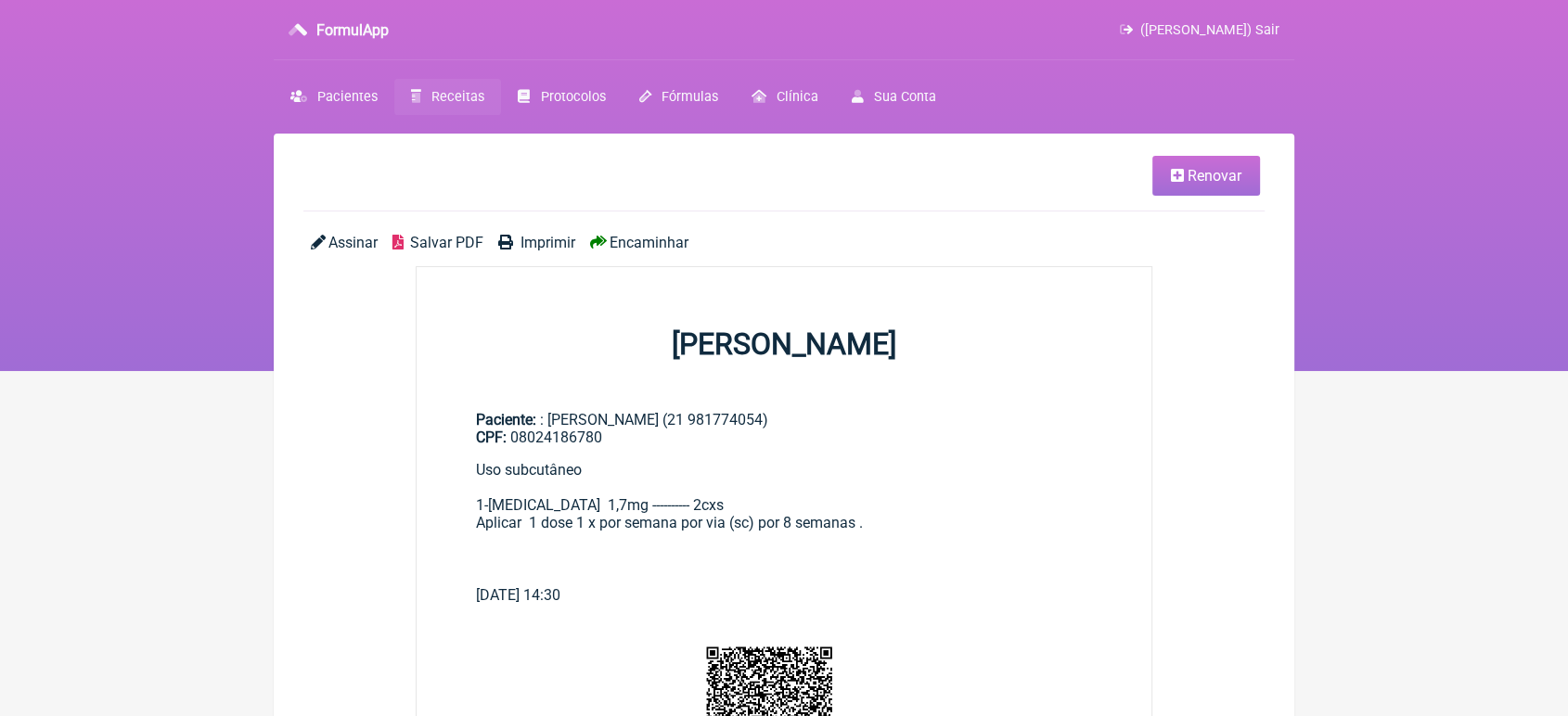
click at [665, 236] on span "Encaminhar" at bounding box center [648, 243] width 79 height 18
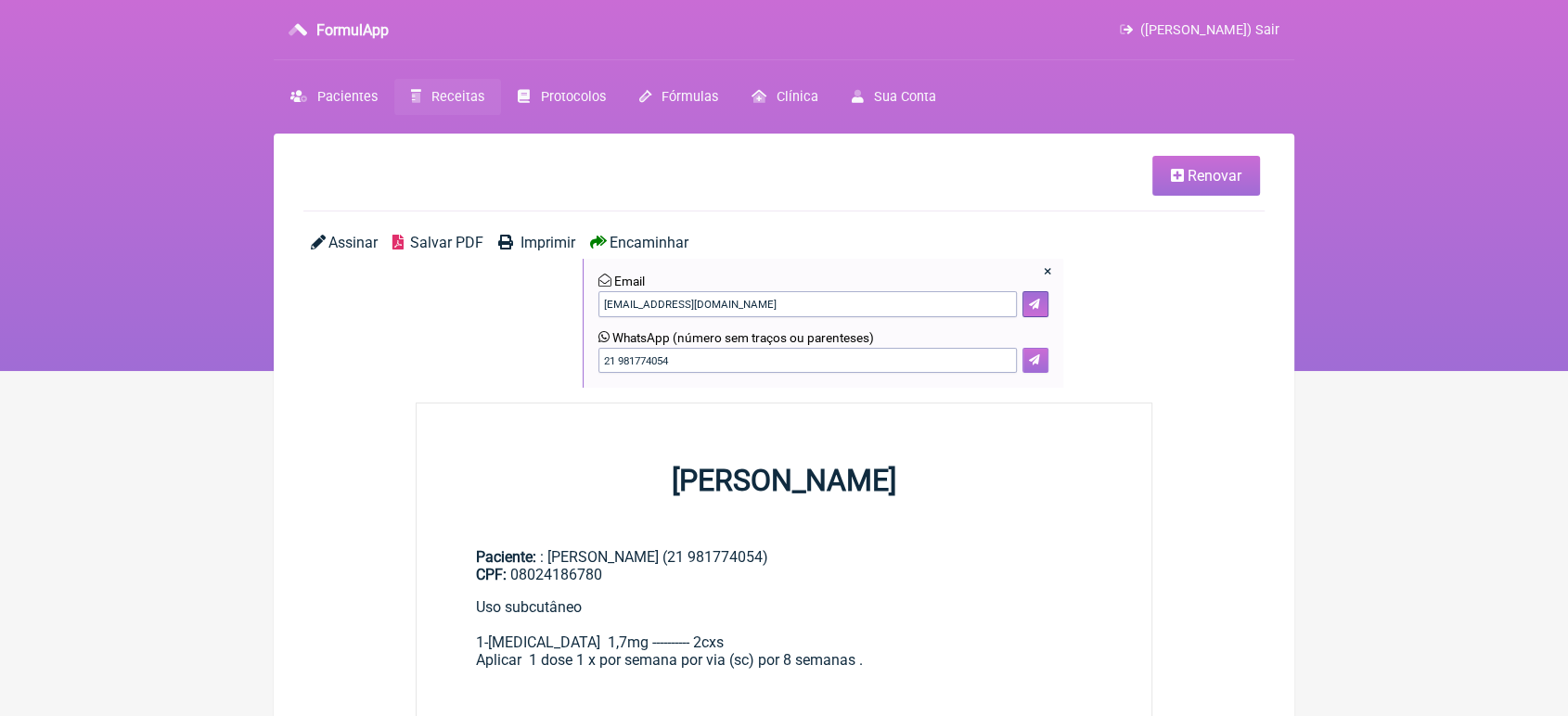
click at [1046, 361] on button at bounding box center [1036, 360] width 26 height 26
